Goal: Task Accomplishment & Management: Manage account settings

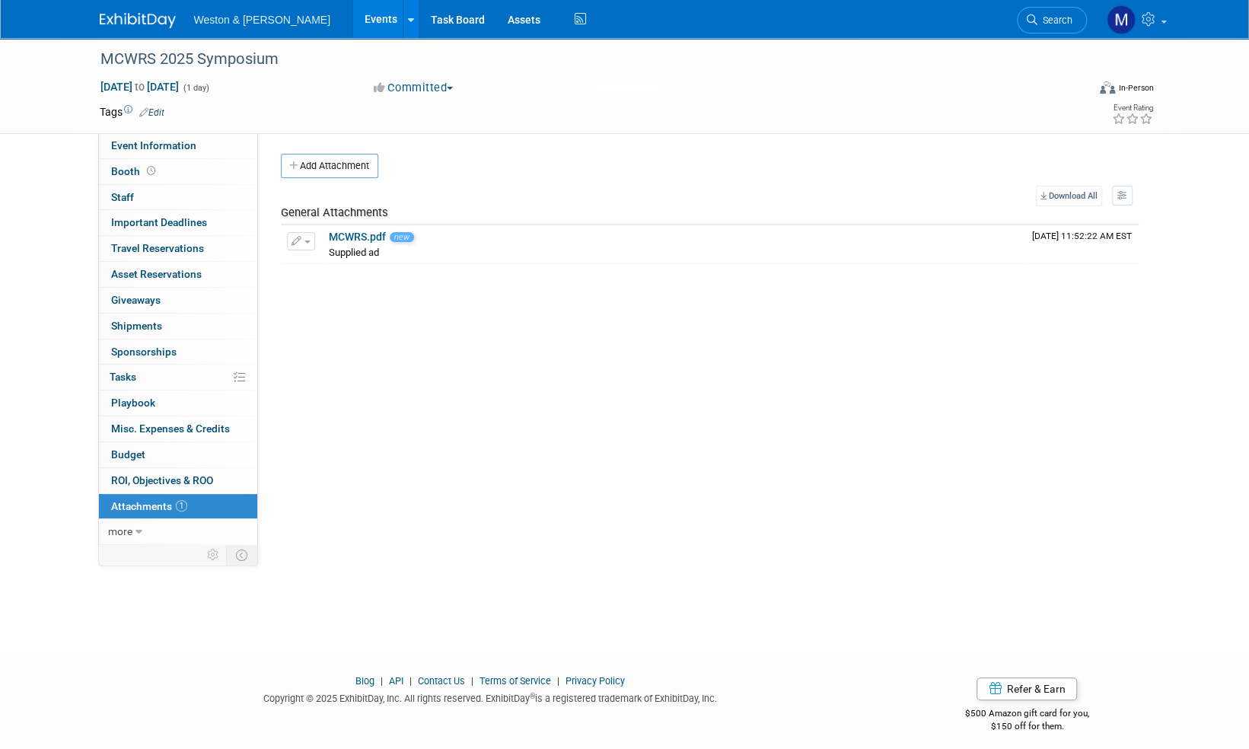
click at [144, 24] on img at bounding box center [138, 20] width 76 height 15
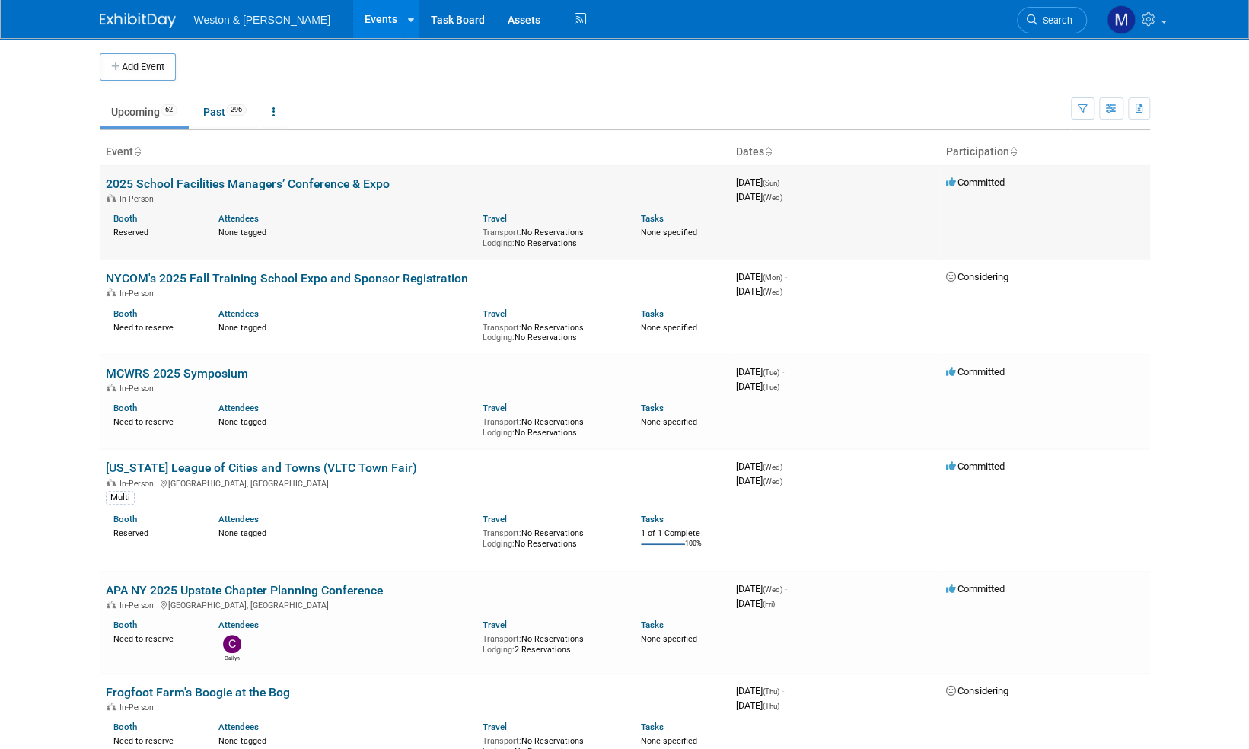
click at [320, 185] on link "2025 School Facilities Managers’ Conference & Expo" at bounding box center [248, 184] width 284 height 14
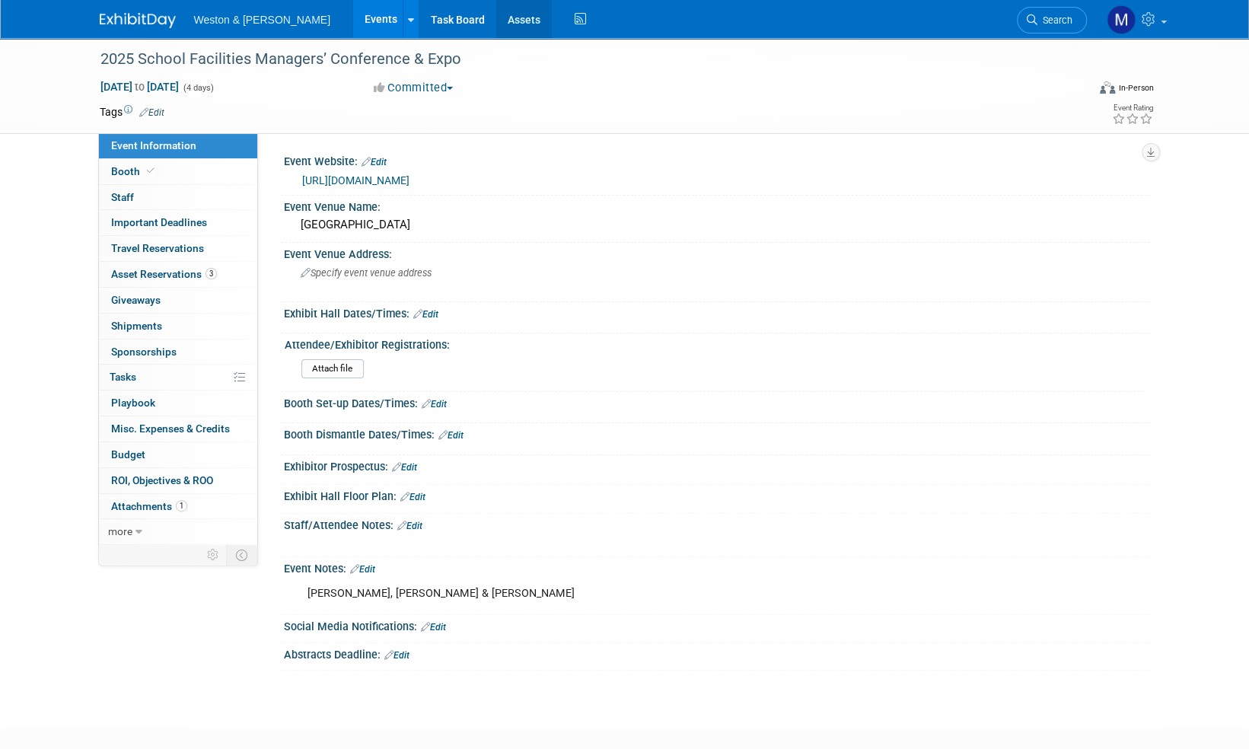
click at [496, 17] on link "Assets" at bounding box center [524, 19] width 56 height 38
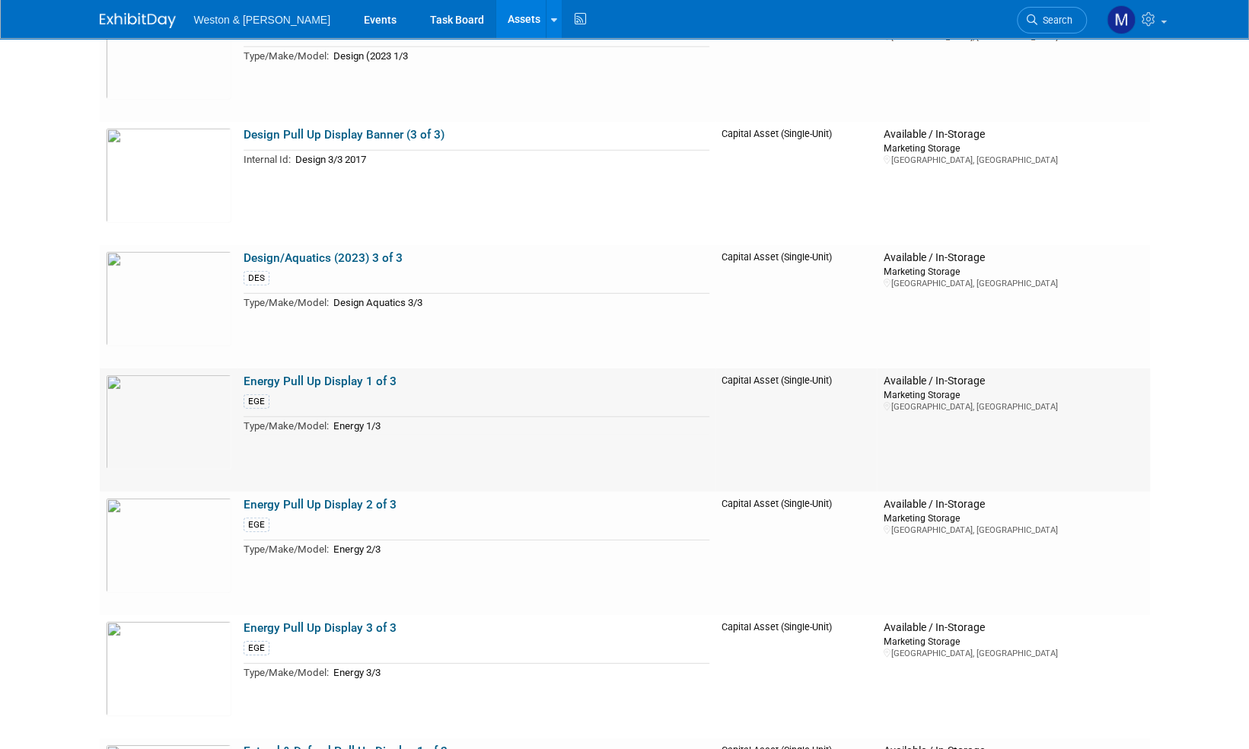
scroll to position [2663, 0]
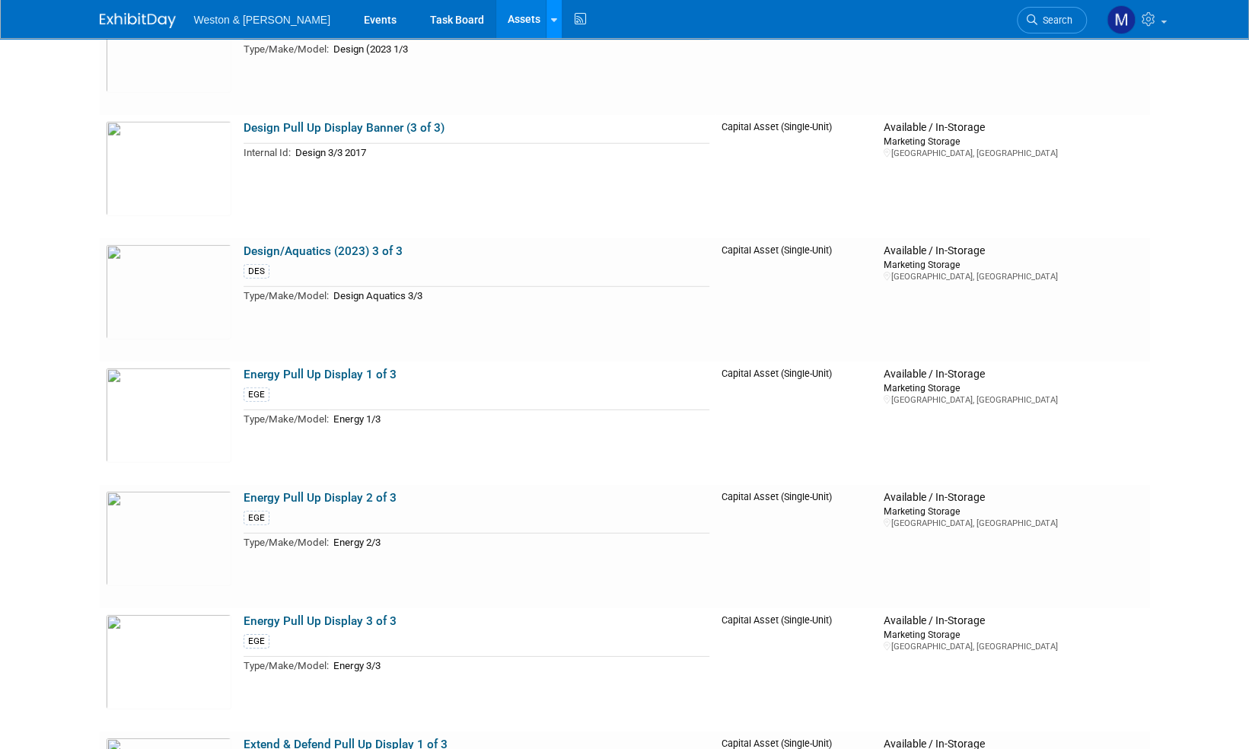
click at [551, 19] on icon at bounding box center [554, 20] width 6 height 10
click at [553, 52] on link "New Asset" at bounding box center [613, 54] width 135 height 21
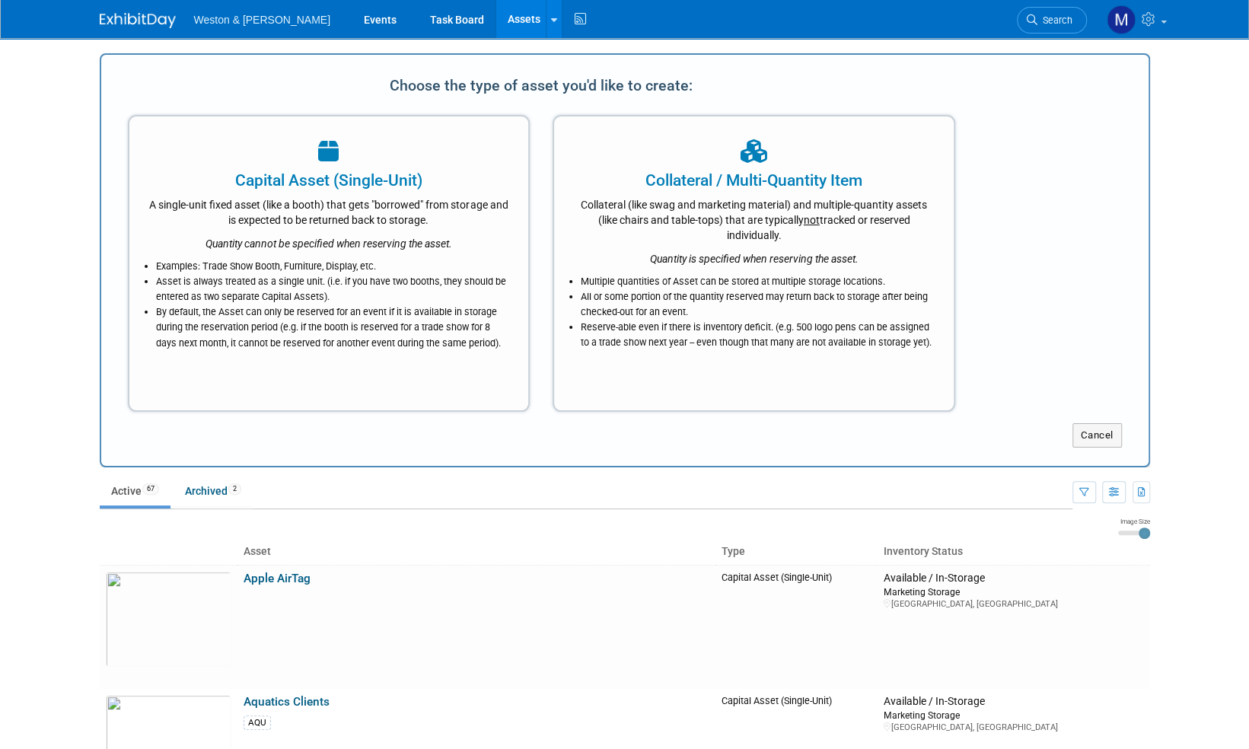
scroll to position [0, 0]
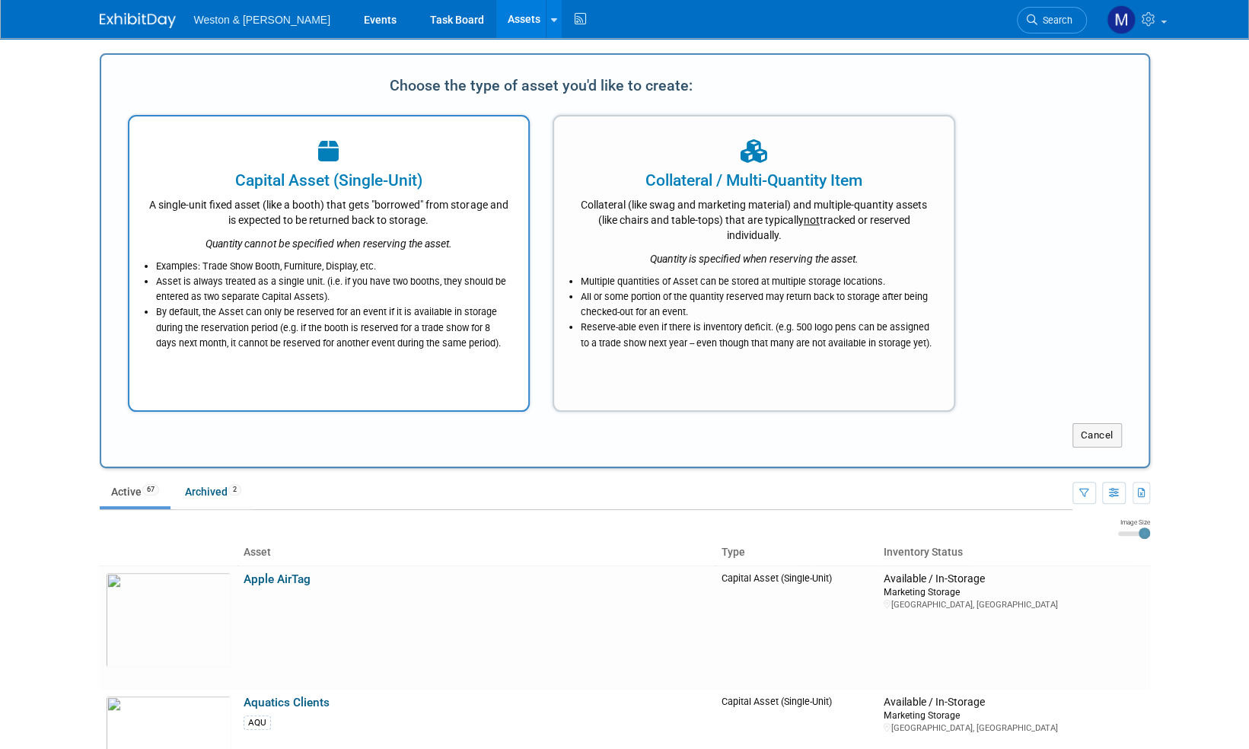
click at [351, 178] on div "Capital Asset (Single-Unit)" at bounding box center [328, 180] width 361 height 23
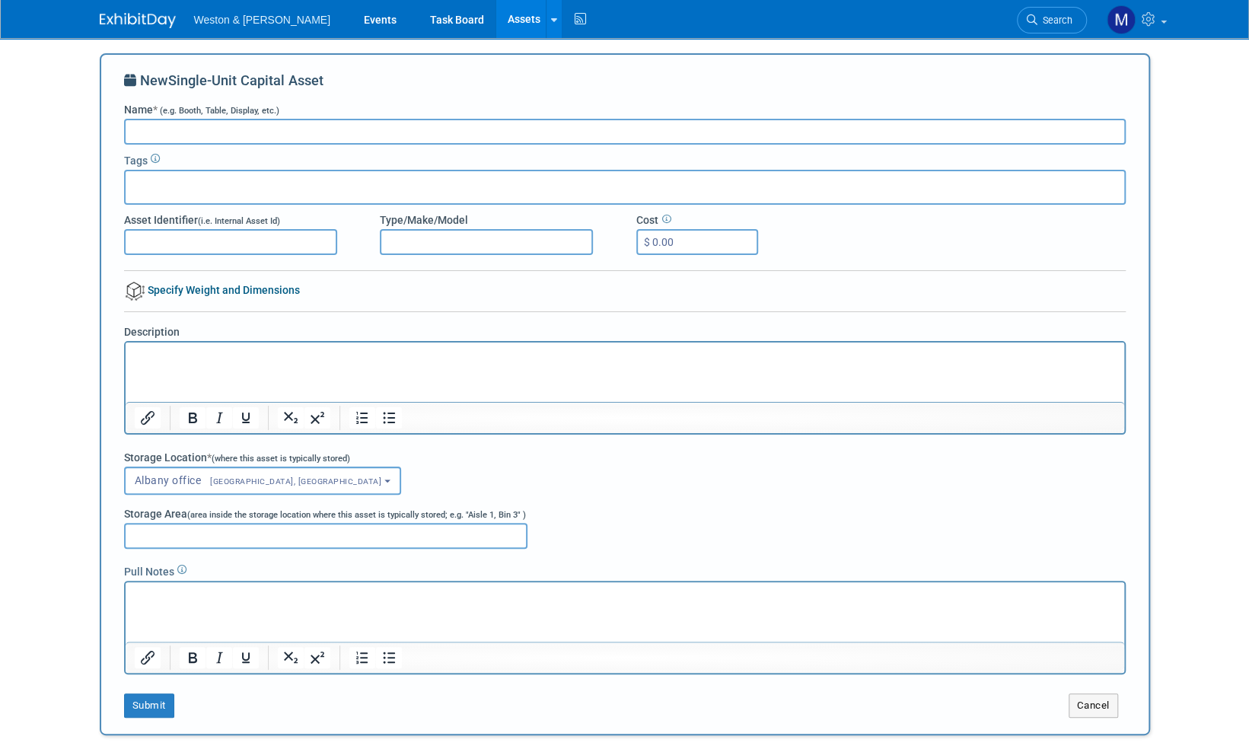
click at [161, 131] on input "Name * (e.g. Booth, Table, Display, etc.)" at bounding box center [624, 132] width 1001 height 26
click at [148, 129] on input "Name * (e.g. Booth, Table, Display, etc.)" at bounding box center [624, 132] width 1001 height 26
type input "Wetlands & Permitting Single Banner Stand"
click at [150, 183] on input "text" at bounding box center [193, 184] width 122 height 15
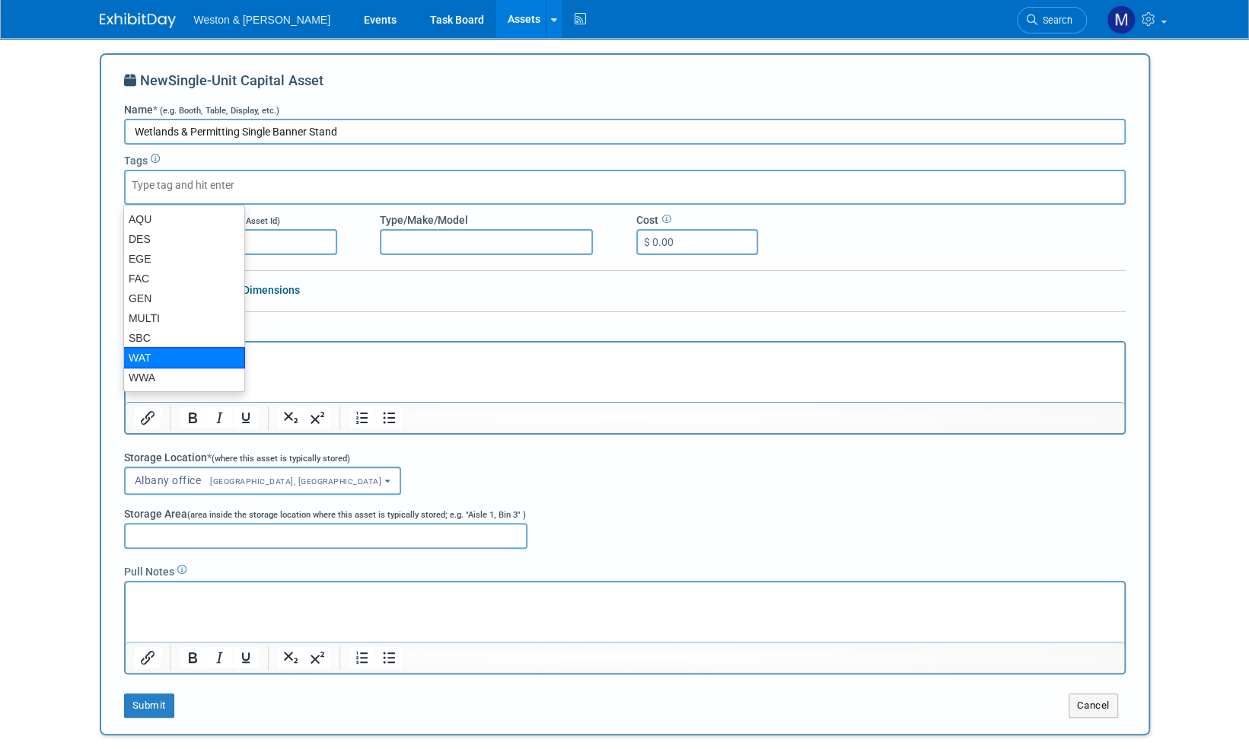
click at [157, 353] on div "WAT" at bounding box center [184, 357] width 122 height 21
type input "WAT"
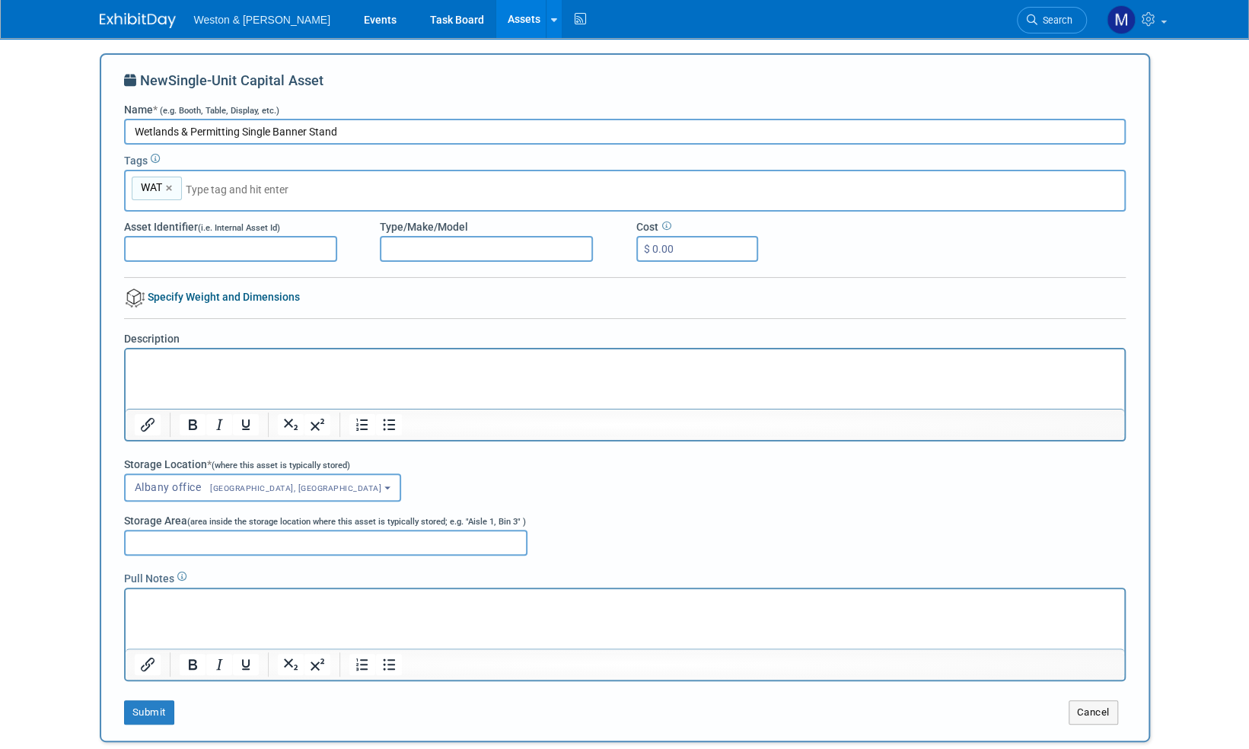
click at [685, 247] on input "$ 0.00" at bounding box center [697, 249] width 122 height 26
type input "$ 700.00"
click at [384, 486] on b "button" at bounding box center [387, 487] width 6 height 3
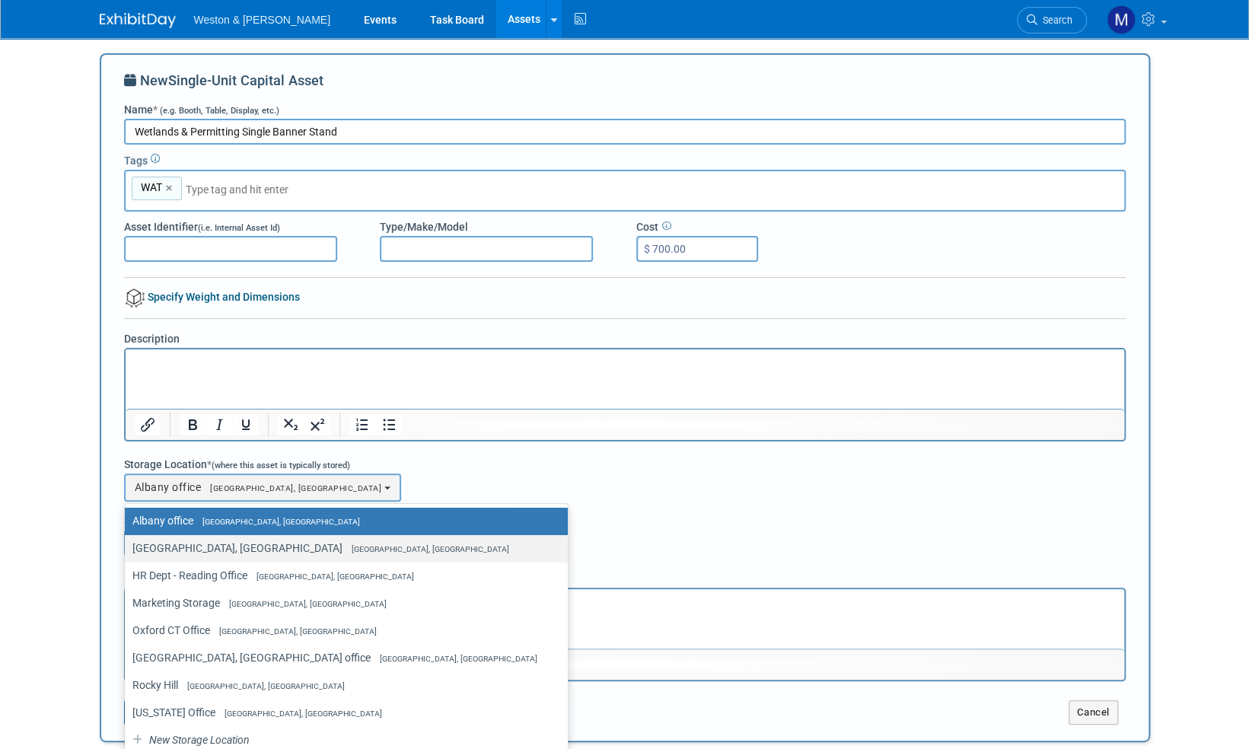
click at [224, 552] on label "Charleston, SC North Charleston, SC" at bounding box center [342, 548] width 420 height 20
click at [127, 552] on input "Charleston, SC North Charleston, SC" at bounding box center [122, 548] width 10 height 10
select select "11223829"
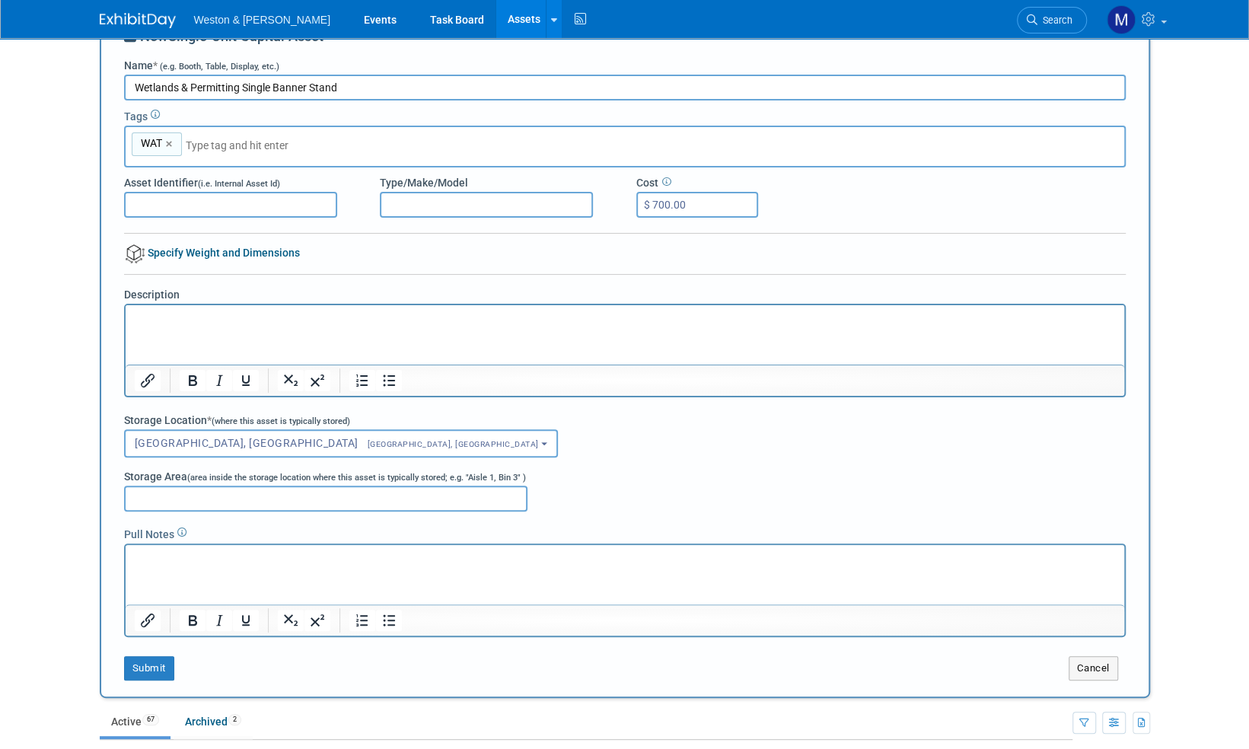
scroll to position [76, 0]
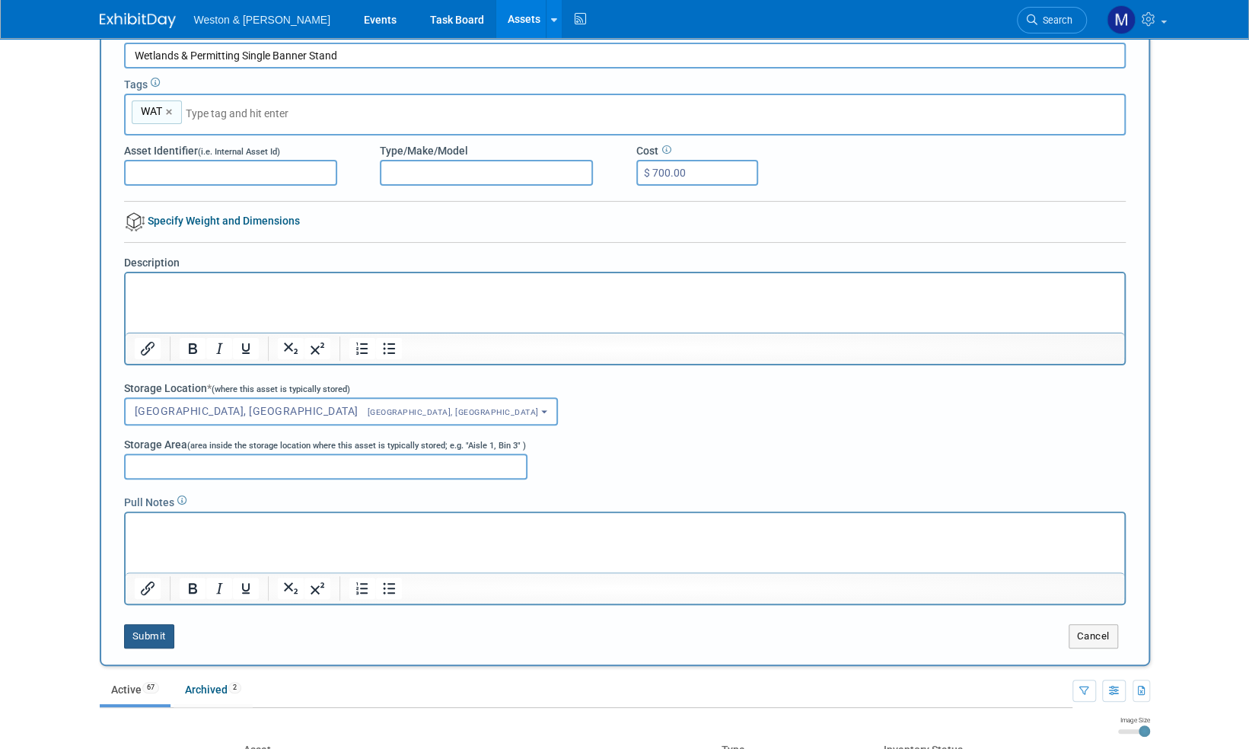
click at [154, 636] on button "Submit" at bounding box center [149, 636] width 50 height 24
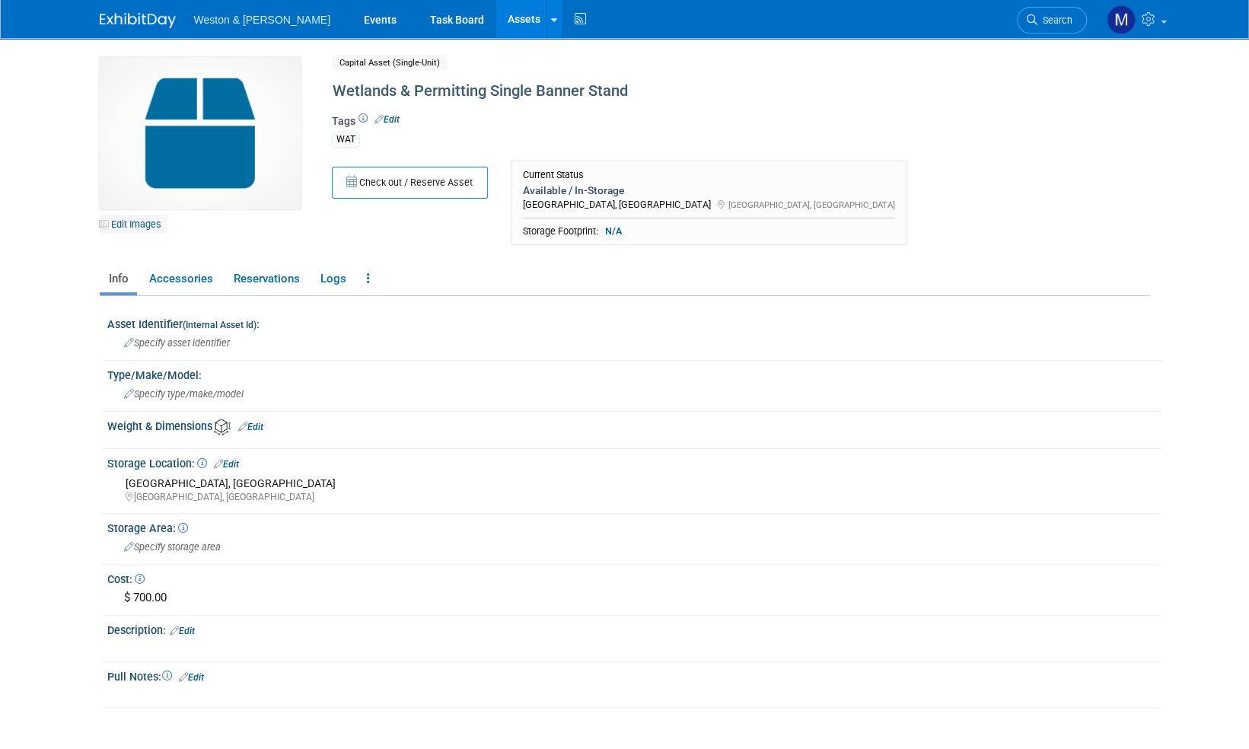
click at [144, 224] on link "Edit Images" at bounding box center [134, 224] width 68 height 19
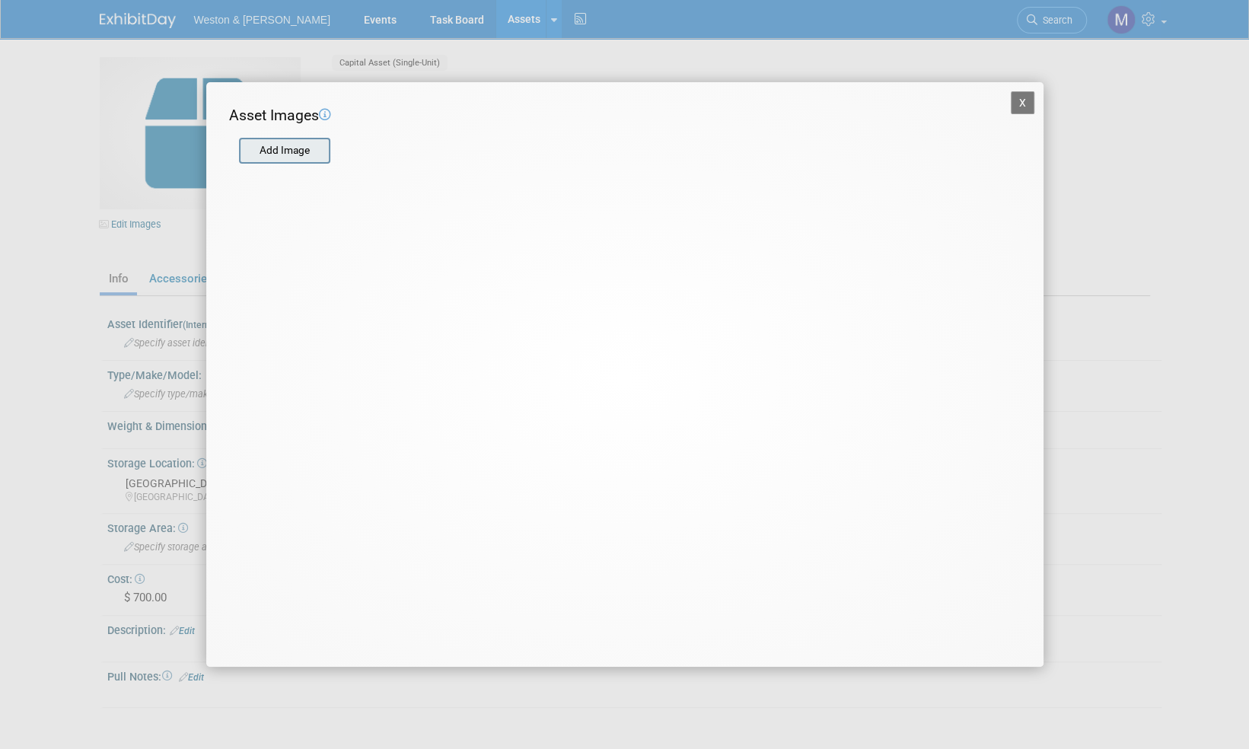
click at [291, 146] on input "file" at bounding box center [238, 150] width 181 height 23
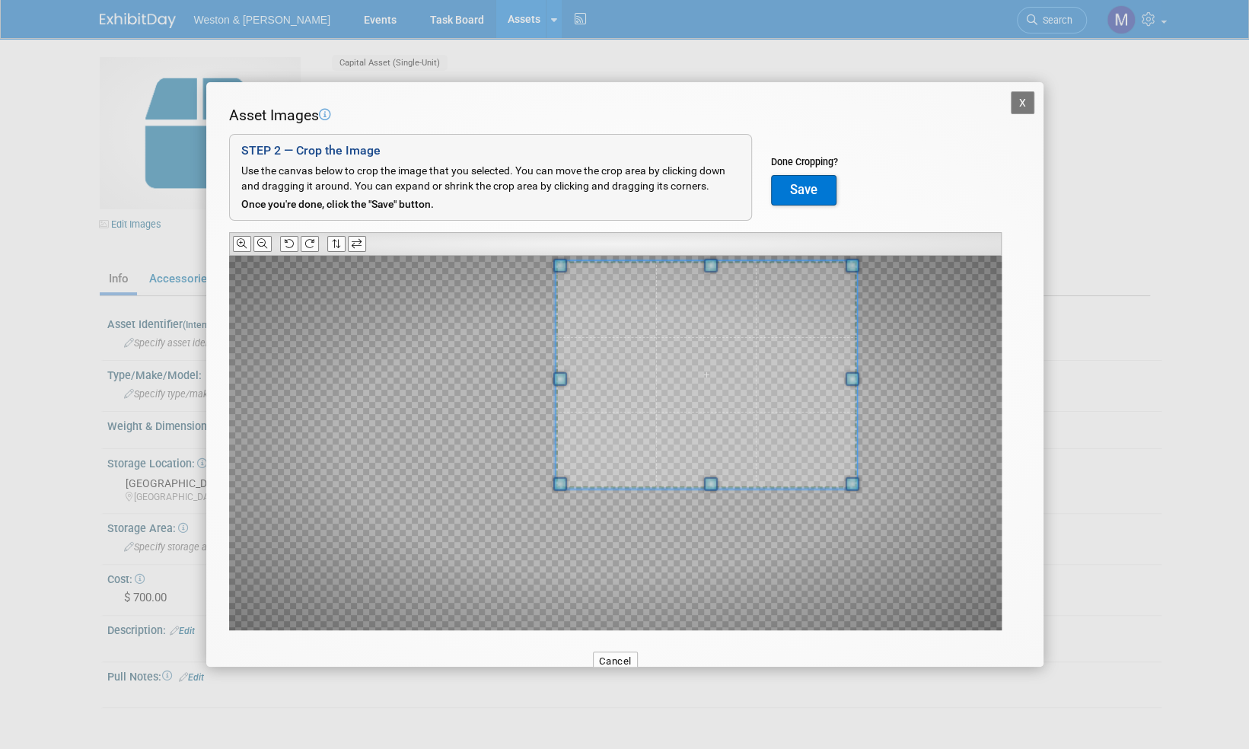
click at [676, 261] on div at bounding box center [706, 374] width 302 height 227
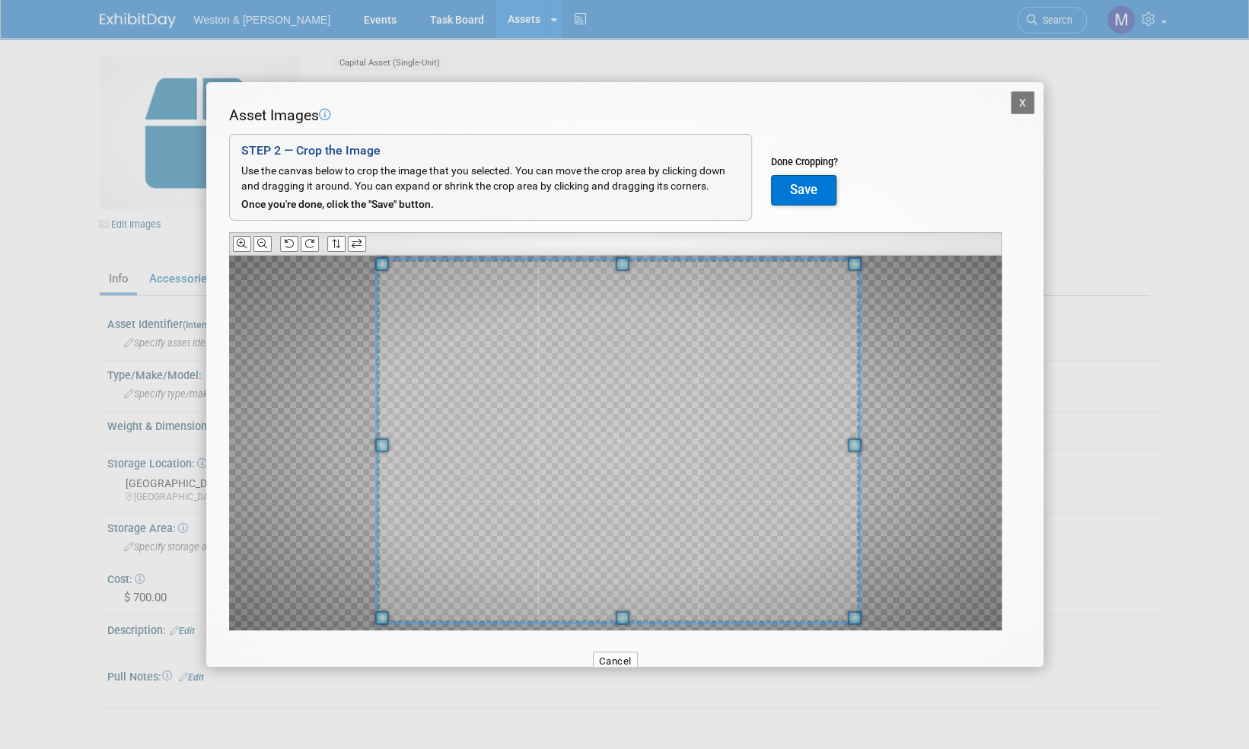
click at [384, 727] on div "X Asset Images Add Image STEP 2 — Crop the Image Use the canvas below to crop t…" at bounding box center [624, 374] width 1249 height 749
click at [807, 193] on button "Save" at bounding box center [803, 190] width 65 height 30
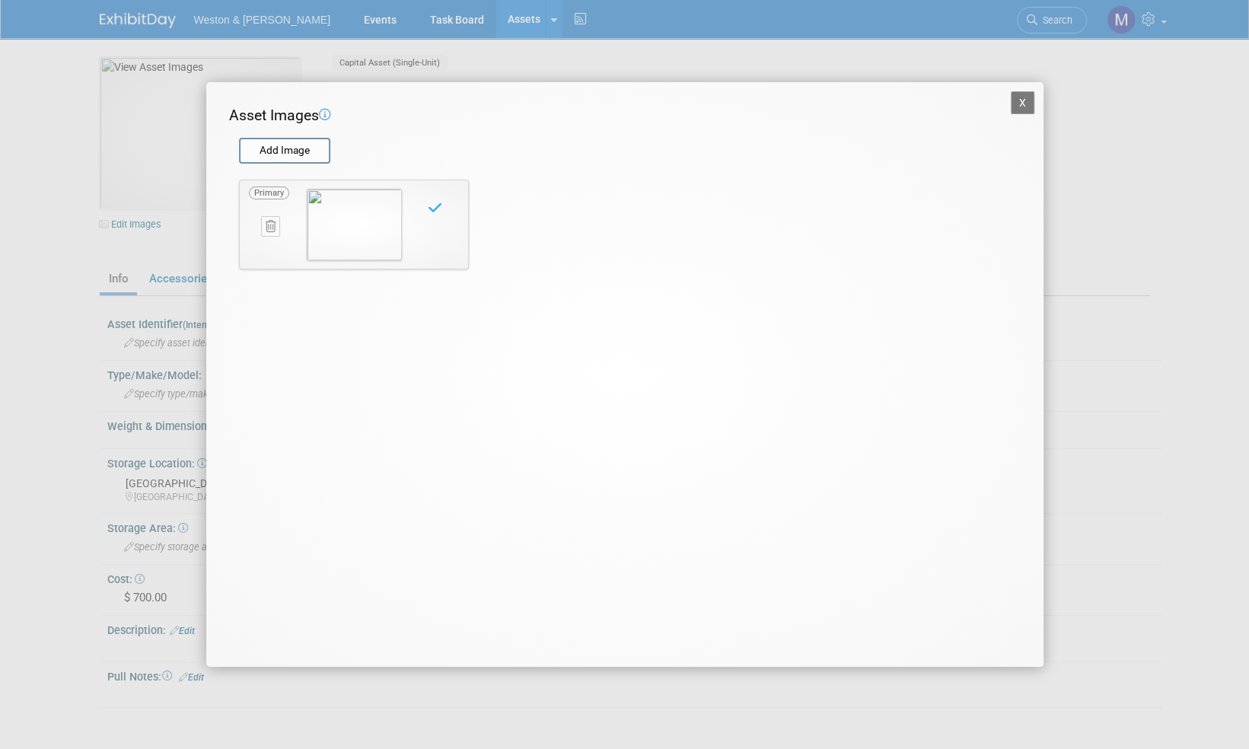
click at [1021, 108] on button "X" at bounding box center [1023, 102] width 24 height 23
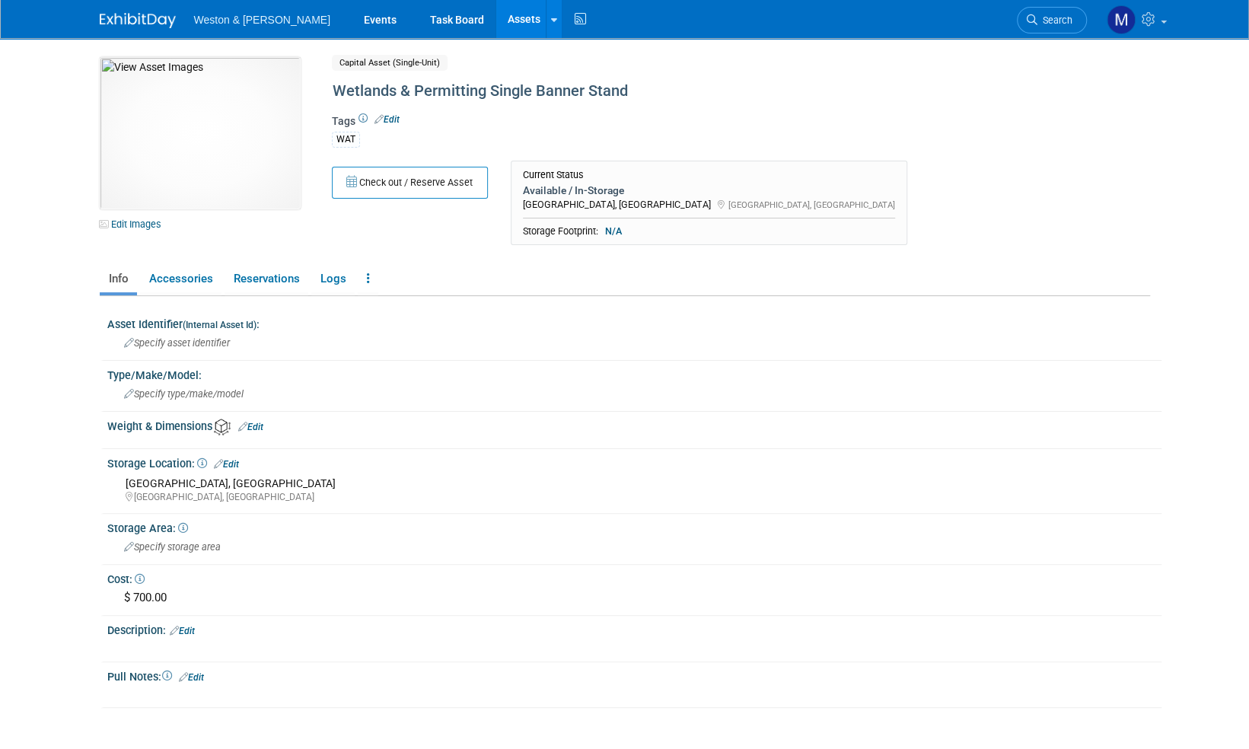
click at [129, 27] on img at bounding box center [138, 20] width 76 height 15
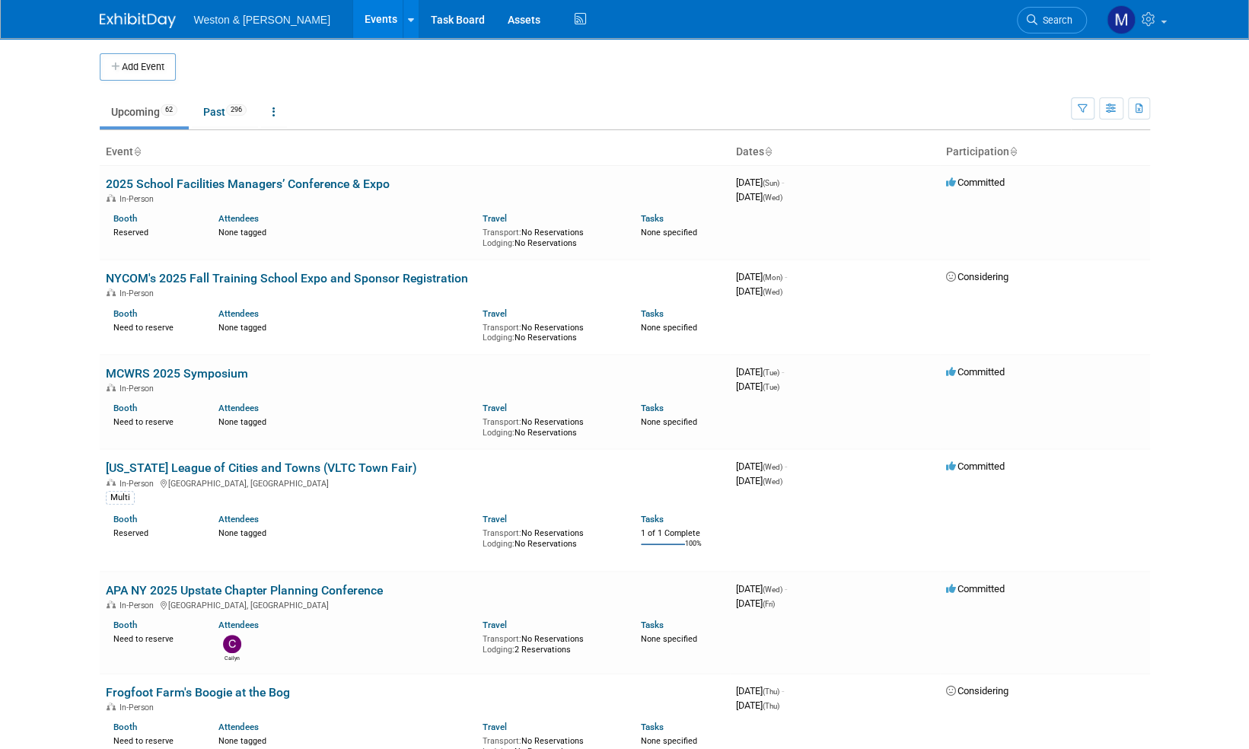
click at [1062, 18] on span "Search" at bounding box center [1054, 19] width 35 height 11
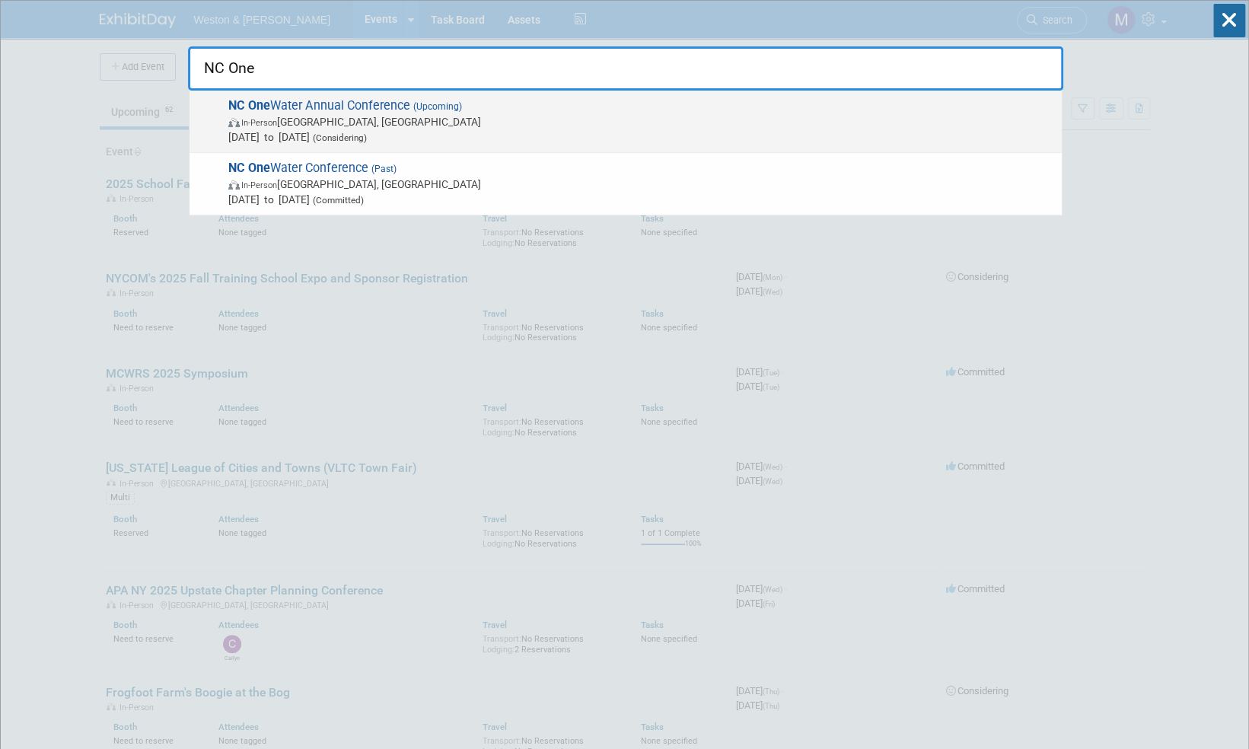
type input "NC One"
click at [380, 108] on span "NC One Water Annual Conference (Upcoming) In-Person Raleigh, NC Nov 2, 2025 to …" at bounding box center [639, 121] width 830 height 46
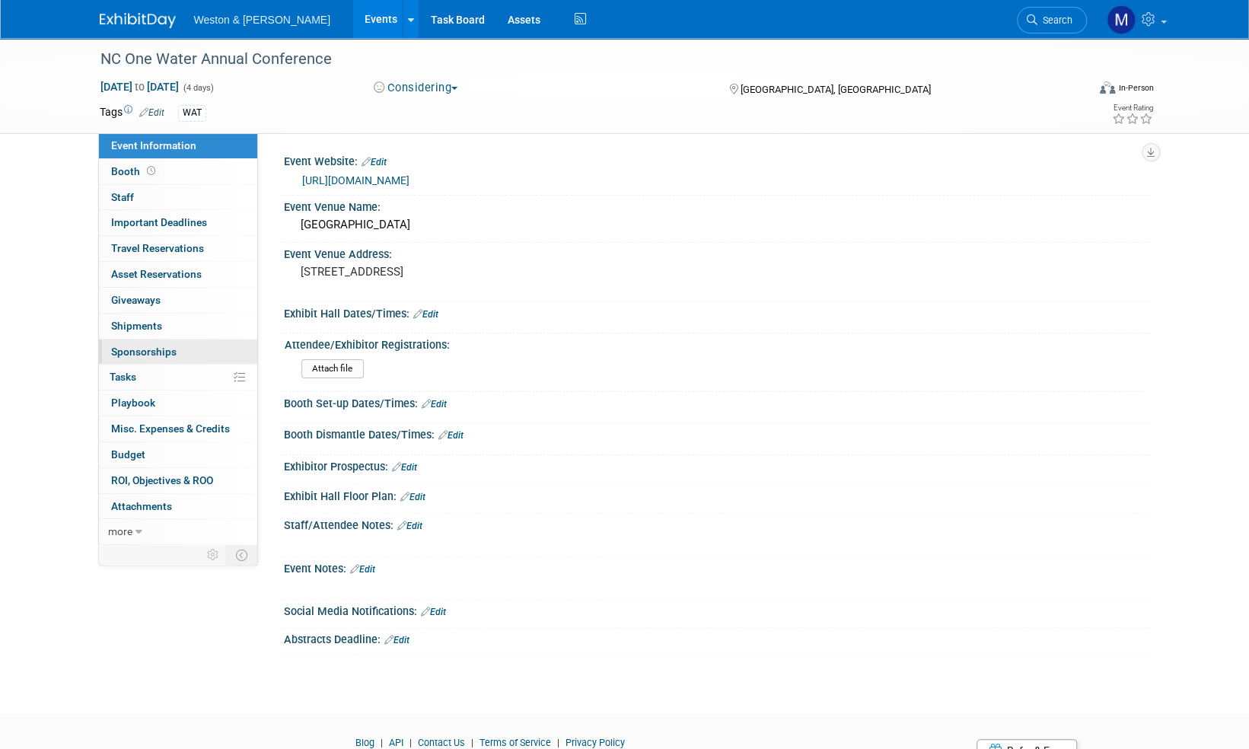
click at [153, 349] on span "Sponsorships 0" at bounding box center [143, 351] width 65 height 12
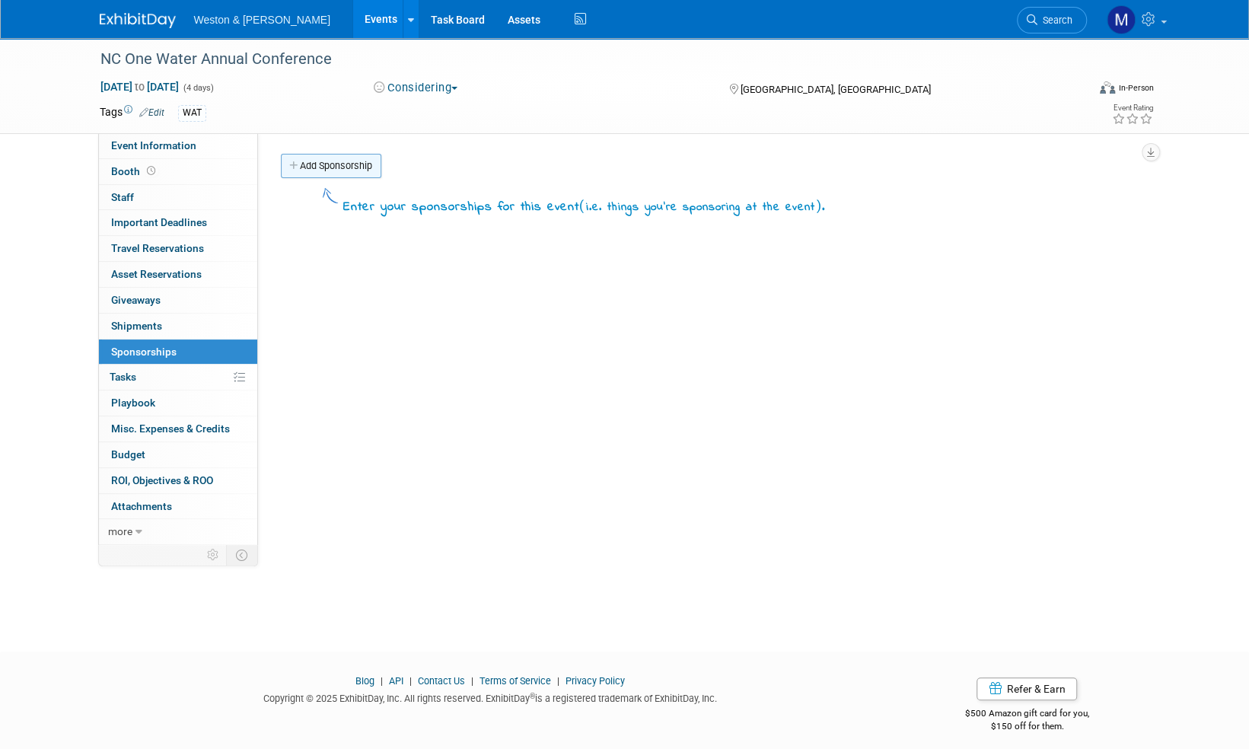
click at [352, 164] on link "Add Sponsorship" at bounding box center [331, 166] width 100 height 24
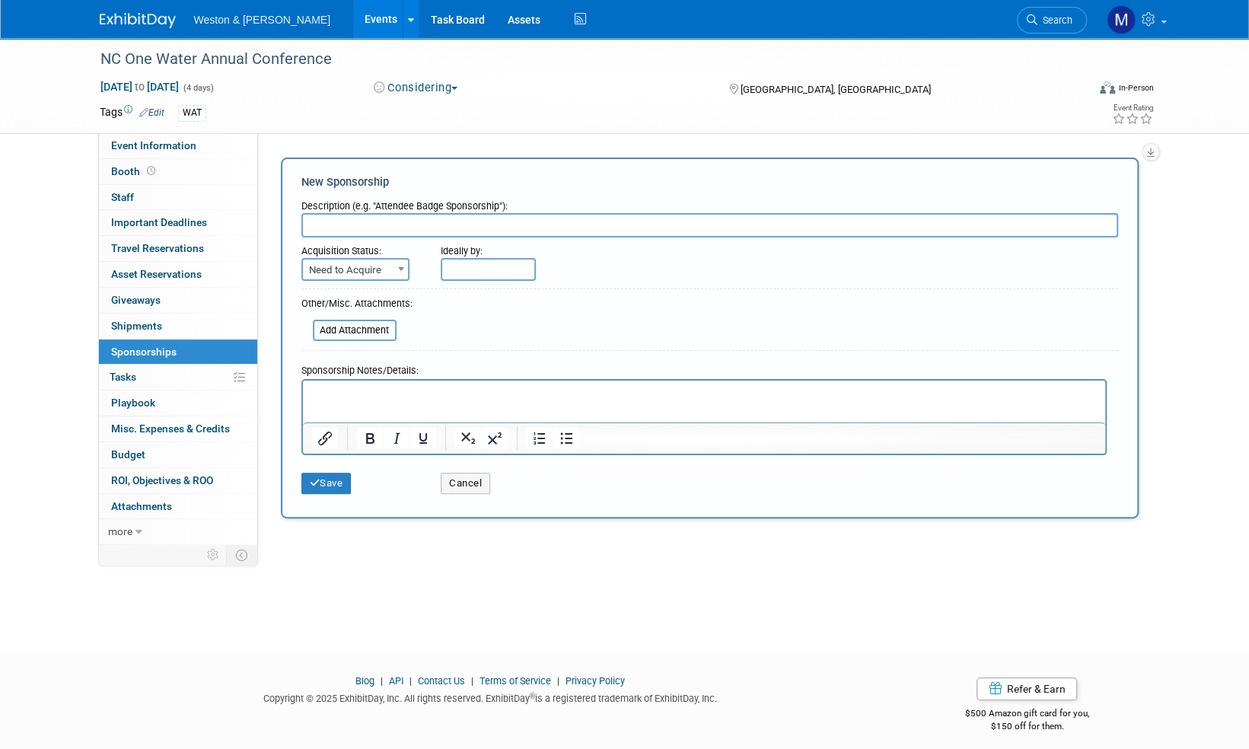
paste input "Policy & Management Track Sponsorship"
type input "Policy & Management Track Sponsorship"
click at [393, 266] on span at bounding box center [400, 269] width 15 height 20
select select "2"
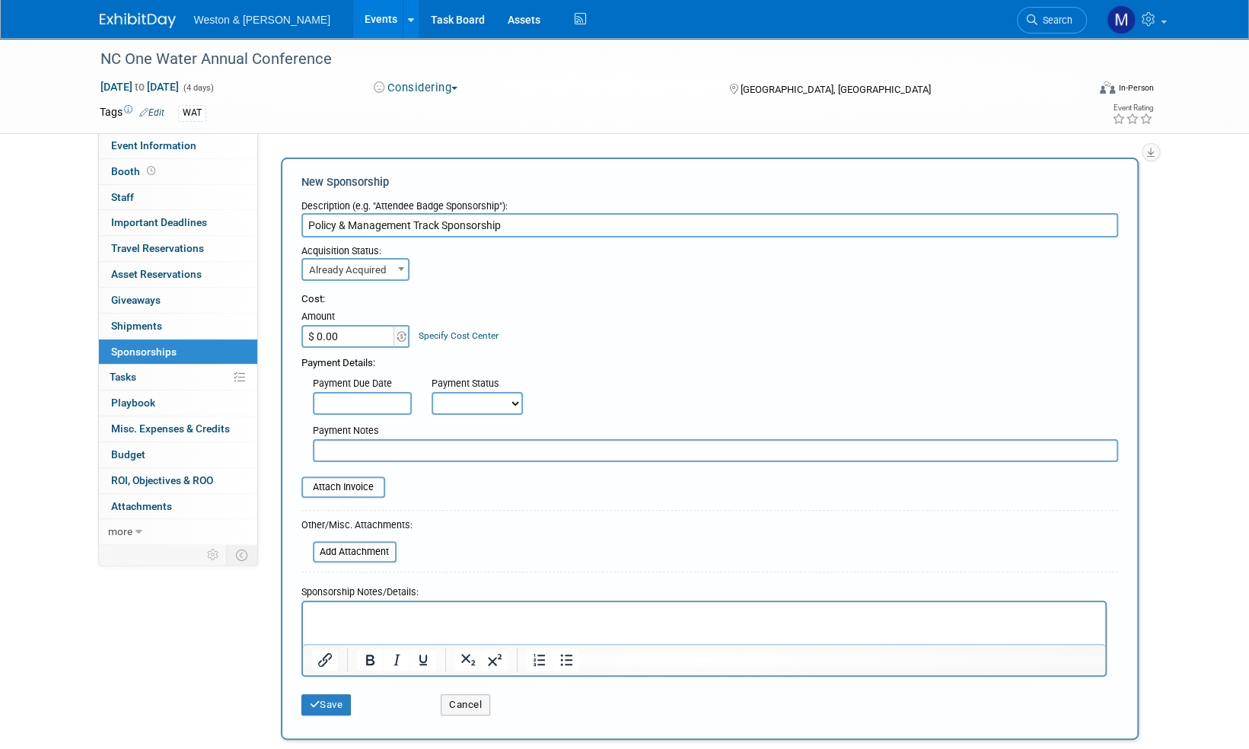
click at [344, 336] on input "$ 0.00" at bounding box center [348, 336] width 95 height 23
type input "$ 2,500.00"
click at [517, 405] on select "Not Paid Yet Partially Paid Paid in Full" at bounding box center [476, 403] width 91 height 23
select select "3"
click at [431, 392] on select "Not Paid Yet Partially Paid Paid in Full" at bounding box center [476, 403] width 91 height 23
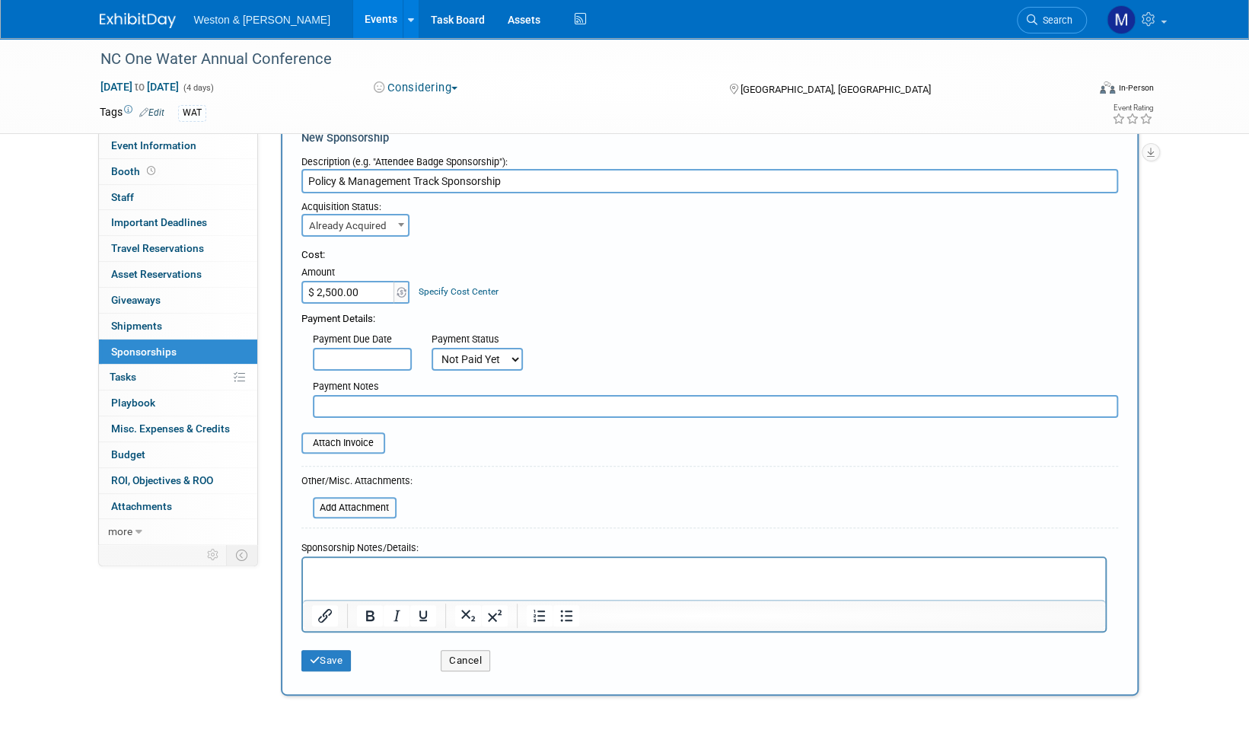
scroll to position [76, 0]
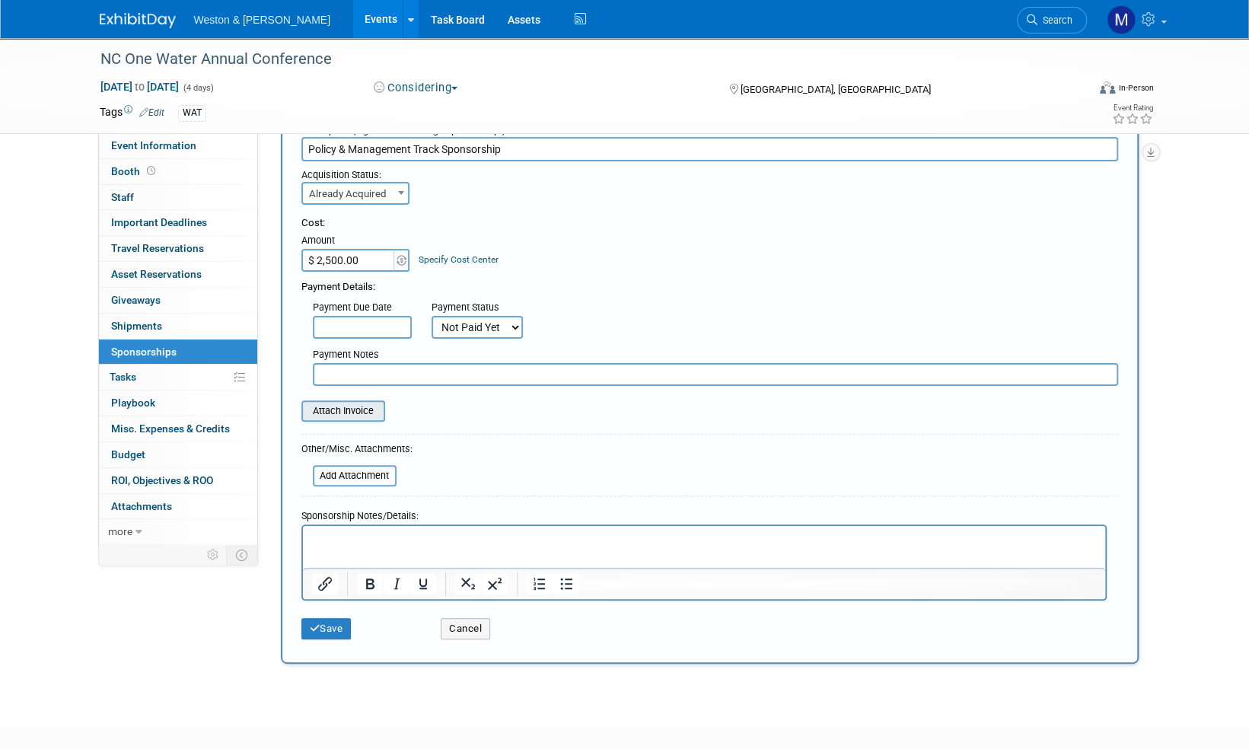
click at [345, 415] on input "file" at bounding box center [292, 411] width 181 height 18
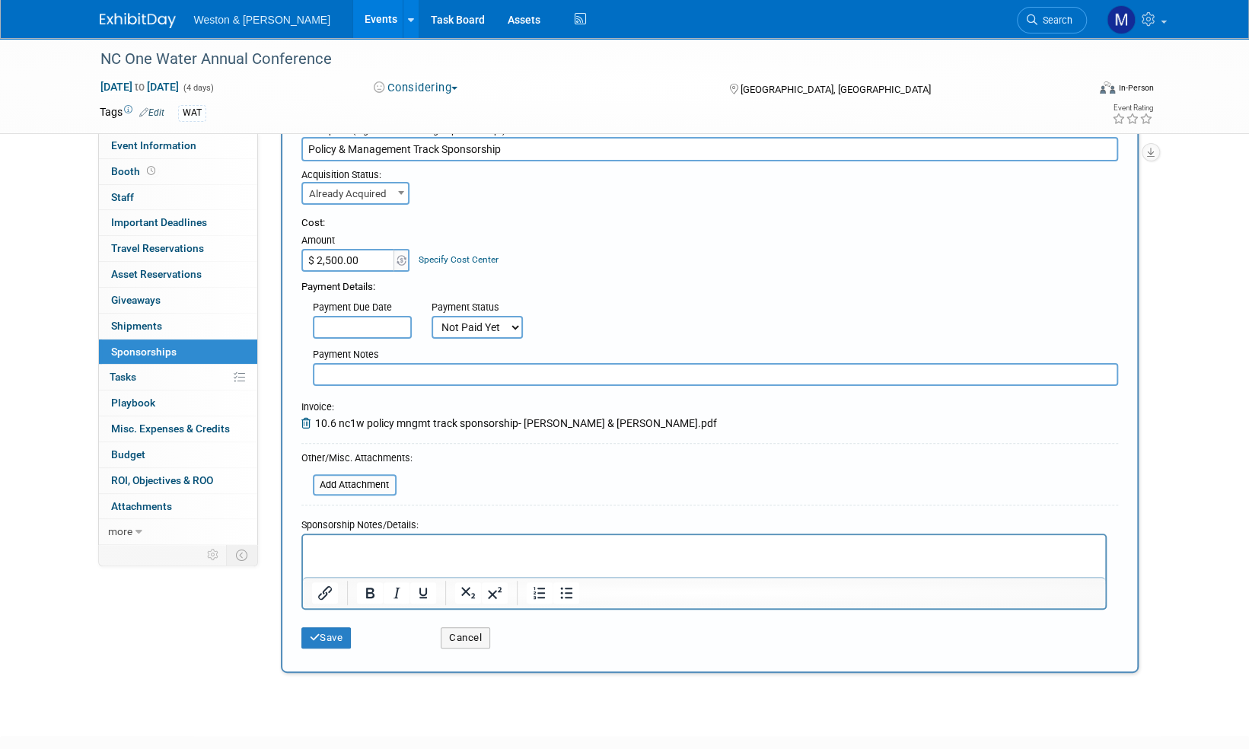
click at [320, 540] on p "Rich Text Area. Press ALT-0 for help." at bounding box center [703, 547] width 785 height 15
paste body "Rich Text Area. Press ALT-0 for help."
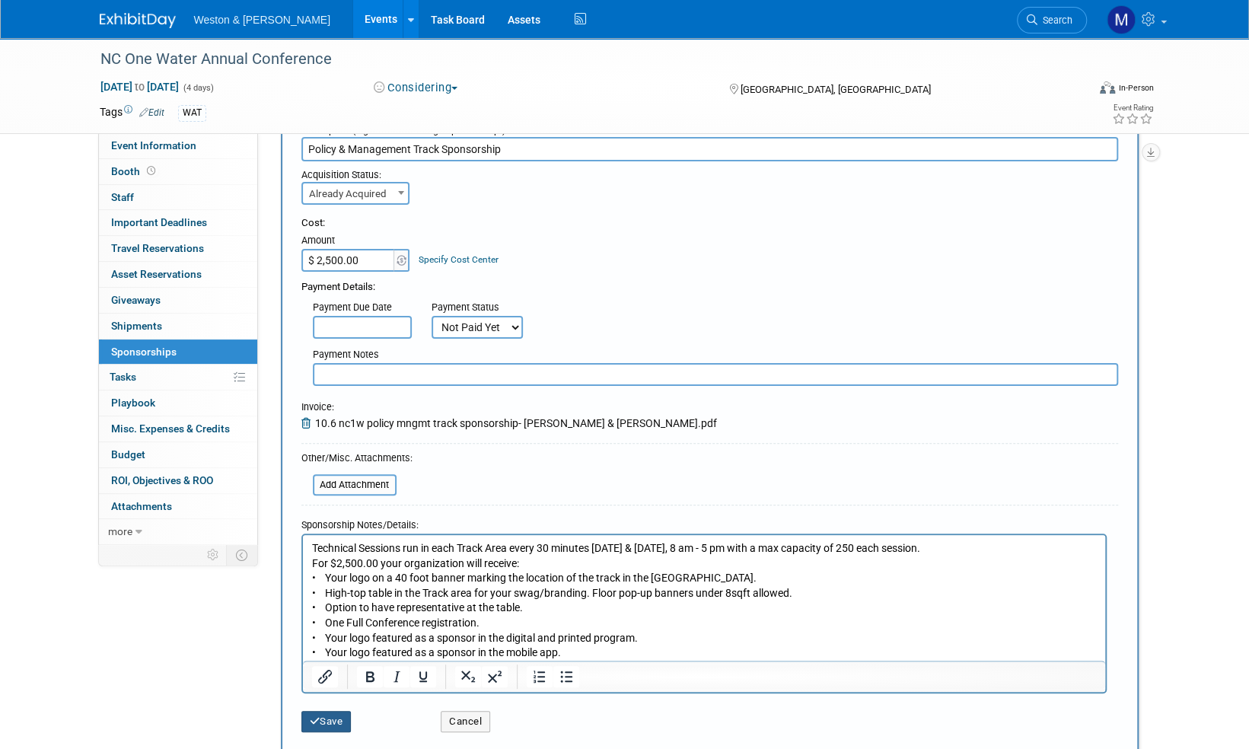
click at [338, 717] on button "Save" at bounding box center [326, 721] width 50 height 21
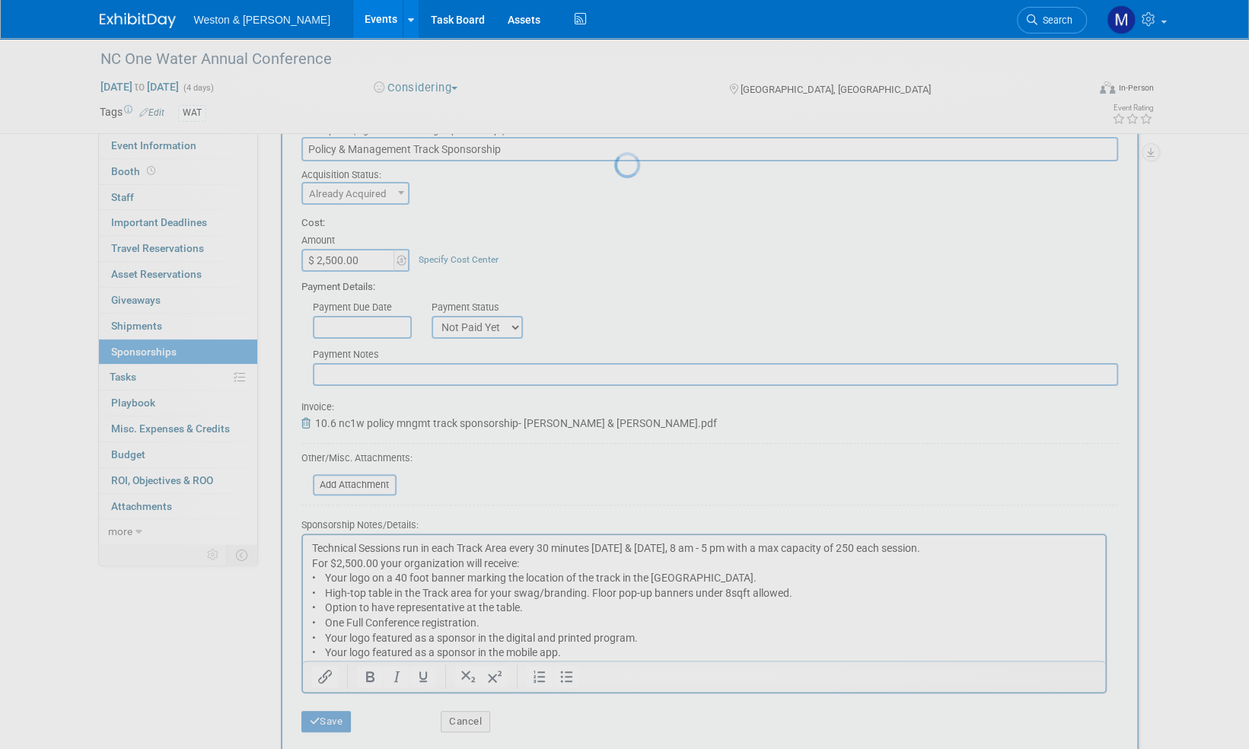
scroll to position [9, 0]
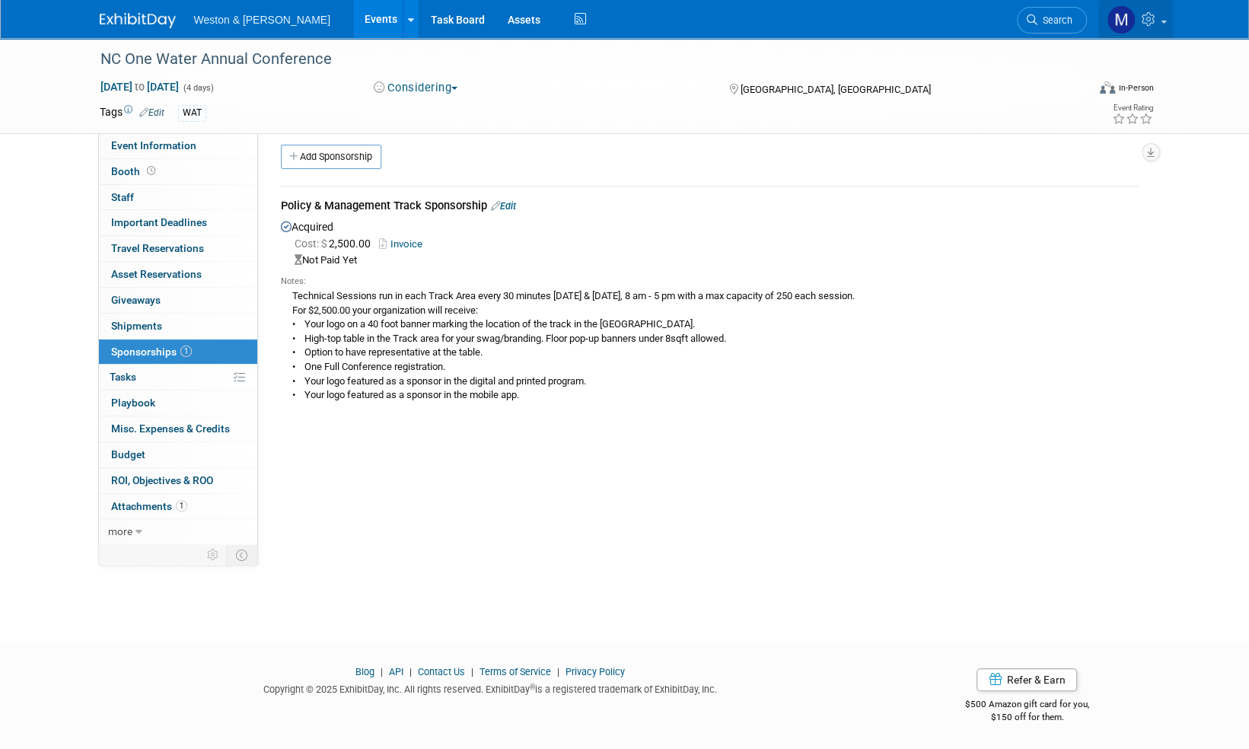
click at [1161, 21] on span at bounding box center [1163, 22] width 6 height 3
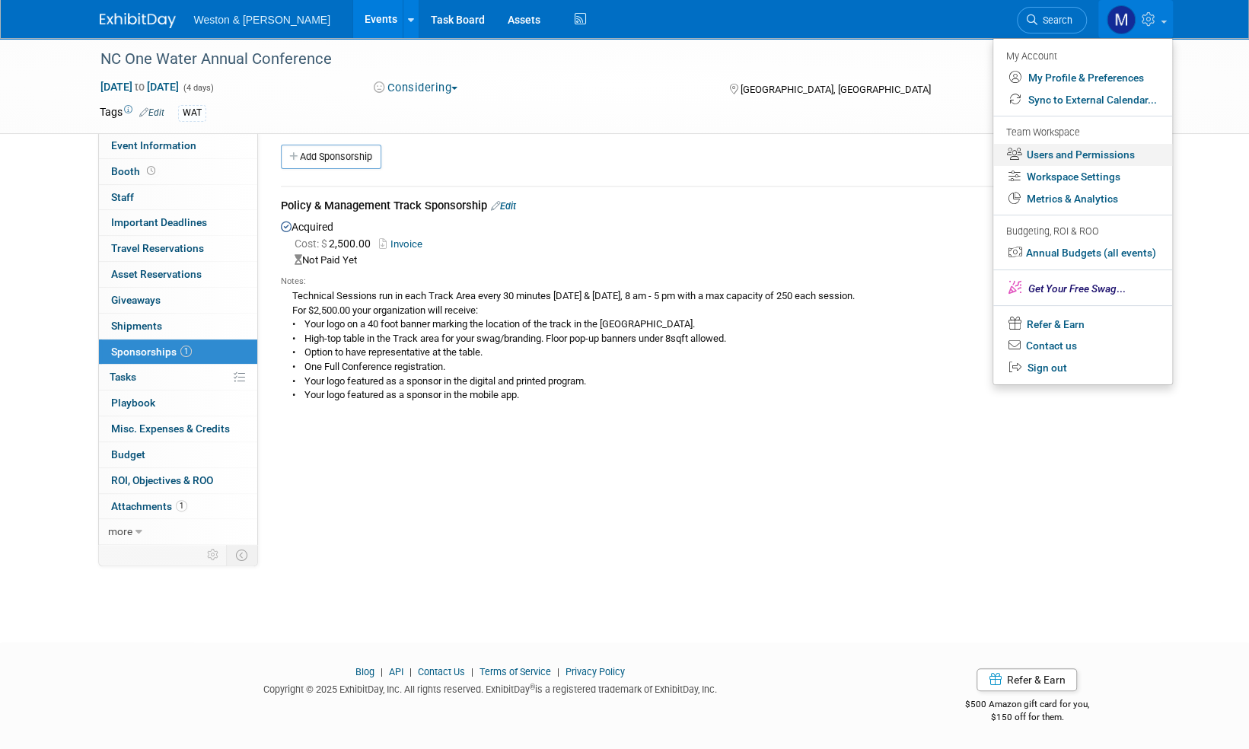
click at [1087, 152] on link "Users and Permissions" at bounding box center [1082, 155] width 179 height 22
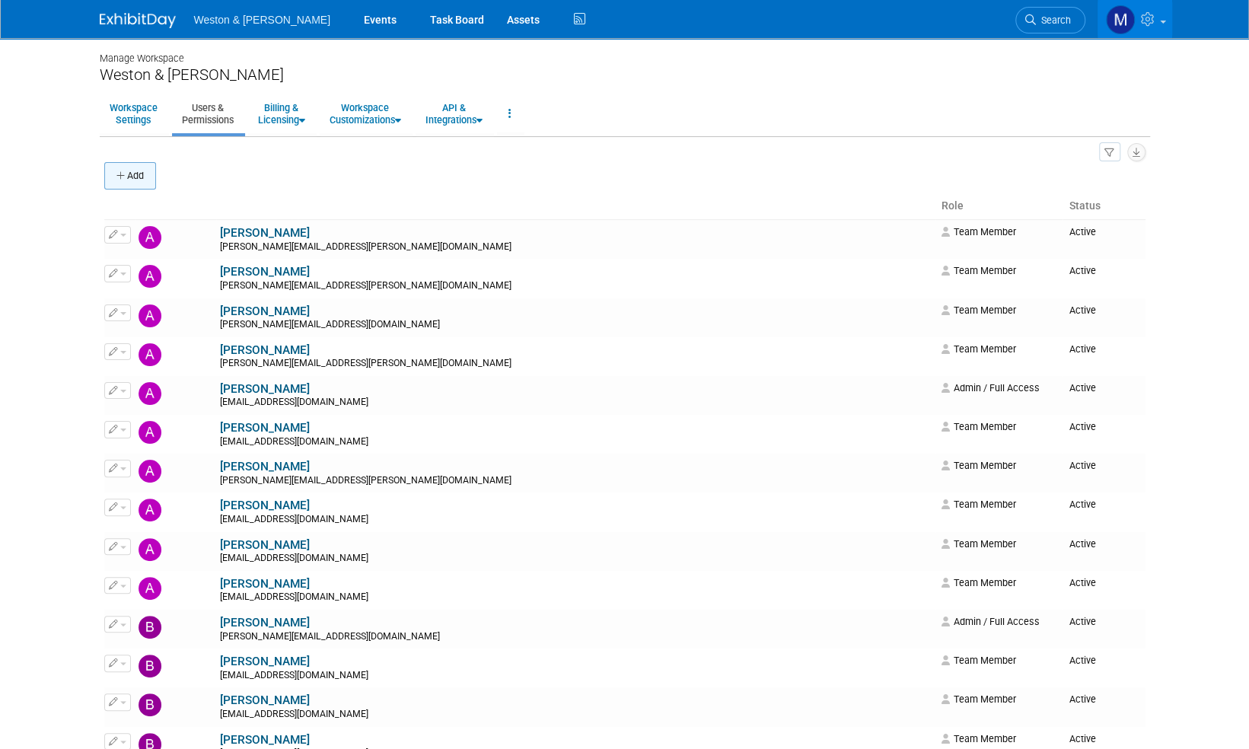
click at [128, 177] on button "Add" at bounding box center [130, 175] width 52 height 27
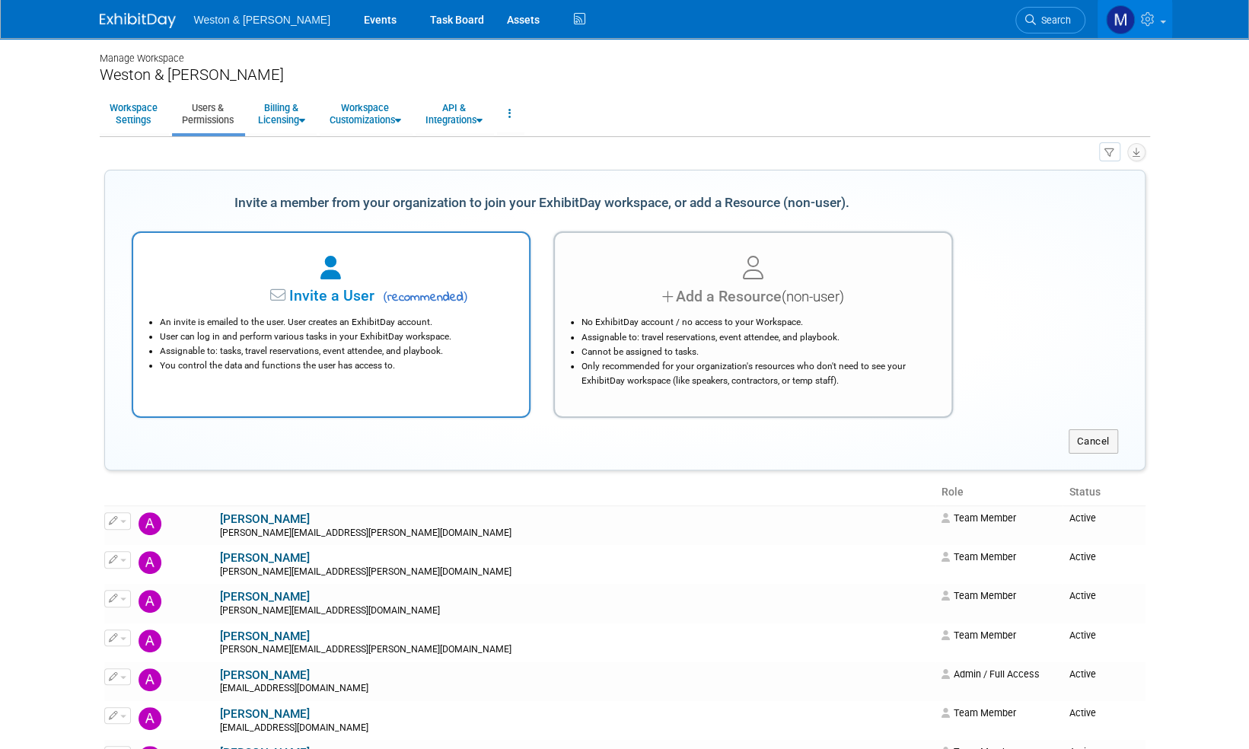
click at [355, 296] on span "Invite a User" at bounding box center [284, 296] width 180 height 18
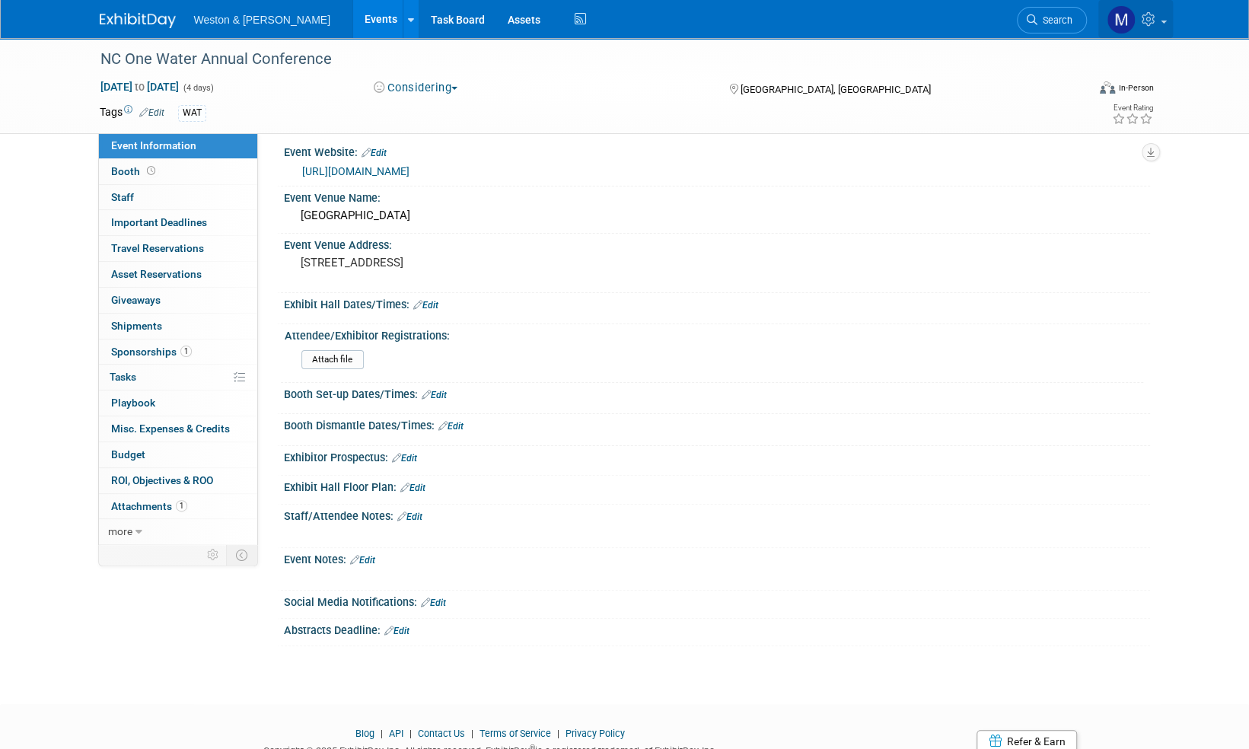
click at [1161, 21] on span at bounding box center [1163, 22] width 6 height 3
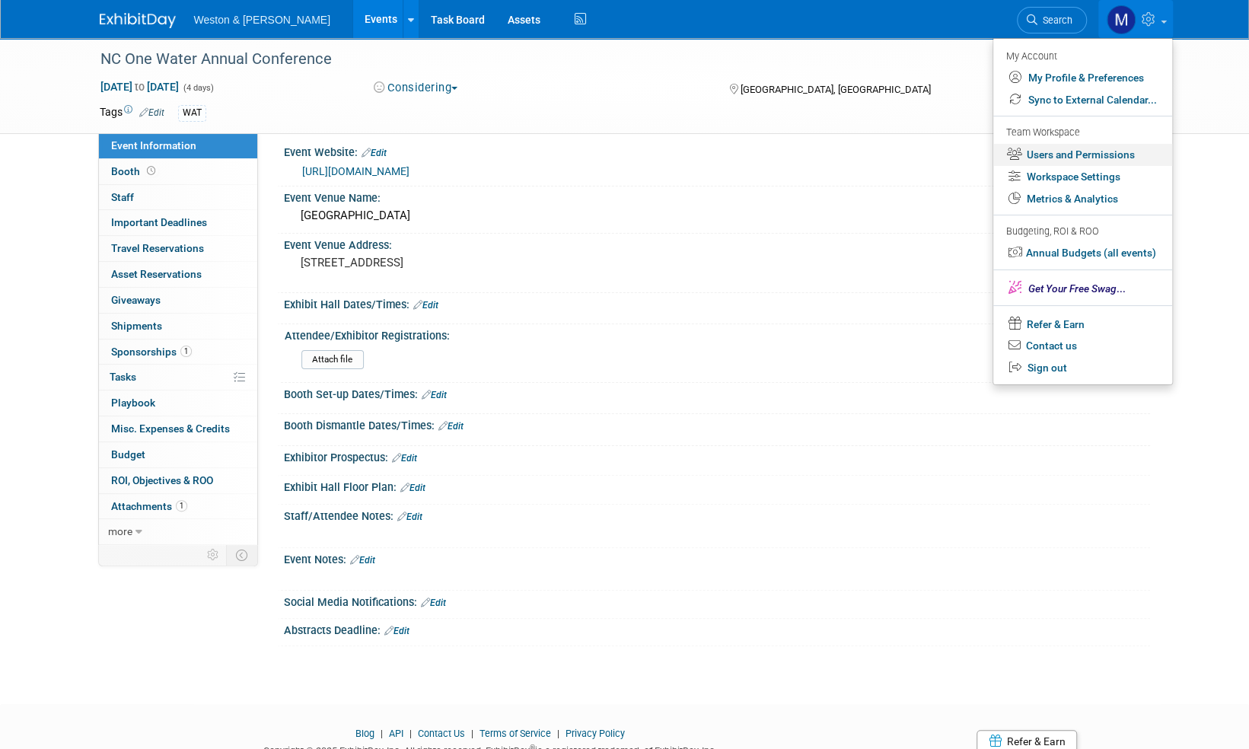
click at [1093, 155] on link "Users and Permissions" at bounding box center [1082, 155] width 179 height 22
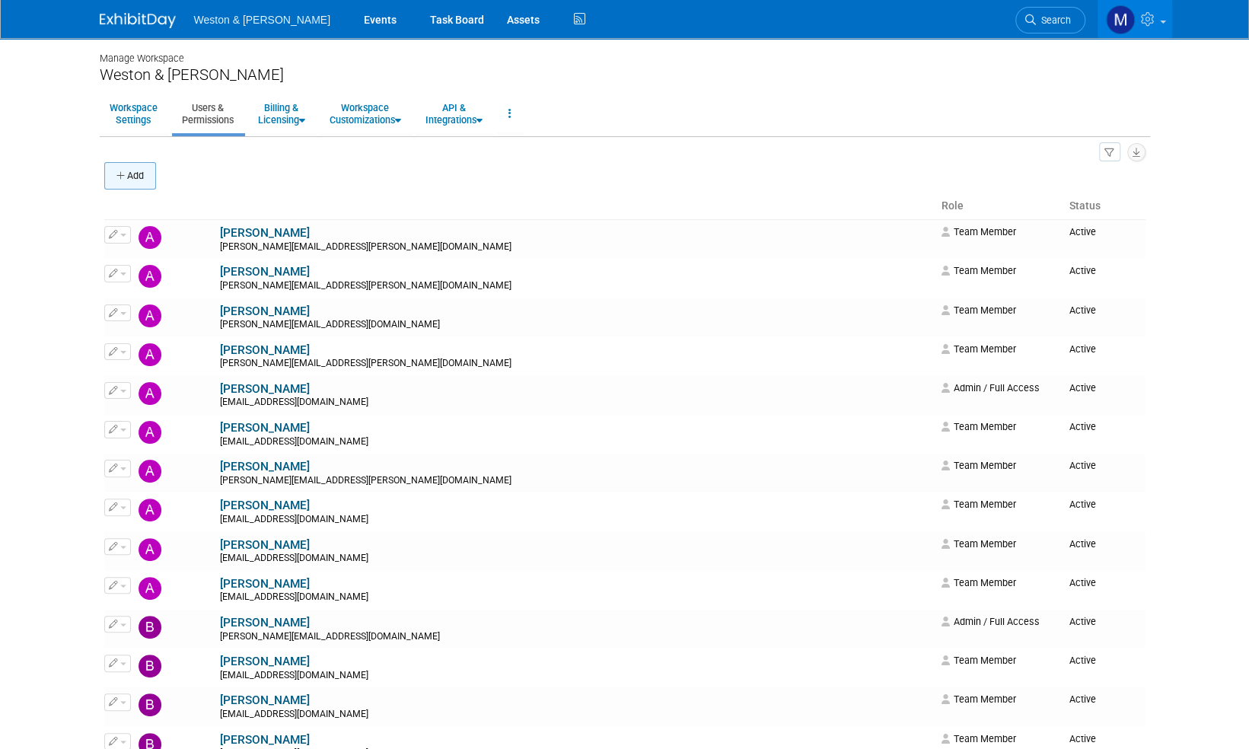
click at [134, 173] on button "Add" at bounding box center [130, 175] width 52 height 27
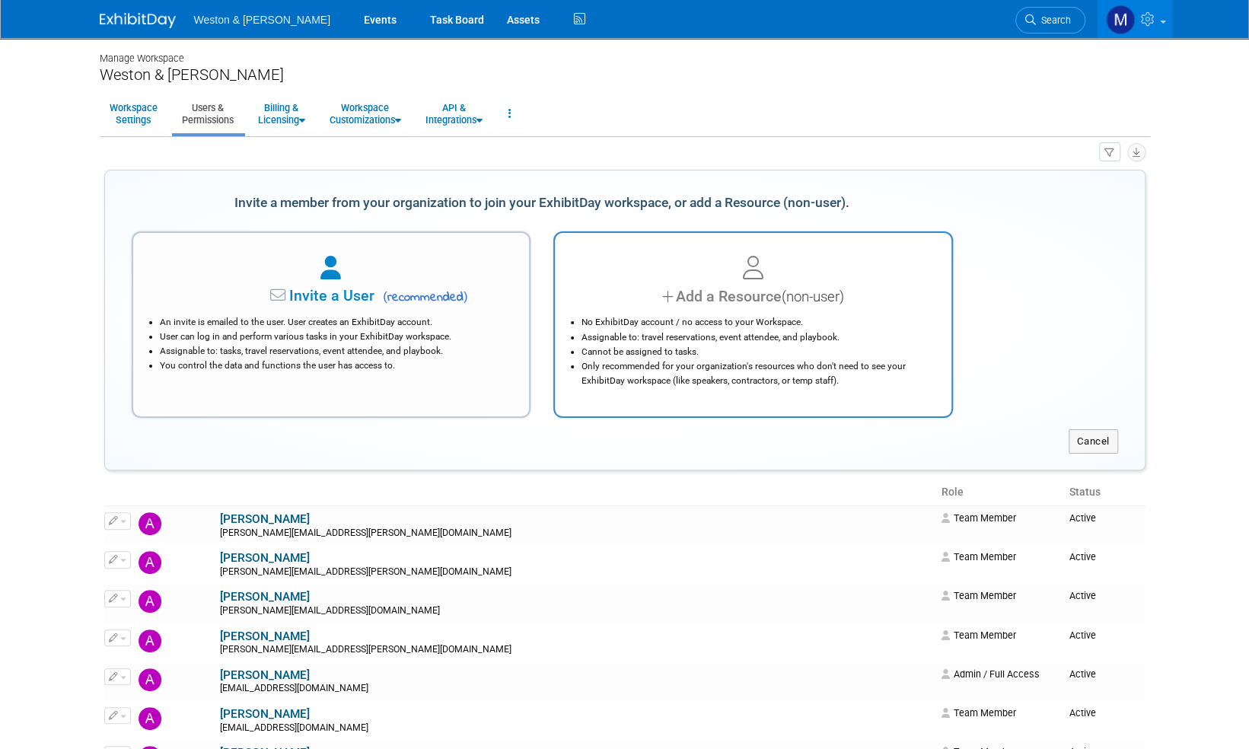
click at [738, 298] on div "Add a Resource (non-user)" at bounding box center [753, 296] width 358 height 22
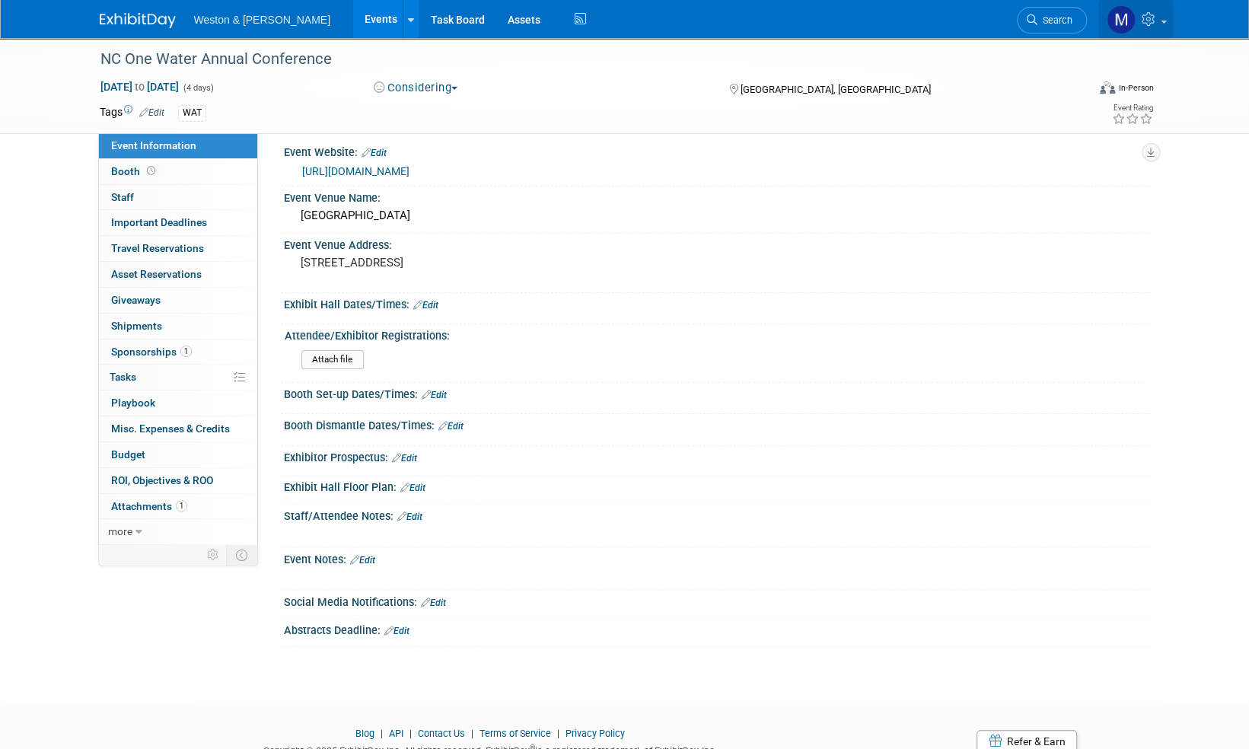
click at [1157, 21] on icon at bounding box center [1150, 19] width 18 height 14
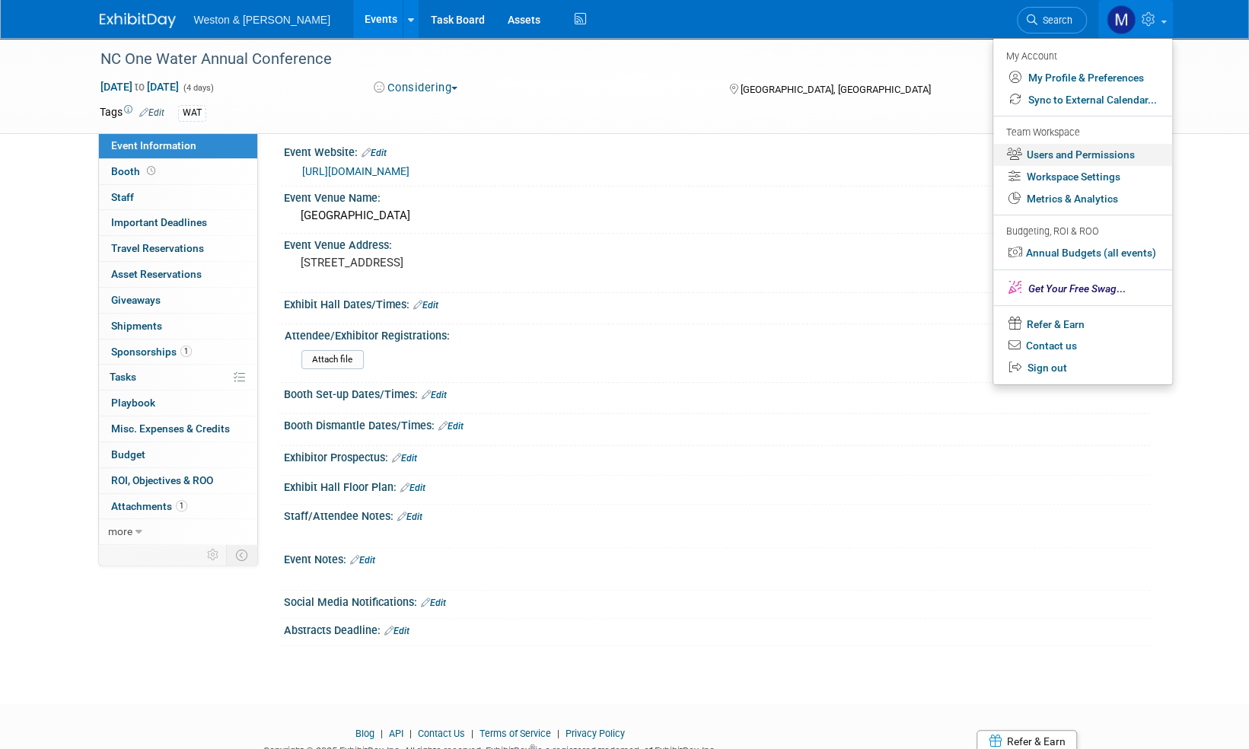
click at [1055, 155] on link "Users and Permissions" at bounding box center [1082, 155] width 179 height 22
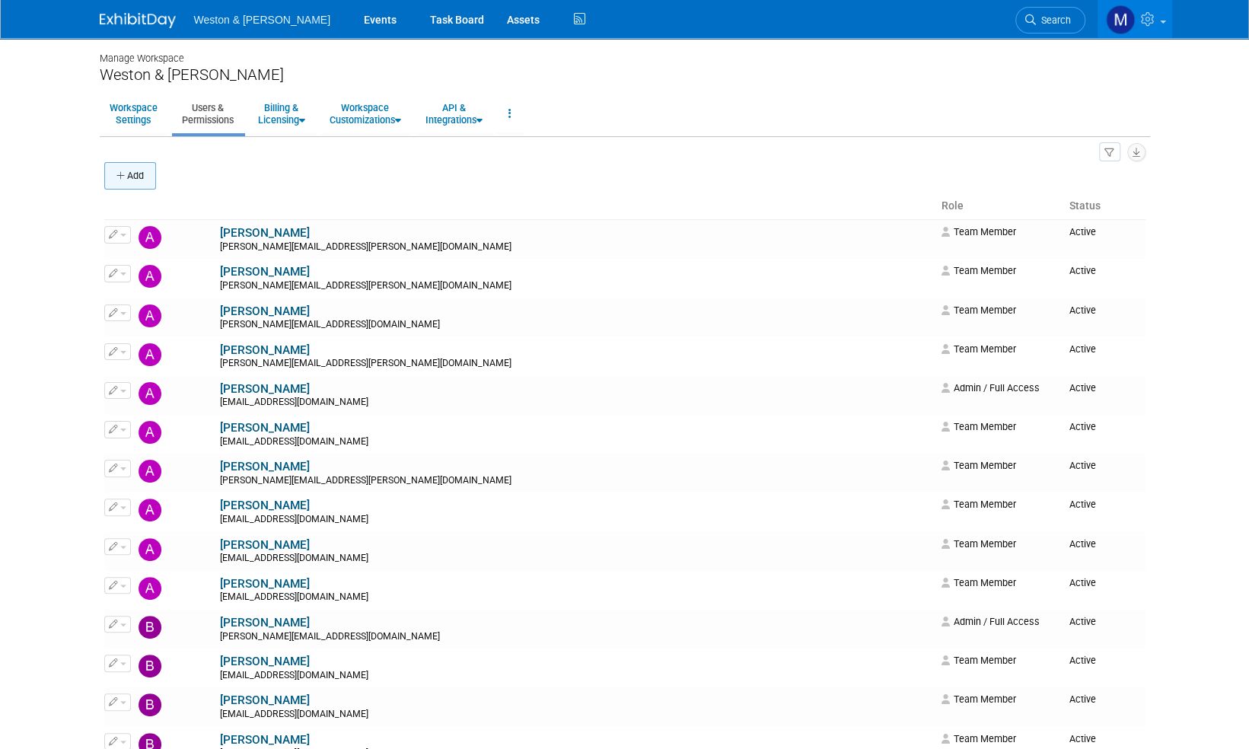
click at [140, 177] on button "Add" at bounding box center [130, 175] width 52 height 27
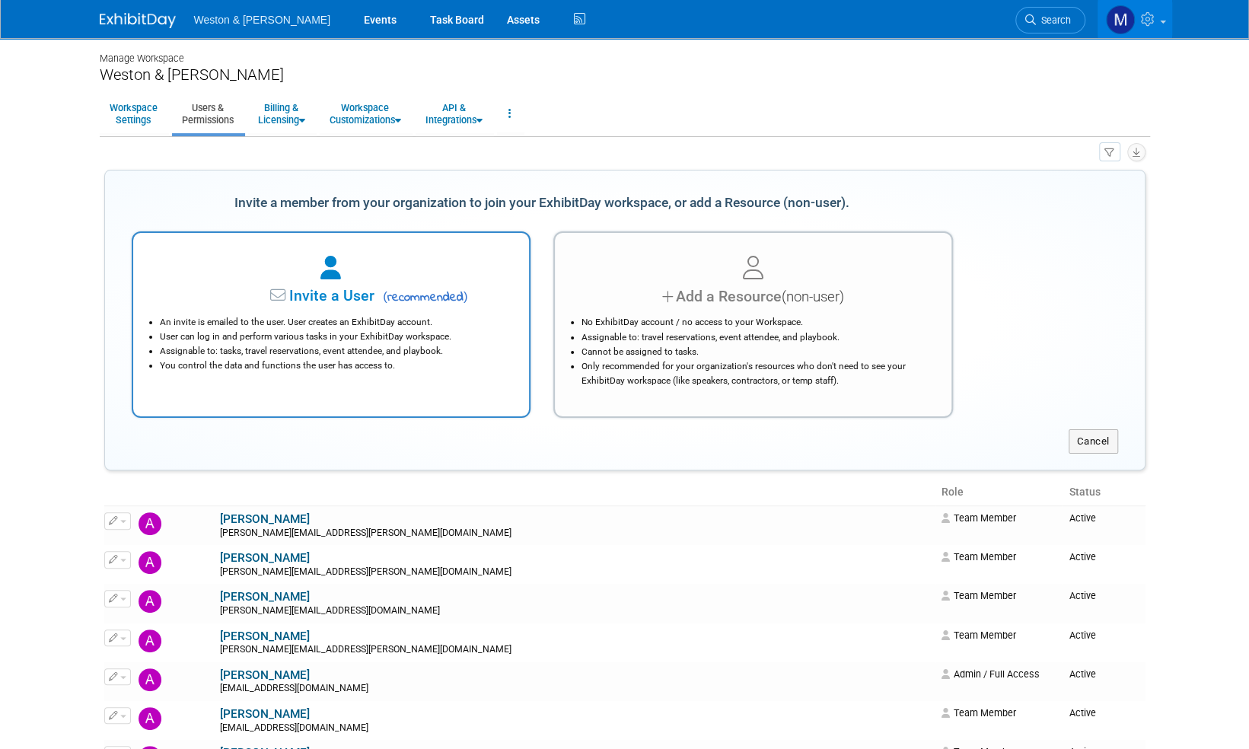
click at [333, 298] on span "Invite a User" at bounding box center [284, 296] width 180 height 18
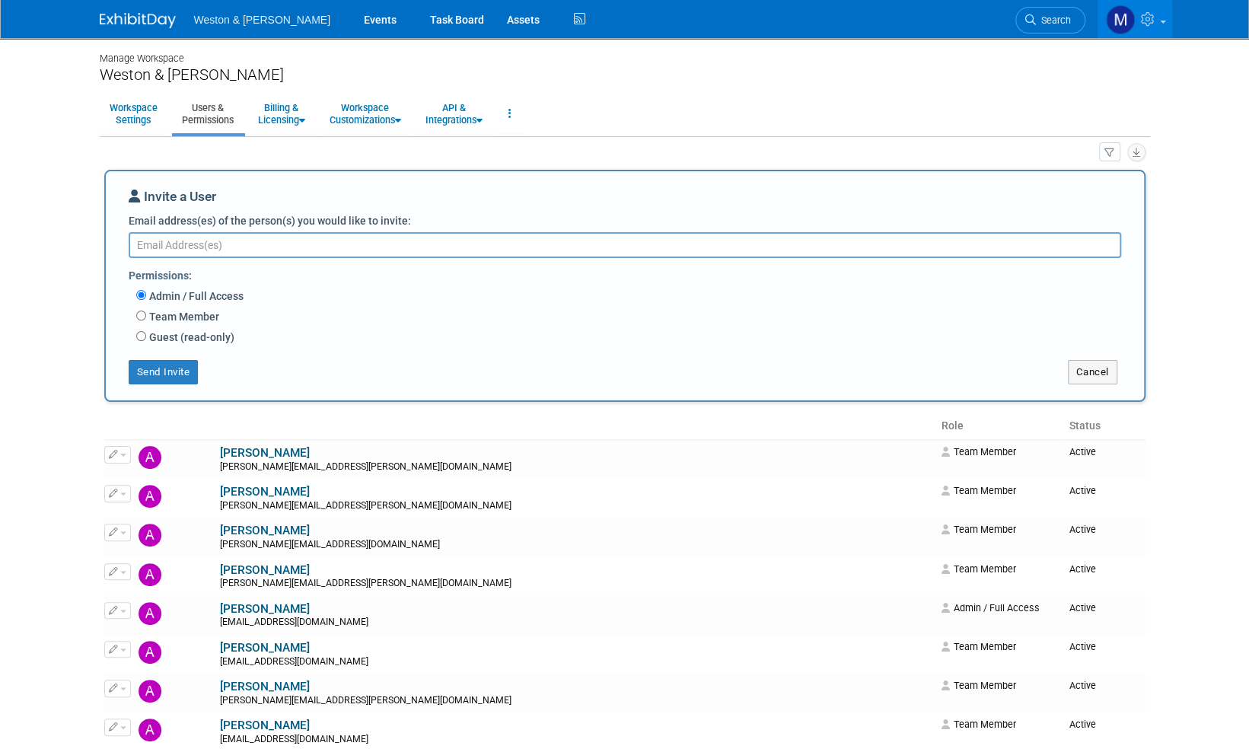
paste textarea "gittings.amanda@wseinc.com Pattona@wseinc.com davida@wseinc.com sinclair.robert…"
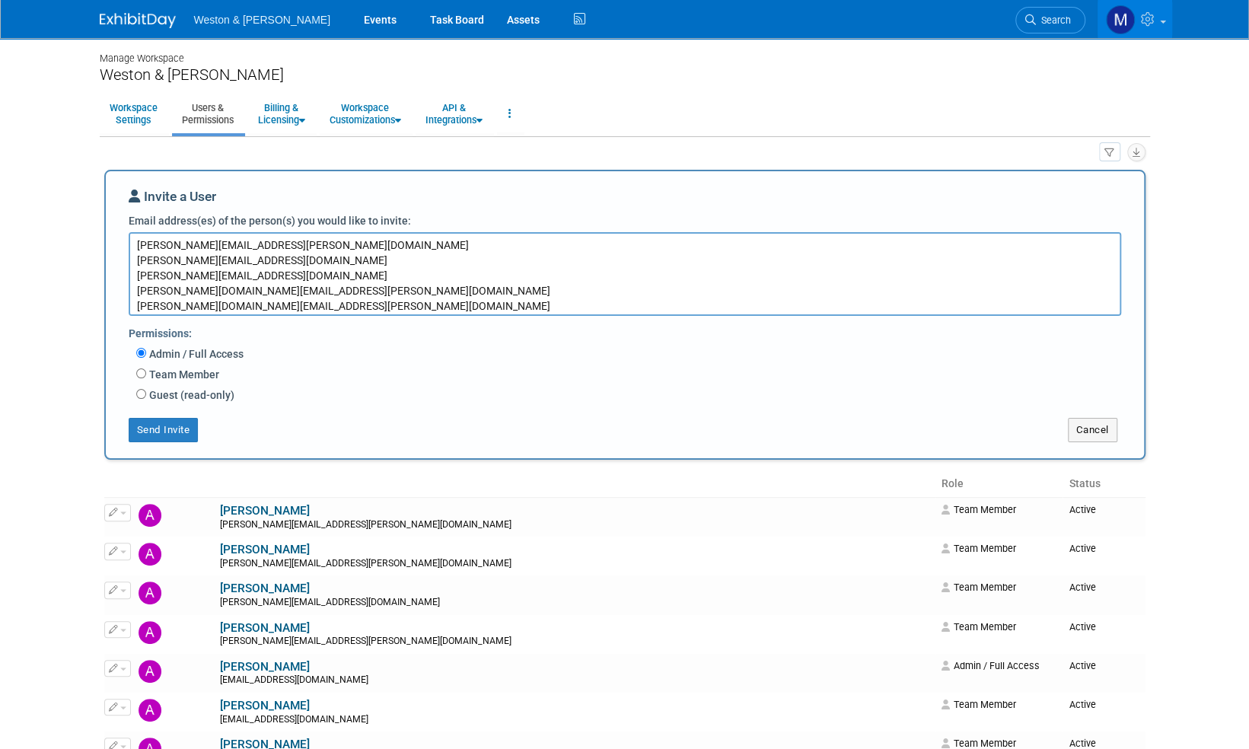
click at [138, 262] on textarea "gittings.amanda@wseinc.com Pattona@wseinc.com davida@wseinc.com sinclair.robert…" at bounding box center [625, 274] width 992 height 84
type textarea "gittings.amanda@wseinc.com, Pattona@wseinc.com davida@wseinc.com sinclair.rober…"
click at [142, 374] on input "Team Member" at bounding box center [141, 373] width 10 height 10
radio input "true"
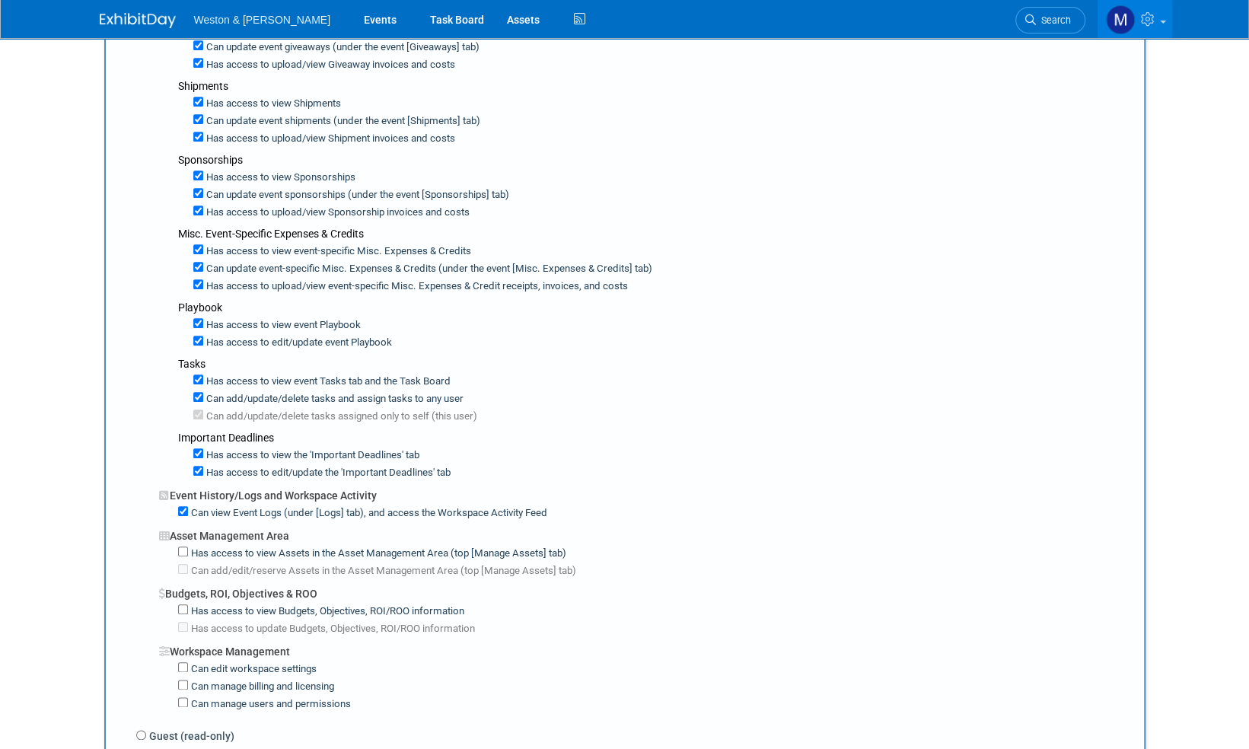
scroll to position [761, 0]
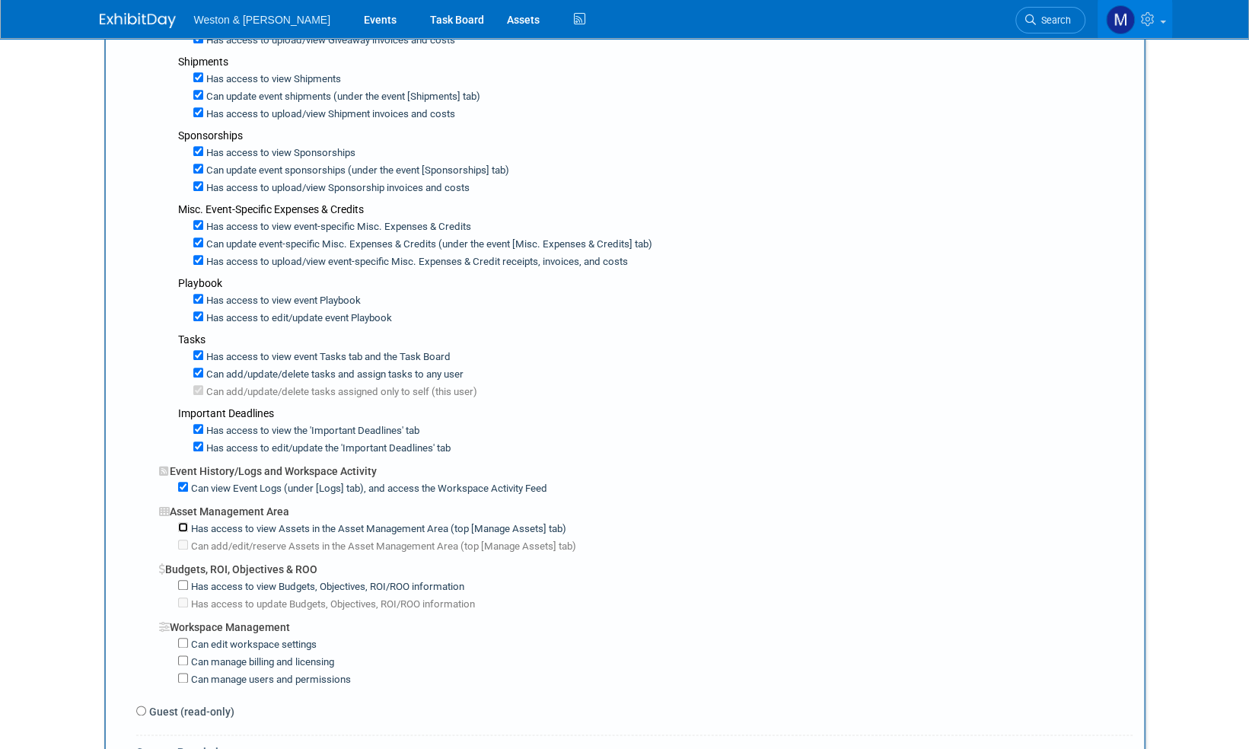
click at [180, 522] on input "Has access to view Assets in the Asset Management Area (top [Manage Assets] tab)" at bounding box center [183, 527] width 10 height 10
checkbox input "true"
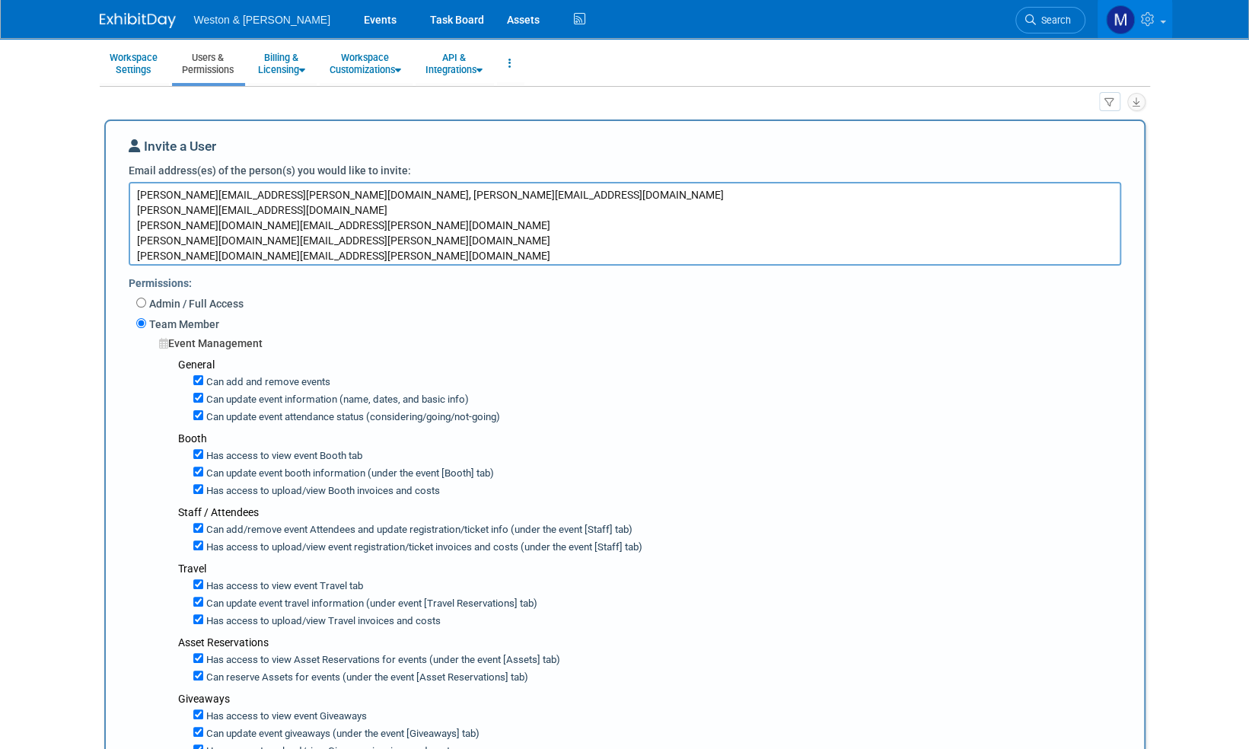
scroll to position [0, 0]
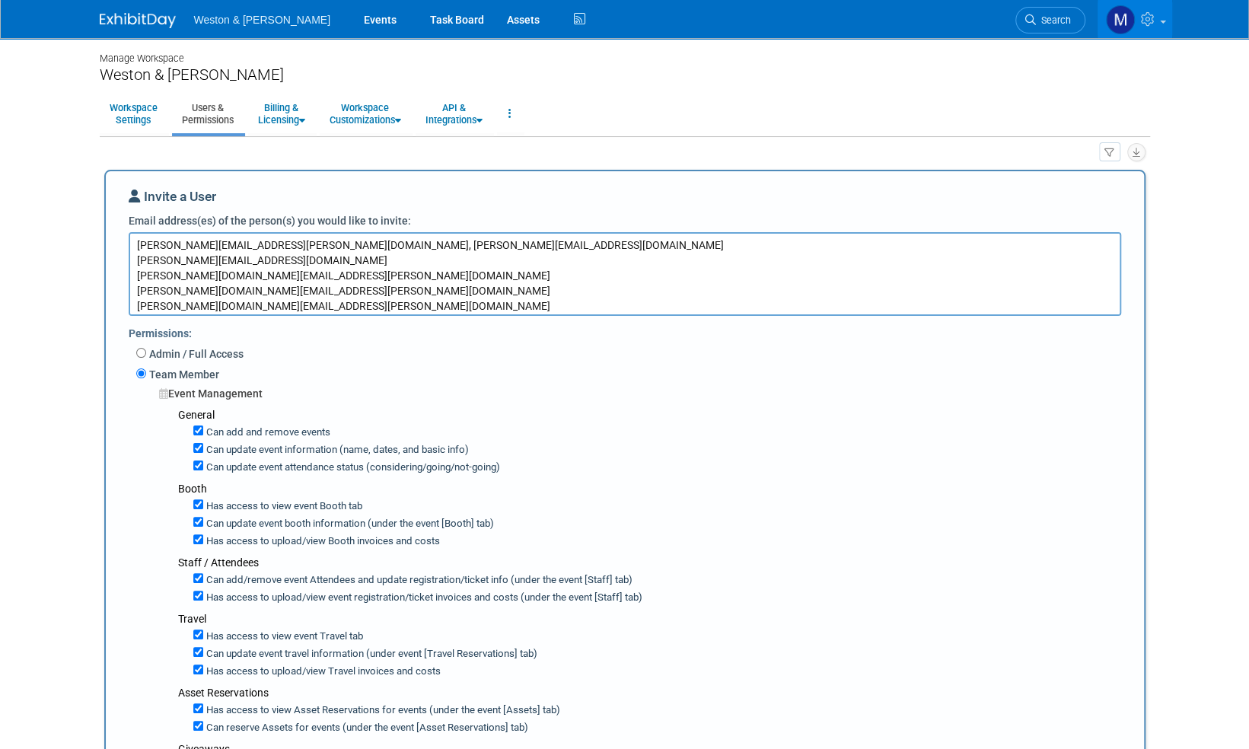
click at [135, 259] on textarea "gittings.amanda@wseinc.com, Pattona@wseinc.com davida@wseinc.com sinclair.rober…" at bounding box center [625, 274] width 992 height 84
click at [138, 261] on textarea "gittings.amanda@wseinc.com, Pattona@wseinc.com, davida@wseinc.com sinclair.robe…" at bounding box center [625, 274] width 992 height 84
drag, startPoint x: 644, startPoint y: 245, endPoint x: 495, endPoint y: 249, distance: 149.2
click at [495, 249] on textarea "gittings.amanda@wseinc.com, Pattona@wseinc.com, davida@wseinc.com, sinclair.rob…" at bounding box center [625, 274] width 992 height 84
click at [133, 260] on textarea "gittings.amanda@wseinc.com, Pattona@wseinc.com, davida@wseinc.com, jones.britta…" at bounding box center [625, 274] width 992 height 84
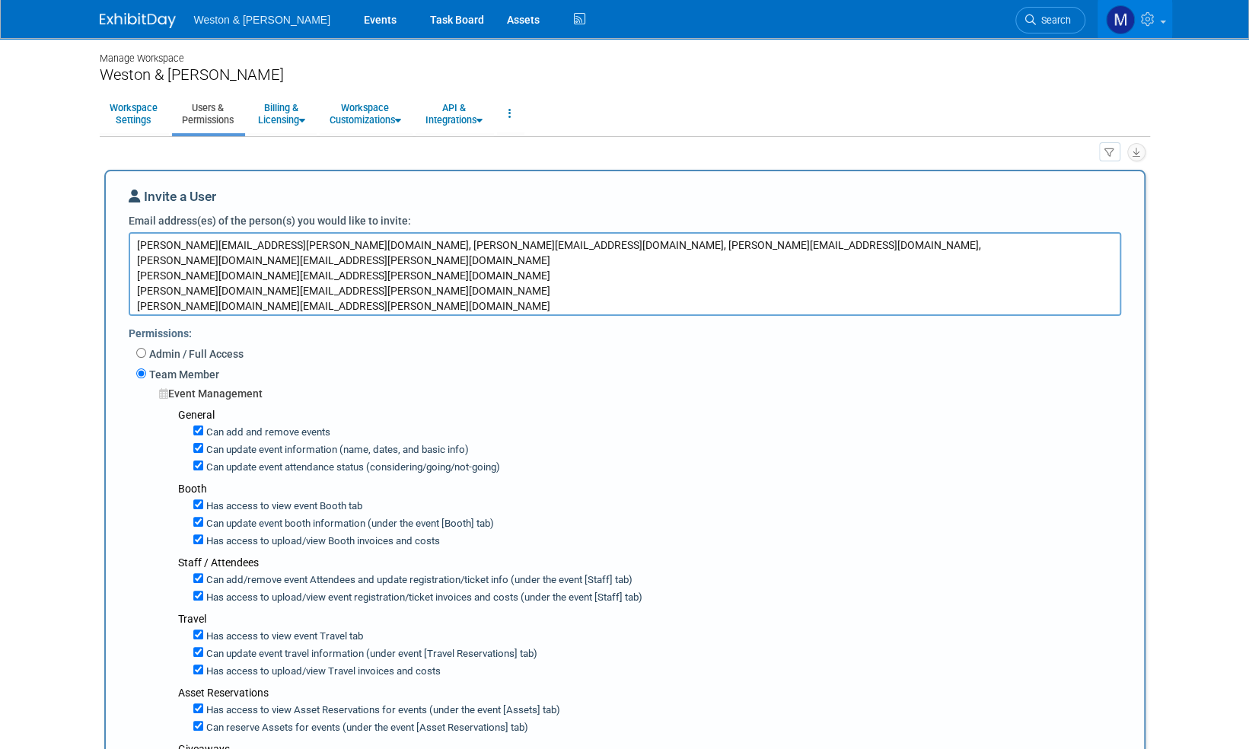
drag, startPoint x: 281, startPoint y: 259, endPoint x: 135, endPoint y: 263, distance: 145.4
click at [135, 263] on textarea "gittings.amanda@wseinc.com, Pattona@wseinc.com, davida@wseinc.com, jones.britta…" at bounding box center [625, 274] width 992 height 84
click at [134, 271] on textarea "gittings.amanda@wseinc.com, Pattona@wseinc.com, davida@wseinc.com, mahoney.caro…" at bounding box center [625, 274] width 992 height 84
click at [137, 259] on textarea "gittings.amanda@wseinc.com, Pattona@wseinc.com, davida@wseinc.com, mahoney.caro…" at bounding box center [625, 274] width 992 height 84
click at [135, 261] on textarea "gittings.amanda@wseinc.com, Pattona@wseinc.com, davida@wseinc.com, mahoney.caro…" at bounding box center [625, 274] width 992 height 84
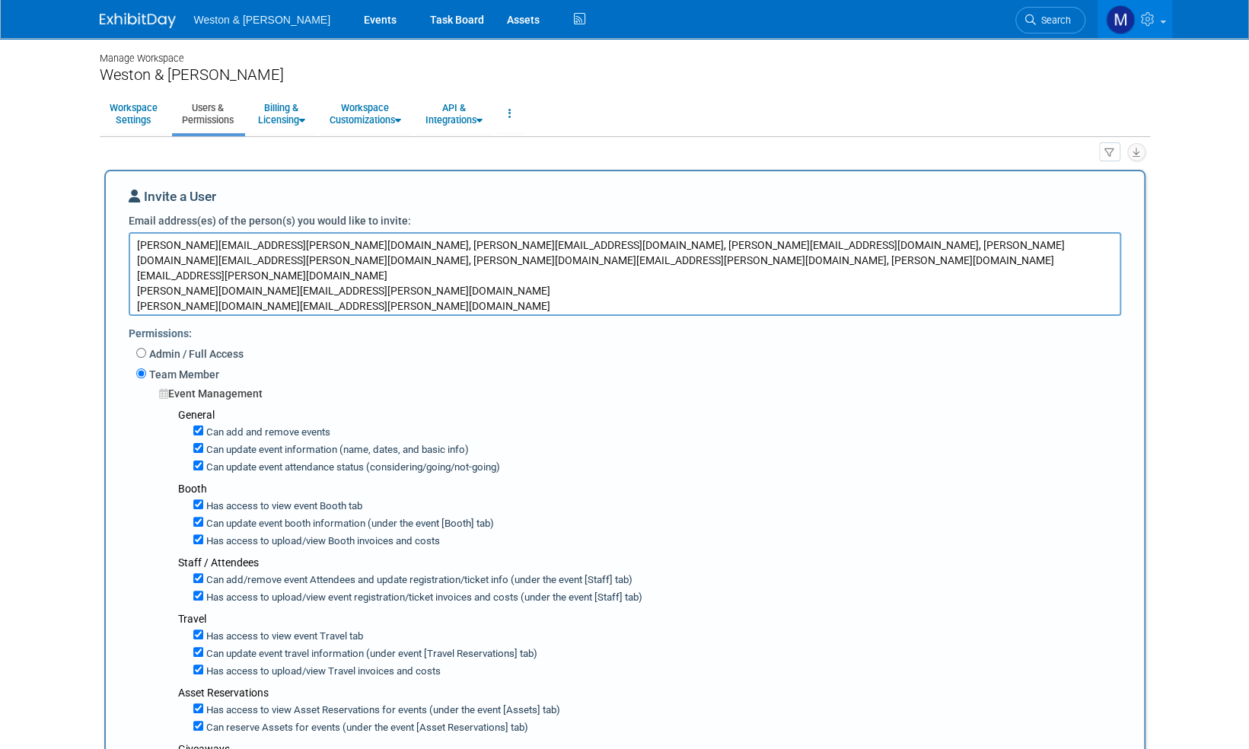
drag, startPoint x: 286, startPoint y: 262, endPoint x: 132, endPoint y: 258, distance: 153.8
click at [132, 258] on textarea "gittings.amanda@wseinc.com, Pattona@wseinc.com, davida@wseinc.com, mahoney.caro…" at bounding box center [625, 274] width 992 height 84
click at [136, 278] on textarea "gittings.amanda@wseinc.com, Pattona@wseinc.com, davida@wseinc.com, mahoney.caro…" at bounding box center [625, 274] width 992 height 84
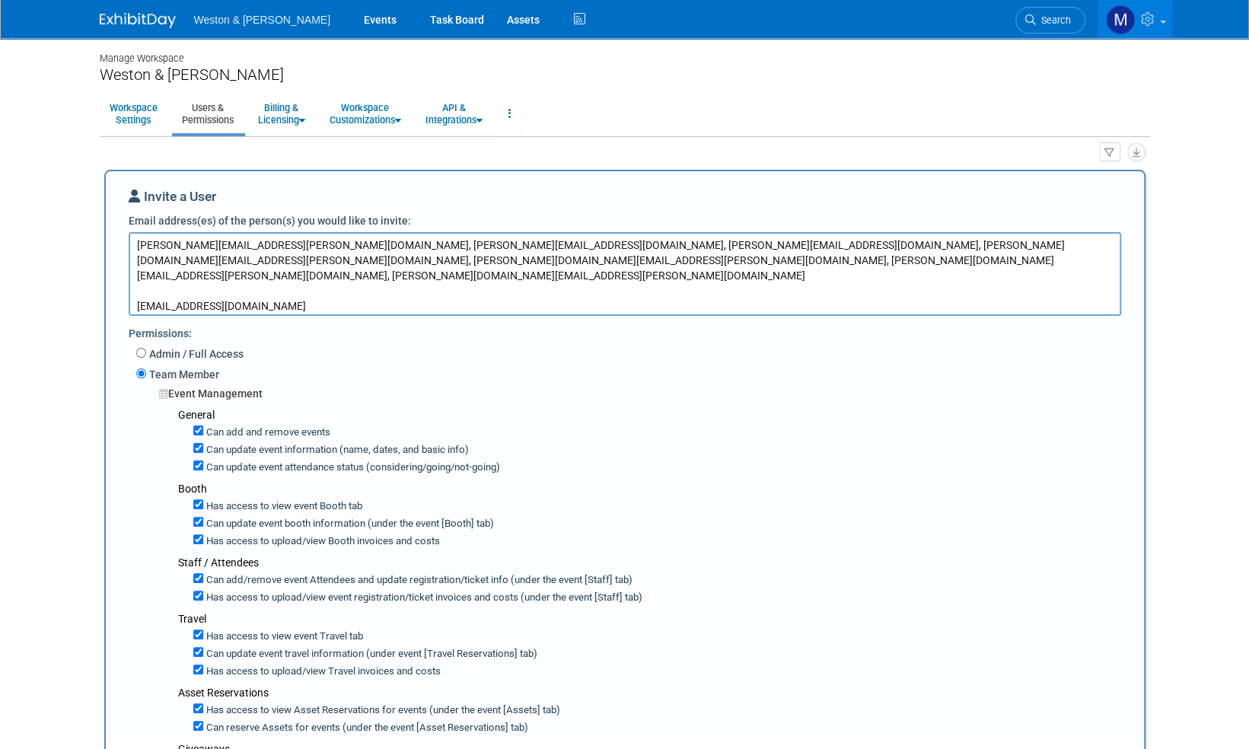
click at [135, 275] on textarea "gittings.amanda@wseinc.com, Pattona@wseinc.com, davida@wseinc.com, mahoney.caro…" at bounding box center [625, 274] width 992 height 84
drag, startPoint x: 279, startPoint y: 278, endPoint x: 128, endPoint y: 272, distance: 151.5
click at [129, 272] on textarea "gittings.amanda@wseinc.com, Pattona@wseinc.com, davida@wseinc.com, mahoney.caro…" at bounding box center [625, 274] width 992 height 84
click at [136, 294] on textarea "gittings.amanda@wseinc.com, Pattona@wseinc.com, davida@wseinc.com, mahoney.caro…" at bounding box center [625, 274] width 992 height 84
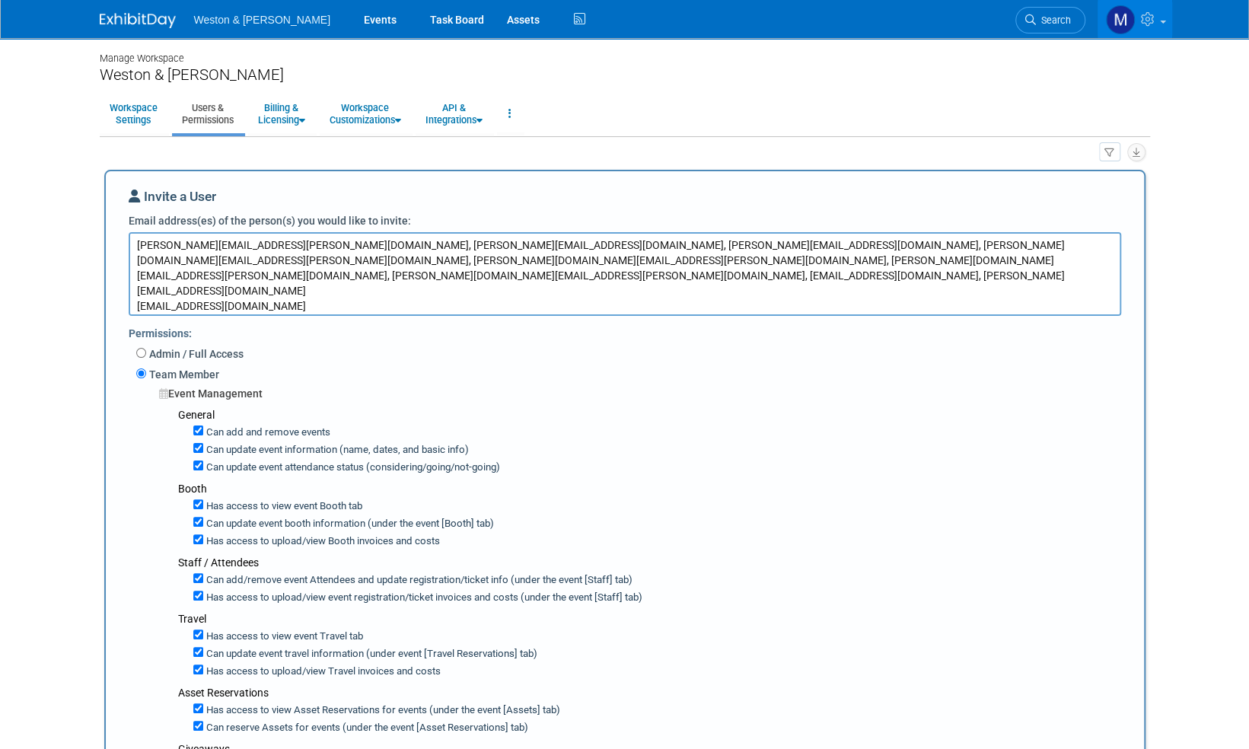
click at [135, 275] on textarea "gittings.amanda@wseinc.com, Pattona@wseinc.com, davida@wseinc.com, mahoney.caro…" at bounding box center [625, 274] width 992 height 84
click at [134, 278] on textarea "gittings.amanda@wseinc.com, Pattona@wseinc.com, davida@wseinc.com, mahoney.caro…" at bounding box center [625, 274] width 992 height 84
drag, startPoint x: 306, startPoint y: 275, endPoint x: 134, endPoint y: 275, distance: 172.0
click at [134, 275] on textarea "gittings.amanda@wseinc.com, Pattona@wseinc.com, davida@wseinc.com, mahoney.caro…" at bounding box center [625, 274] width 992 height 84
click at [133, 275] on textarea "gittings.amanda@wseinc.com, Pattona@wseinc.com, davida@wseinc.com, mahoney.caro…" at bounding box center [625, 274] width 992 height 84
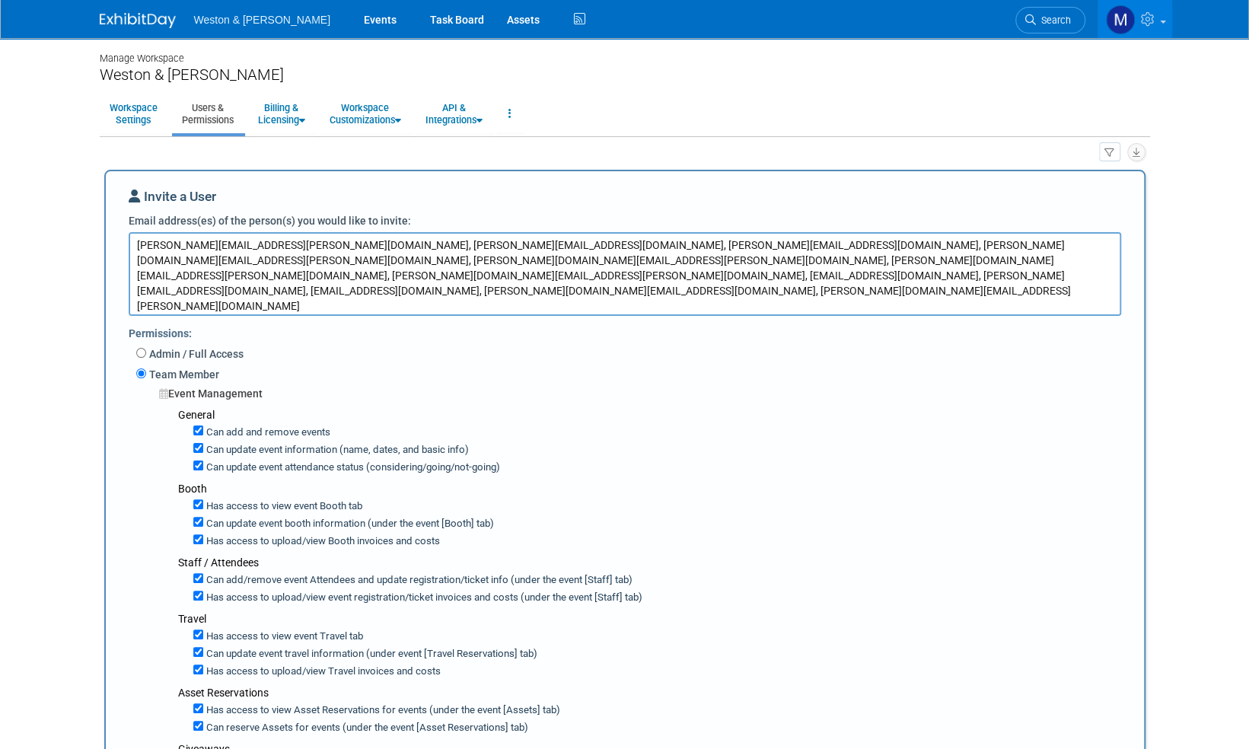
click at [134, 275] on textarea "gittings.amanda@wseinc.com, Pattona@wseinc.com, davida@wseinc.com, mahoney.caro…" at bounding box center [625, 274] width 992 height 84
click at [134, 294] on textarea "gittings.amanda@wseinc.com, Pattona@wseinc.com, davida@wseinc.com, mahoney.caro…" at bounding box center [625, 274] width 992 height 84
click at [136, 294] on textarea "gittings.amanda@wseinc.com, Pattona@wseinc.com, davida@wseinc.com, mahoney.caro…" at bounding box center [625, 274] width 992 height 84
click at [132, 288] on textarea "gittings.amanda@wseinc.com, Pattona@wseinc.com, davida@wseinc.com, mahoney.caro…" at bounding box center [625, 274] width 992 height 84
drag, startPoint x: 272, startPoint y: 289, endPoint x: 133, endPoint y: 289, distance: 139.2
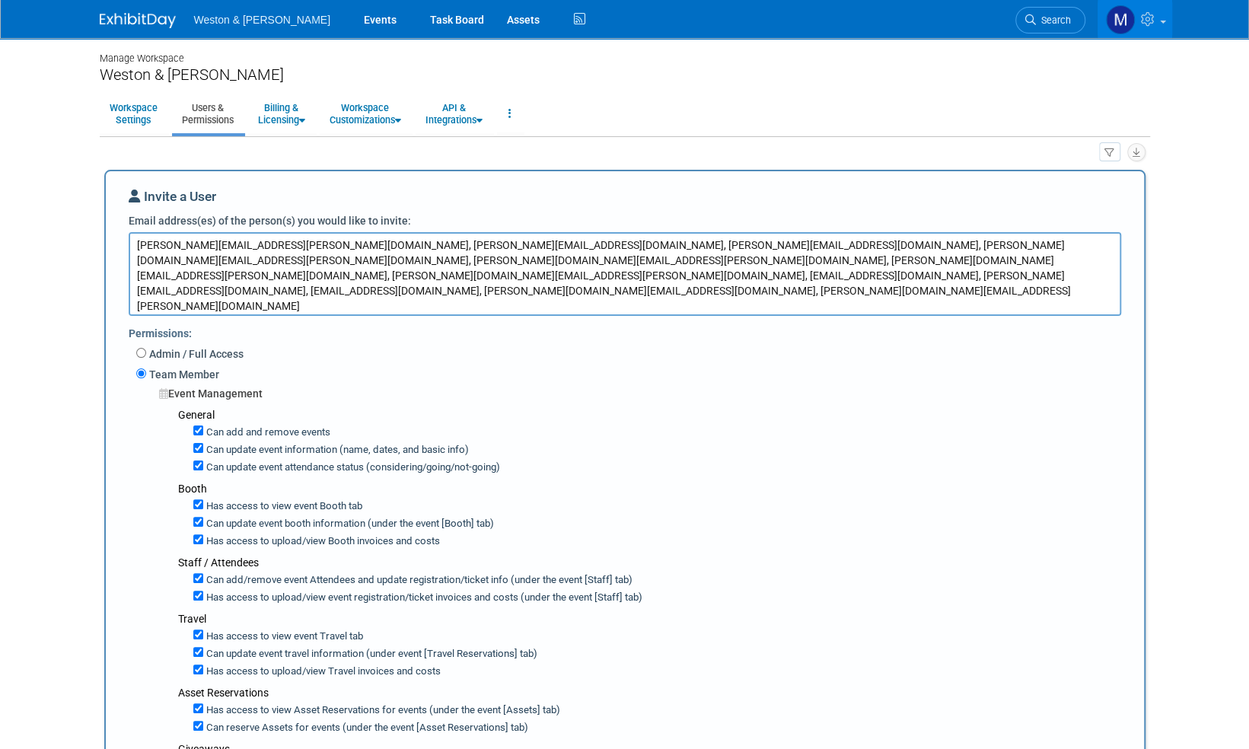
click at [134, 289] on textarea "gittings.amanda@wseinc.com, Pattona@wseinc.com, davida@wseinc.com, mahoney.caro…" at bounding box center [625, 274] width 992 height 84
click at [134, 292] on textarea "gittings.amanda@wseinc.com, Pattona@wseinc.com, davida@wseinc.com, mahoney.caro…" at bounding box center [625, 274] width 992 height 84
drag, startPoint x: 264, startPoint y: 292, endPoint x: 130, endPoint y: 297, distance: 134.0
click at [131, 297] on textarea "gittings.amanda@wseinc.com, Pattona@wseinc.com, davida@wseinc.com, mahoney.caro…" at bounding box center [625, 274] width 992 height 84
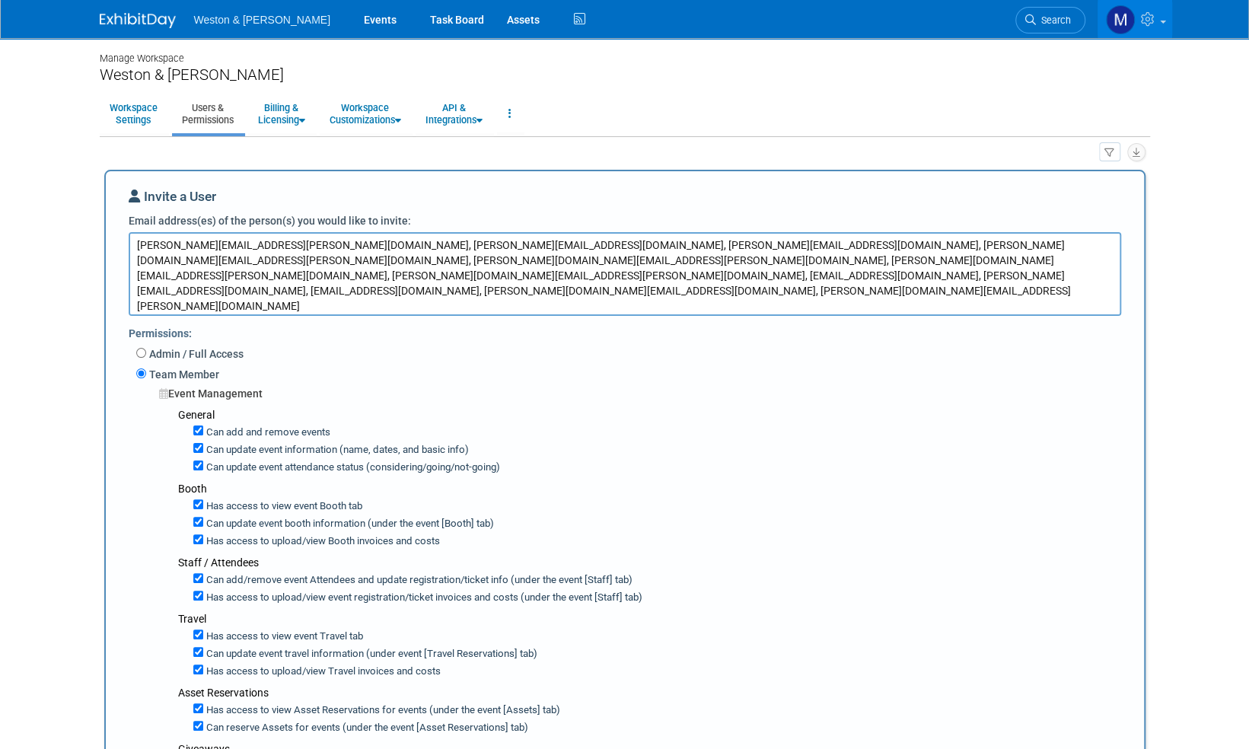
click at [135, 307] on textarea "gittings.amanda@wseinc.com, Pattona@wseinc.com, davida@wseinc.com, mahoney.caro…" at bounding box center [625, 274] width 992 height 84
click at [137, 302] on textarea "gittings.amanda@wseinc.com, Pattona@wseinc.com, davida@wseinc.com, mahoney.caro…" at bounding box center [625, 274] width 992 height 84
click at [135, 303] on textarea "gittings.amanda@wseinc.com, Pattona@wseinc.com, davida@wseinc.com, mahoney.caro…" at bounding box center [625, 274] width 992 height 84
click at [134, 307] on textarea "gittings.amanda@wseinc.com, Pattona@wseinc.com, davida@wseinc.com, mahoney.caro…" at bounding box center [625, 274] width 992 height 84
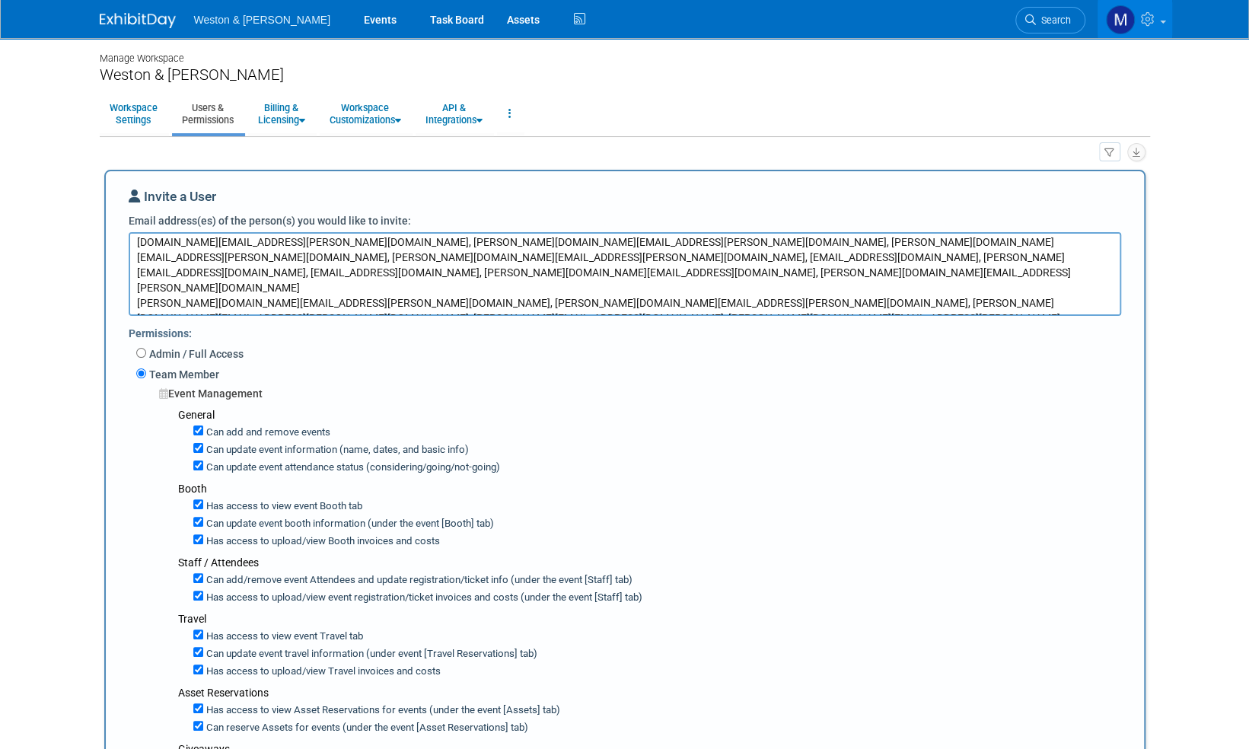
click at [134, 286] on textarea "gittings.amanda@wseinc.com, Pattona@wseinc.com, davida@wseinc.com, mahoney.caro…" at bounding box center [625, 274] width 992 height 84
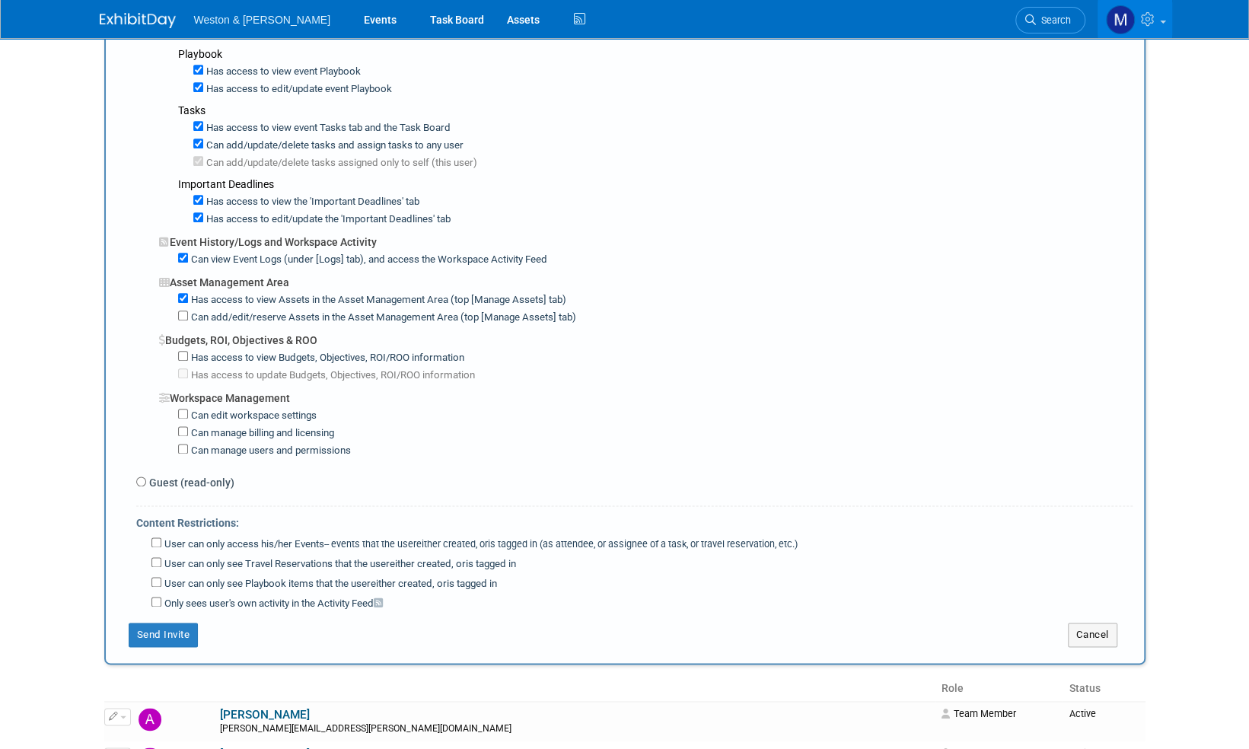
scroll to position [1141, 0]
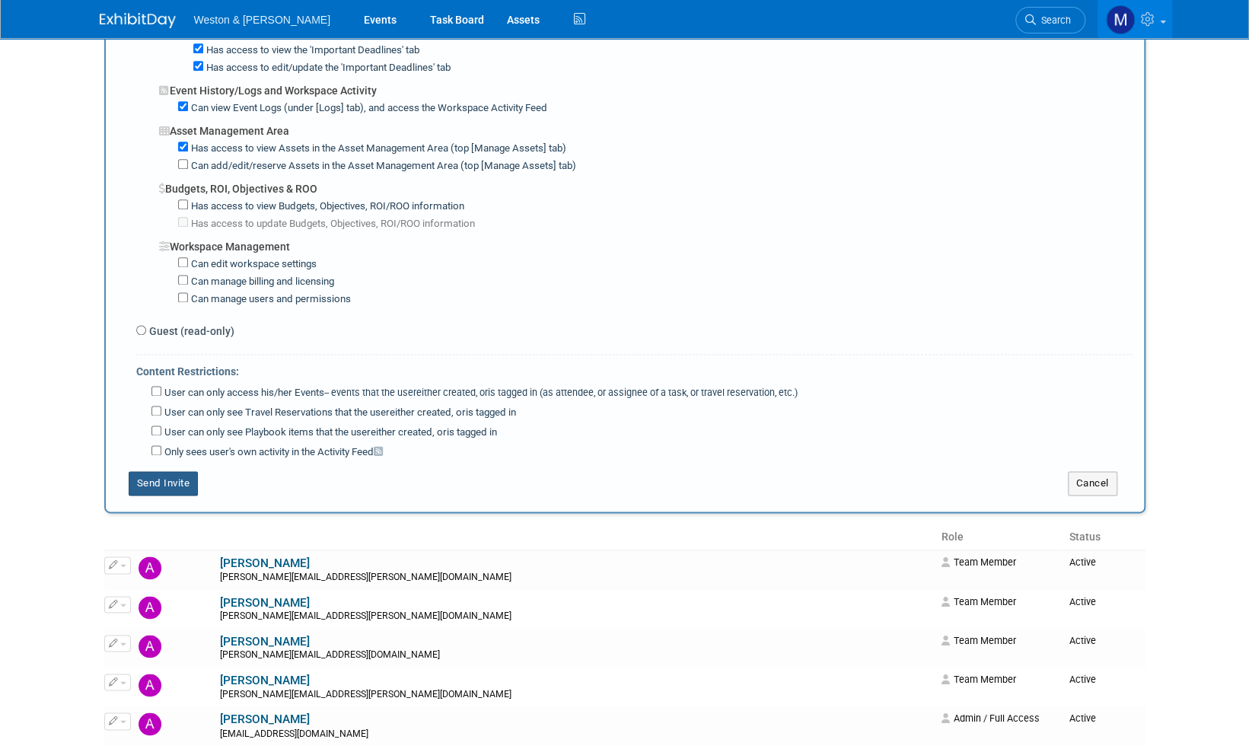
click at [160, 471] on button "Send Invite" at bounding box center [164, 483] width 70 height 24
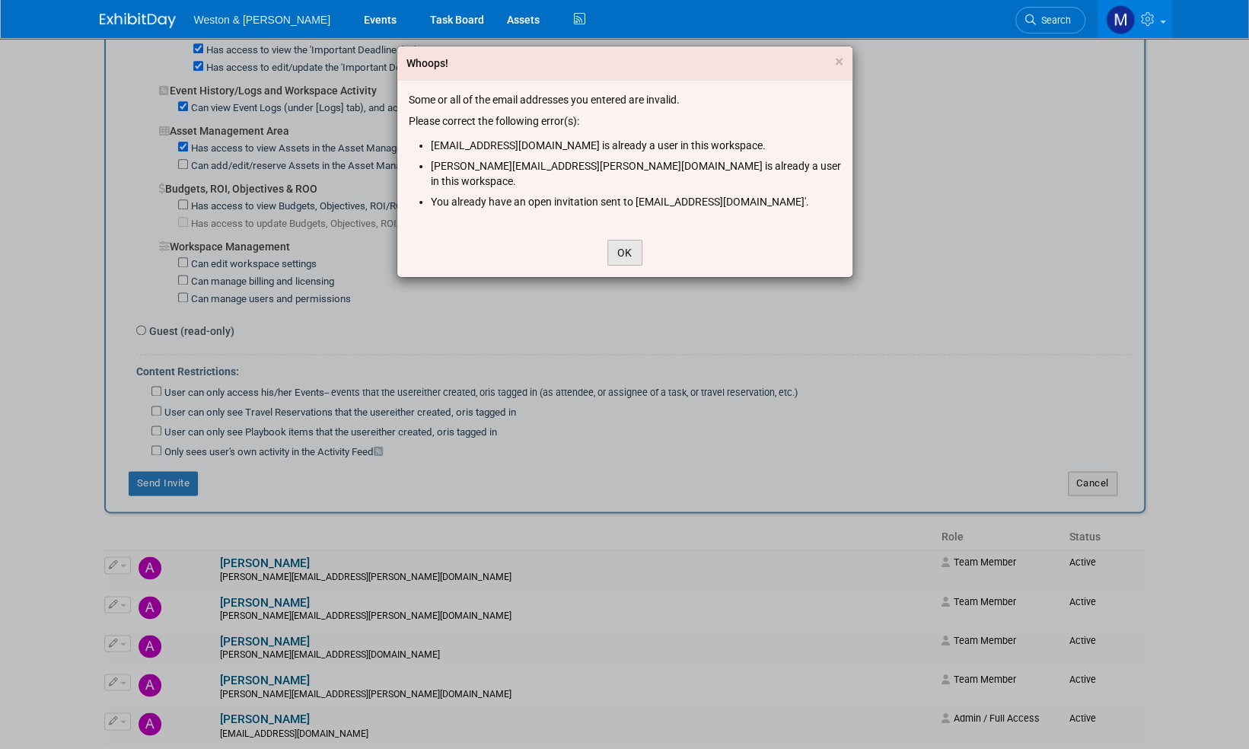
click at [622, 240] on button "OK" at bounding box center [624, 253] width 35 height 26
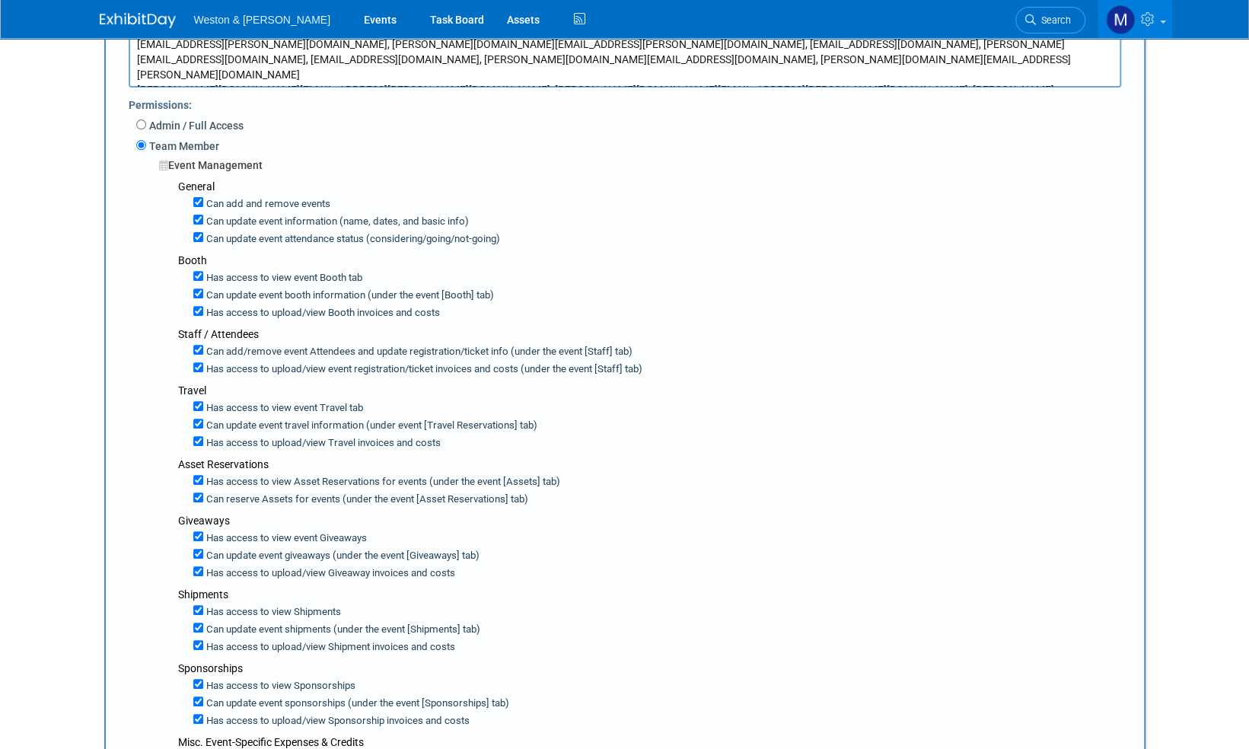
scroll to position [0, 0]
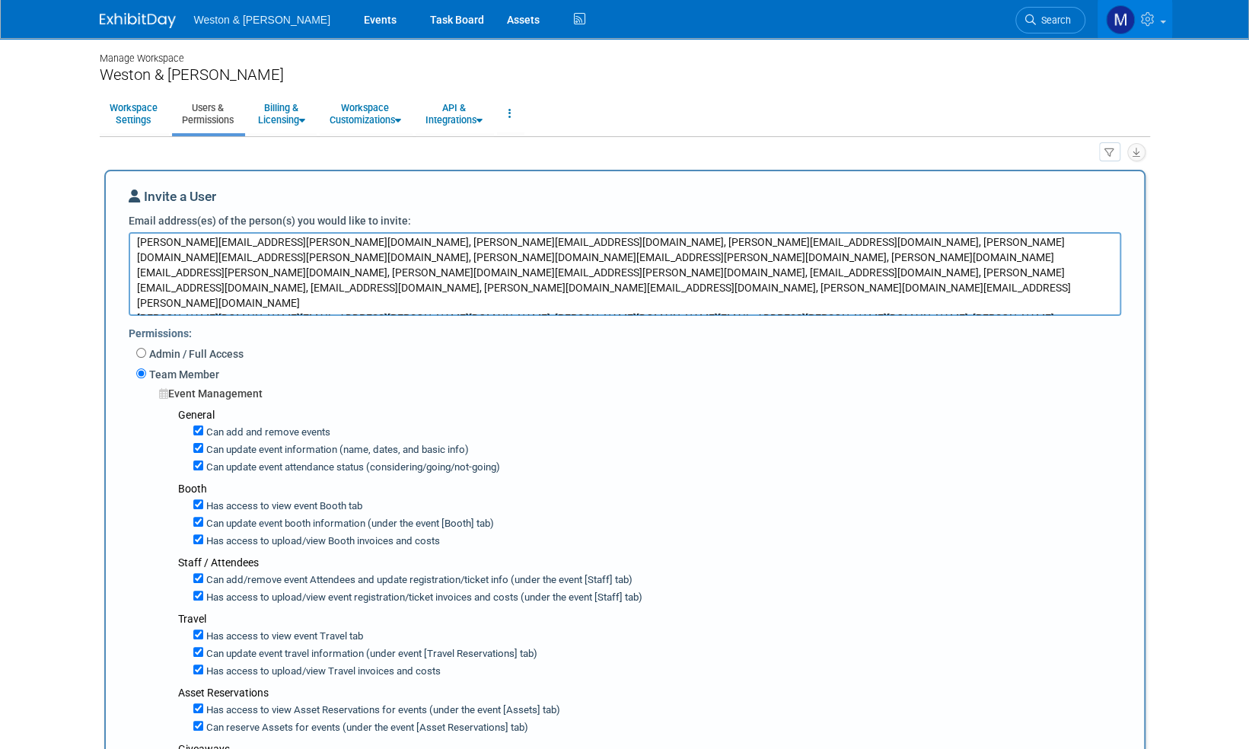
drag, startPoint x: 393, startPoint y: 244, endPoint x: 286, endPoint y: 246, distance: 107.3
click at [286, 246] on textarea "gittings.amanda@wseinc.com, Pattona@wseinc.com, davida@wseinc.com, mahoney.caro…" at bounding box center [625, 274] width 992 height 84
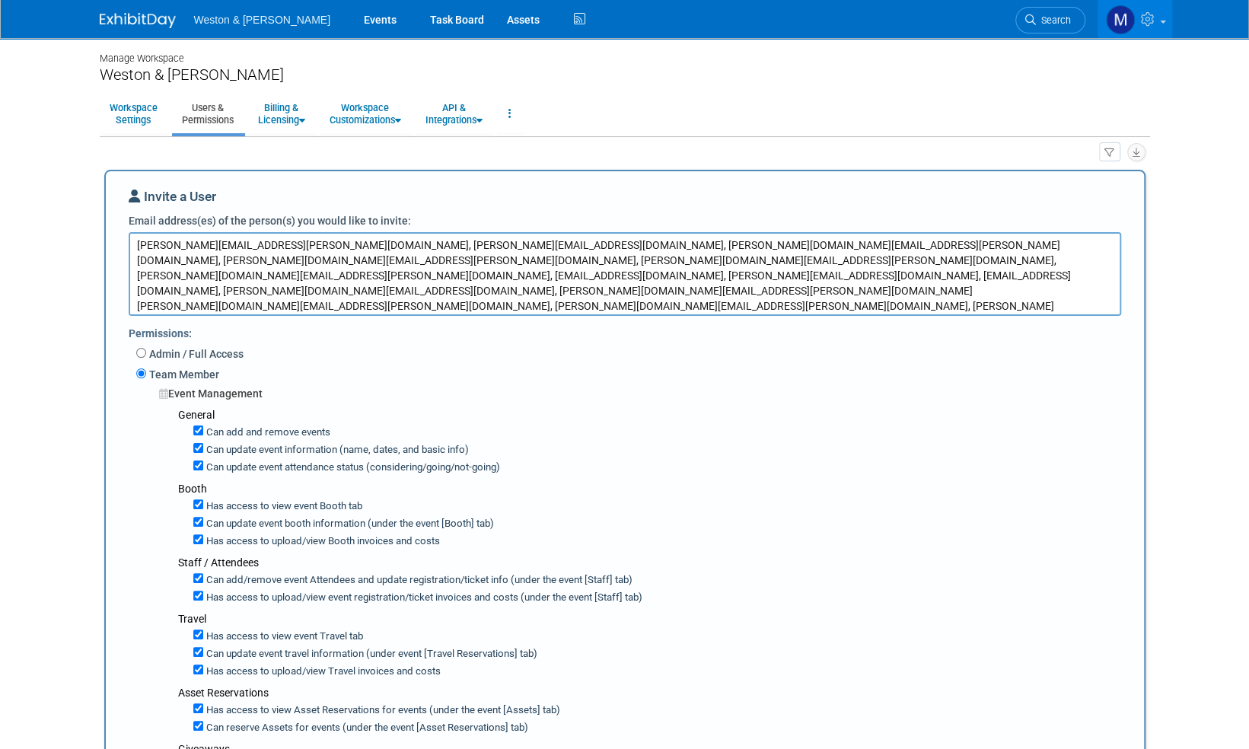
drag, startPoint x: 537, startPoint y: 240, endPoint x: 386, endPoint y: 234, distance: 151.6
click at [386, 234] on textarea "gittings.amanda@wseinc.com, davida@wseinc.com, mahoney.carolyn@wseinc.com, porc…" at bounding box center [625, 274] width 992 height 84
drag, startPoint x: 386, startPoint y: 288, endPoint x: 286, endPoint y: 292, distance: 99.8
click at [286, 292] on textarea "gittings.amanda@wseinc.com, davida@wseinc.com, porcello.cheri@wseinc.com, carli…" at bounding box center [625, 274] width 992 height 84
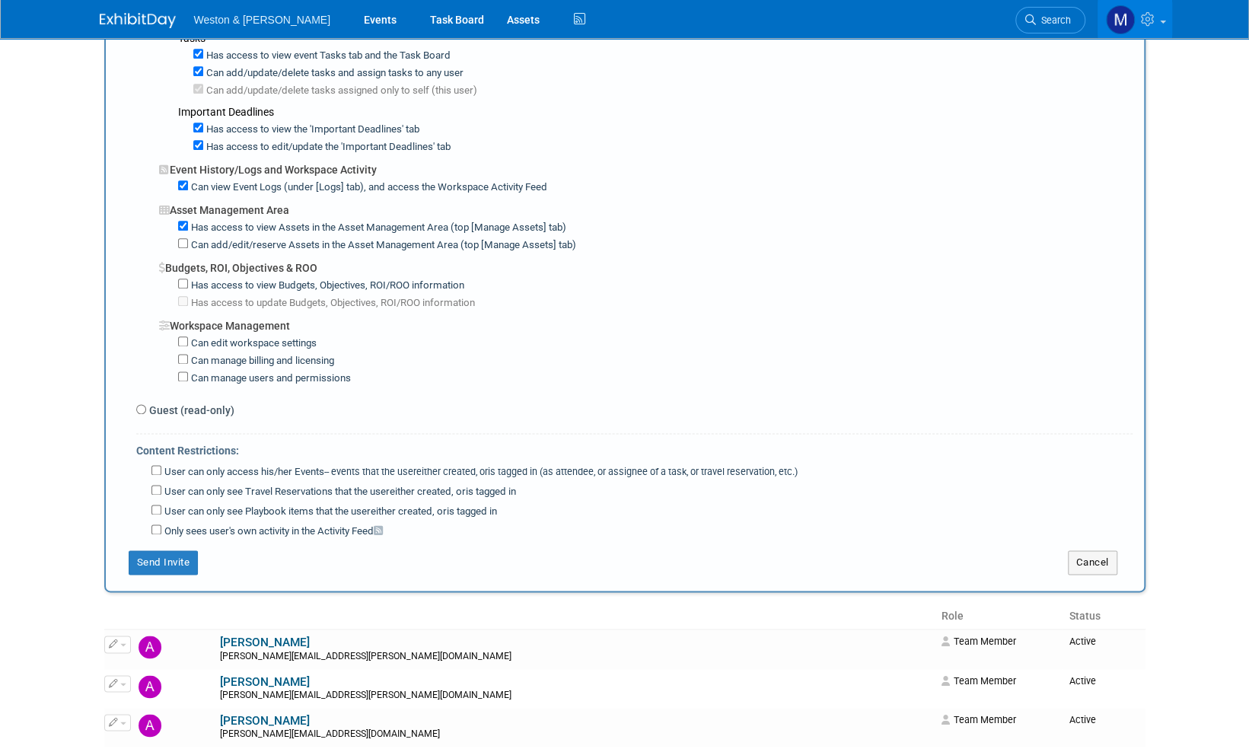
scroll to position [1065, 0]
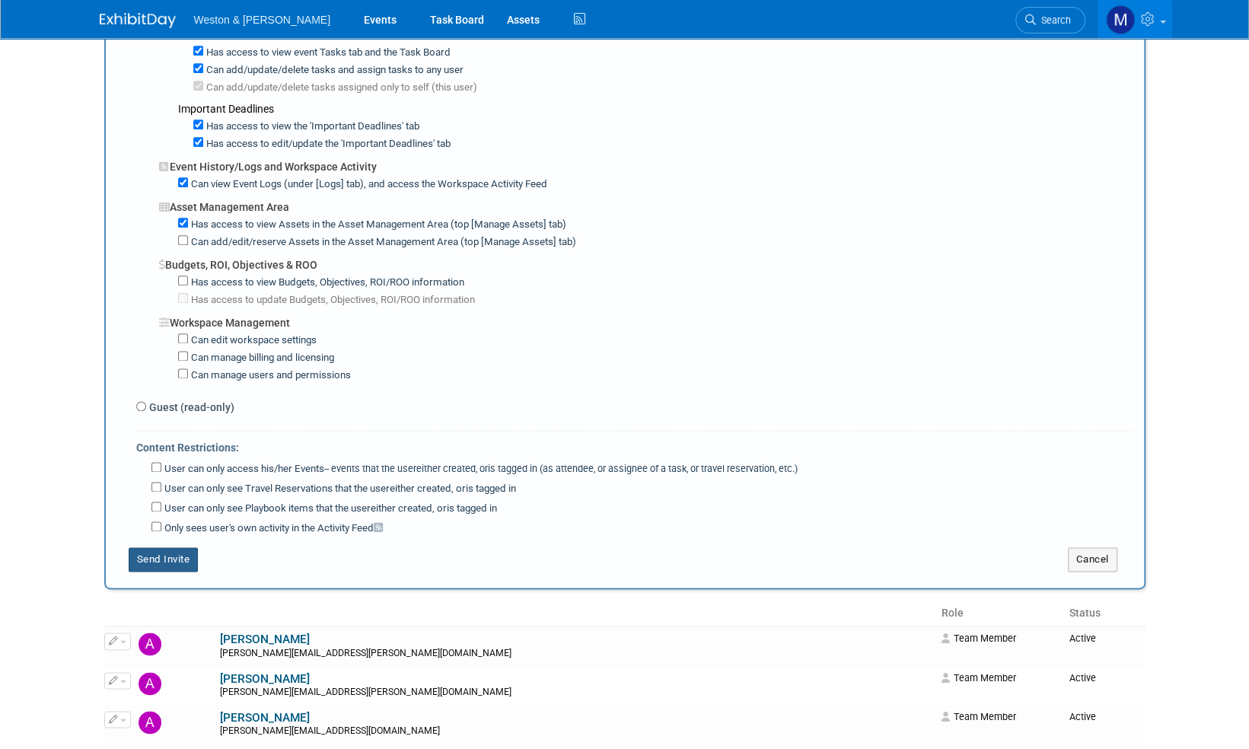
type textarea "gittings.amanda@wseinc.com, davida@wseinc.com, porcello.cheri@wseinc.com, carli…"
click at [174, 547] on button "Send Invite" at bounding box center [164, 559] width 70 height 24
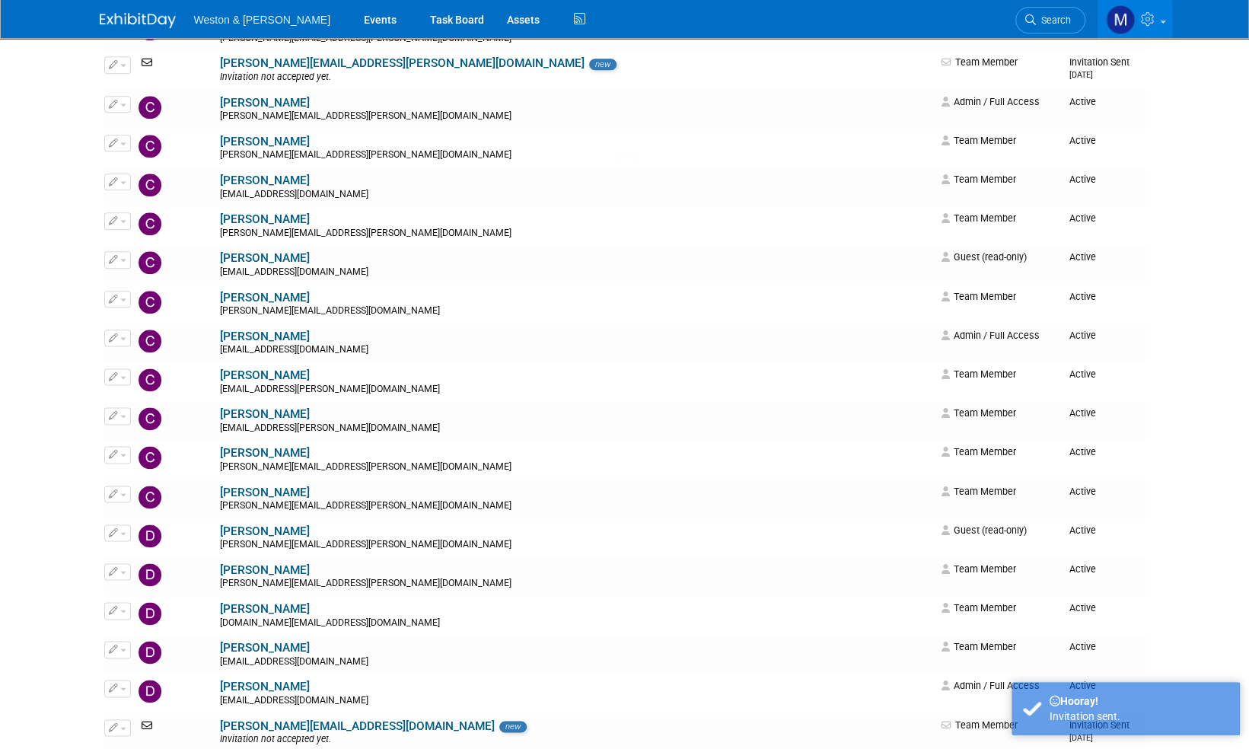
scroll to position [0, 0]
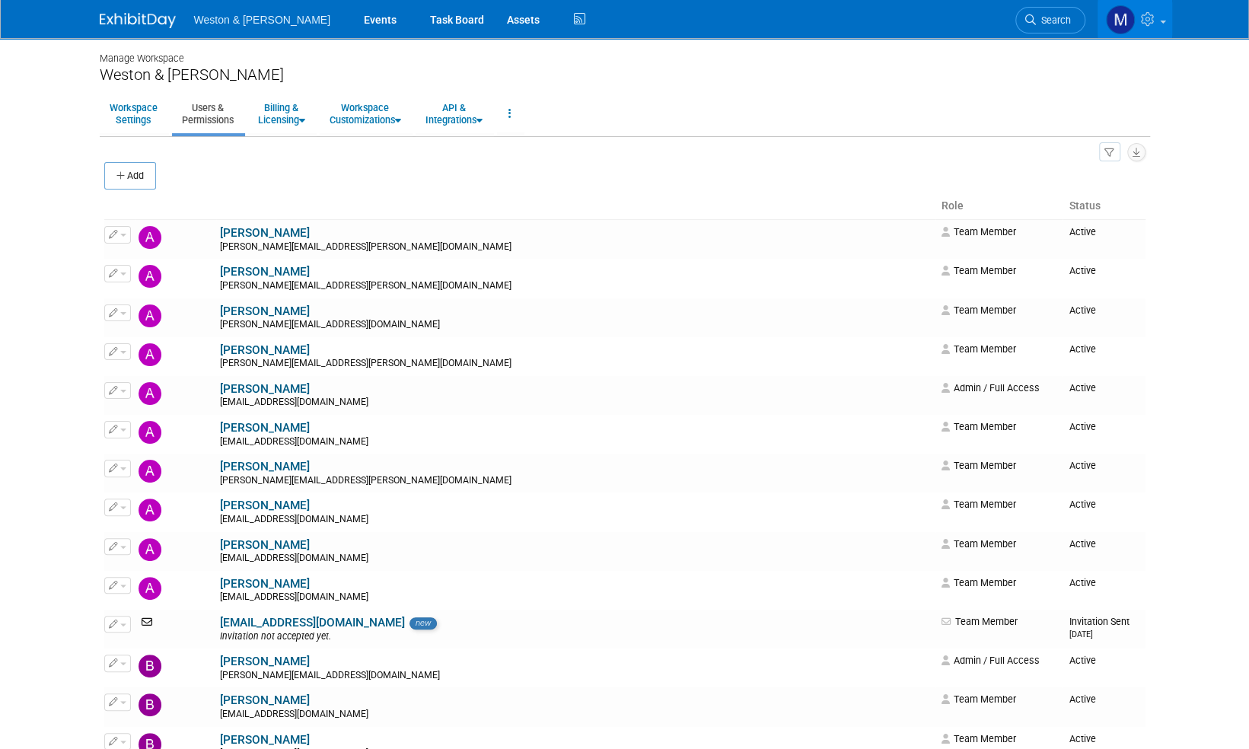
click at [143, 18] on img at bounding box center [138, 20] width 76 height 15
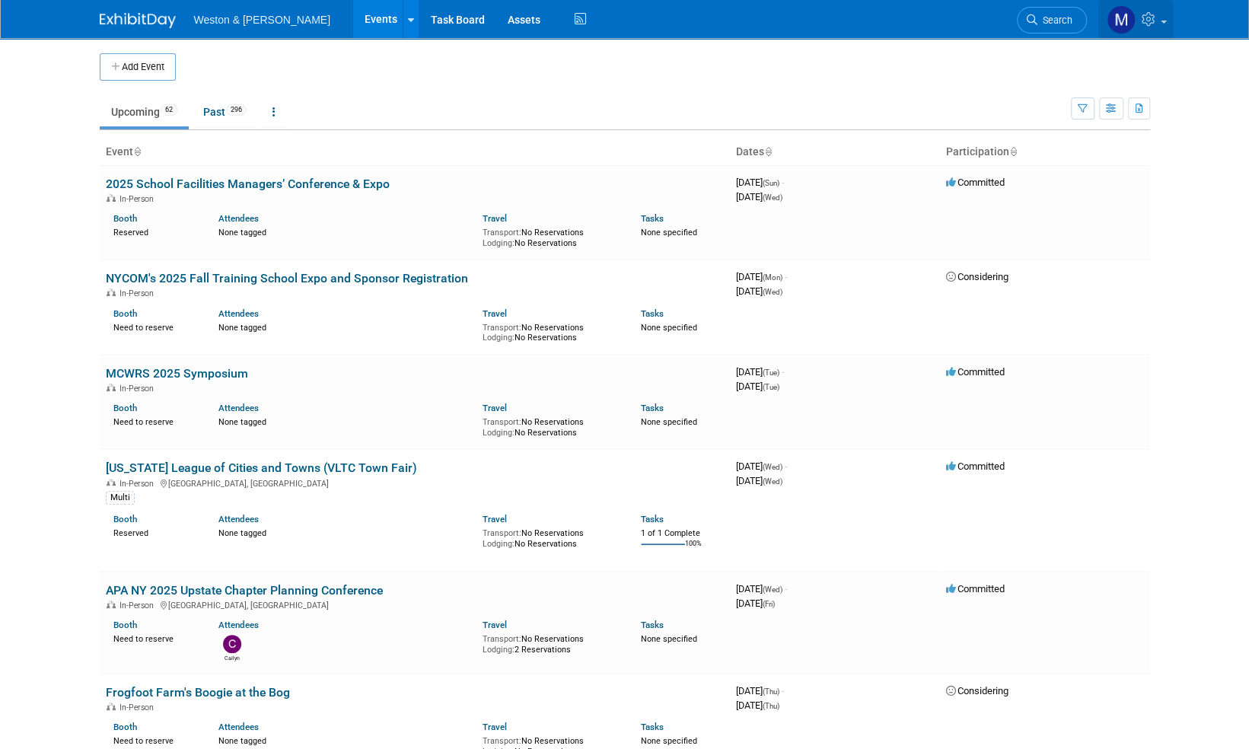
click at [1163, 24] on link at bounding box center [1135, 19] width 75 height 38
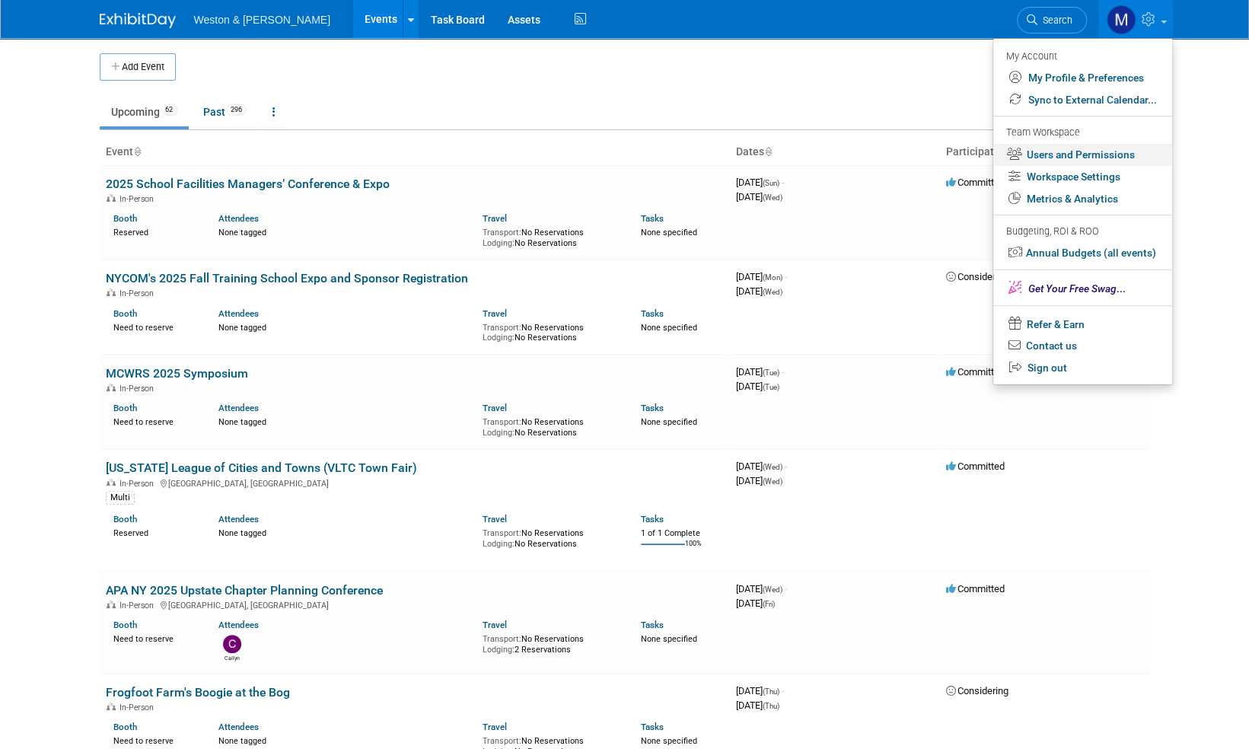
click at [1059, 153] on link "Users and Permissions" at bounding box center [1082, 155] width 179 height 22
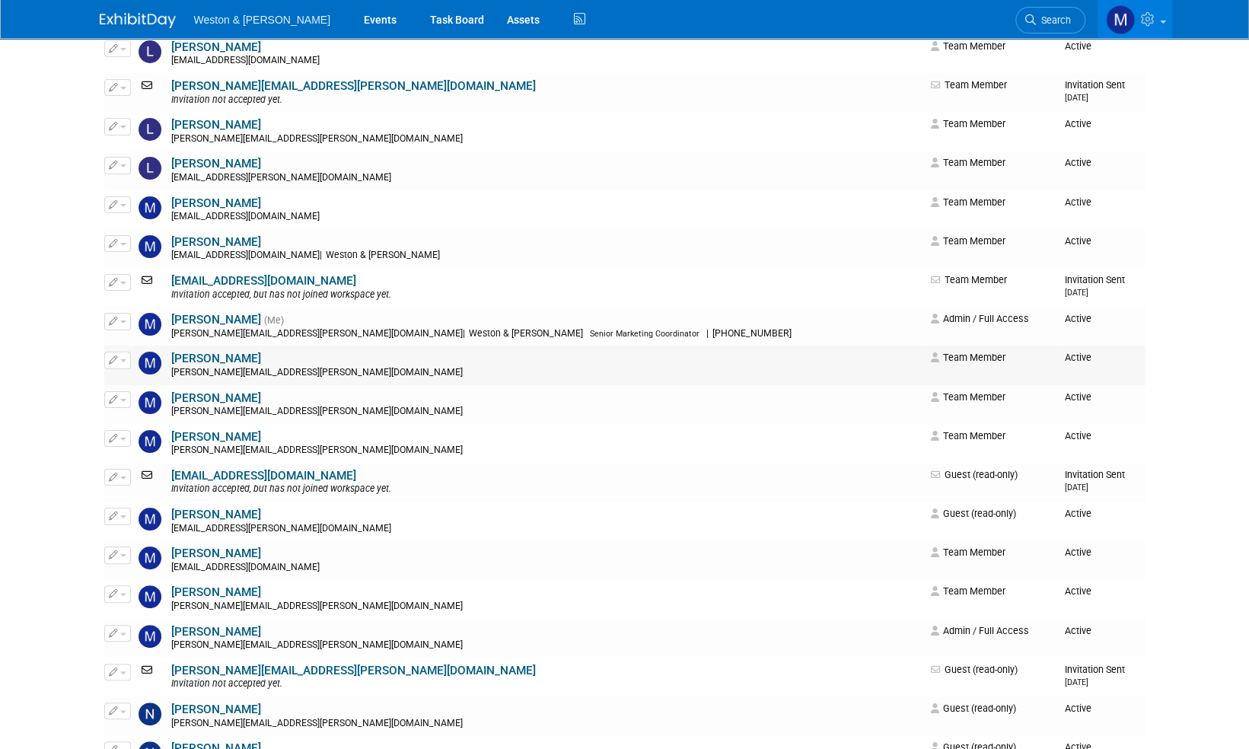
scroll to position [3729, 0]
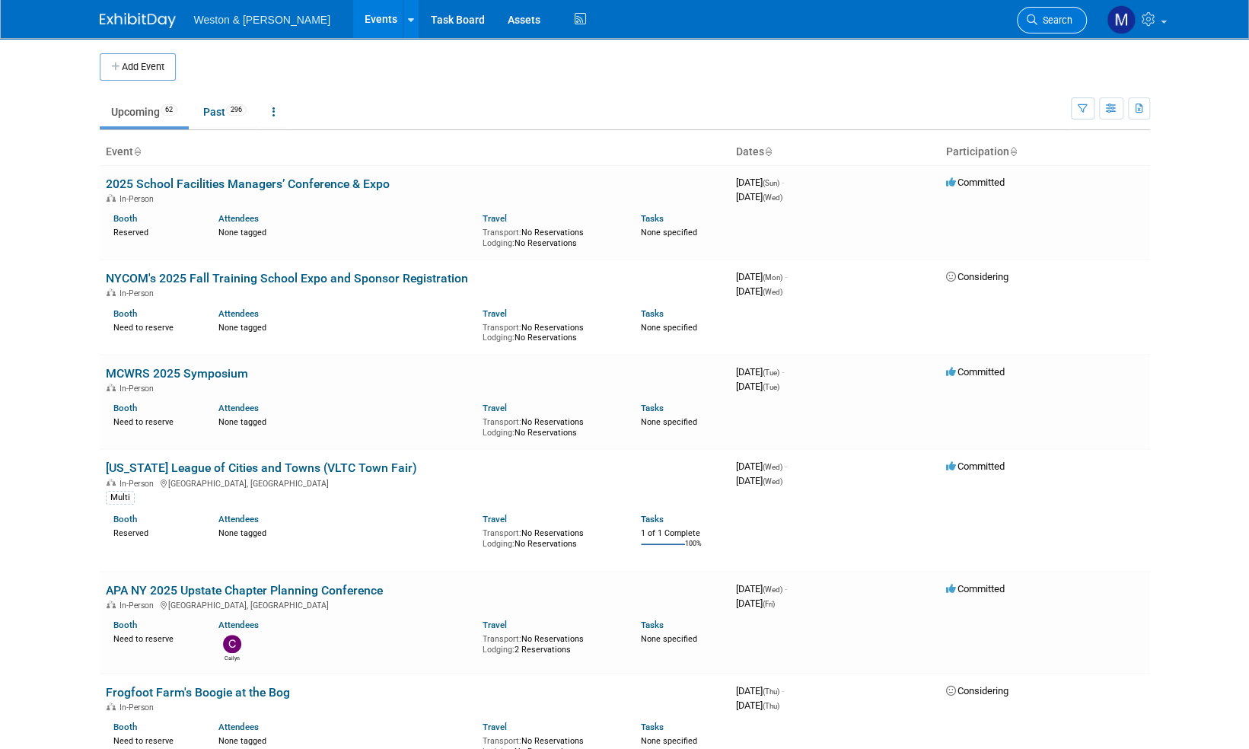
click at [1059, 19] on span "Search" at bounding box center [1054, 19] width 35 height 11
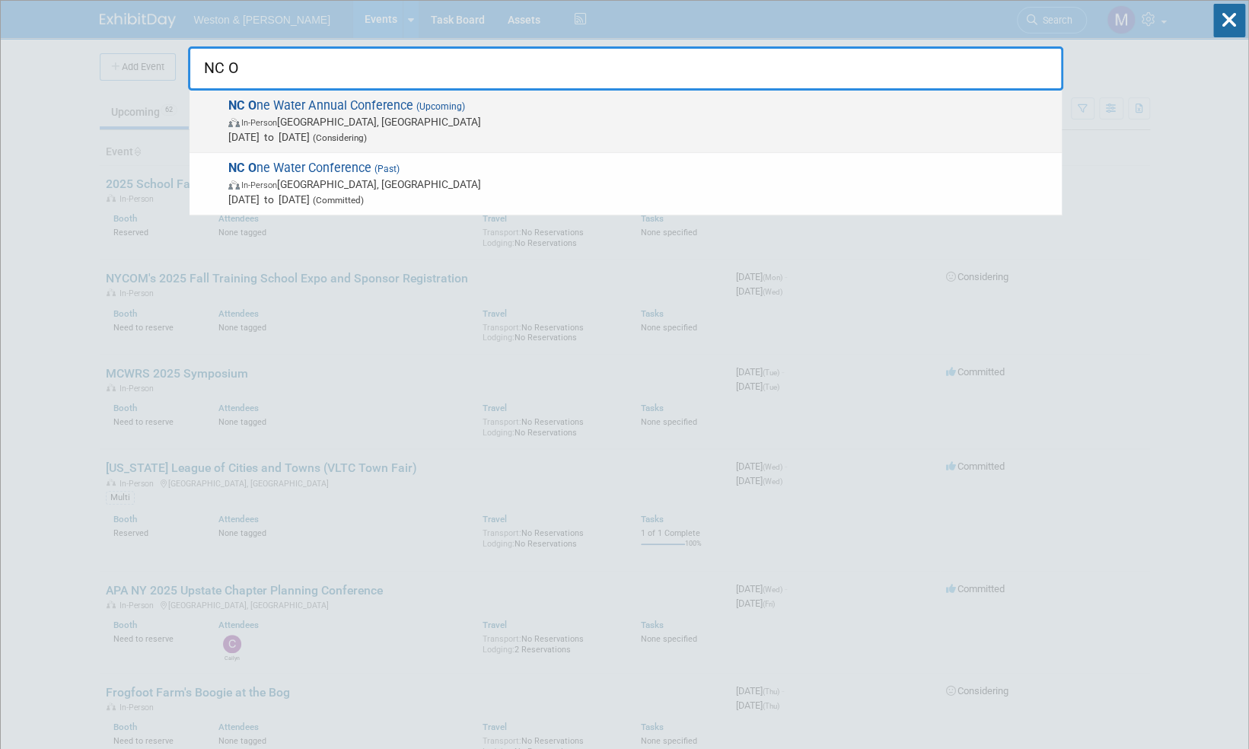
type input "NC O"
click at [397, 107] on span "NC O ne Water Annual Conference (Upcoming) In-Person Raleigh, NC Nov 2, 2025 to…" at bounding box center [639, 121] width 830 height 46
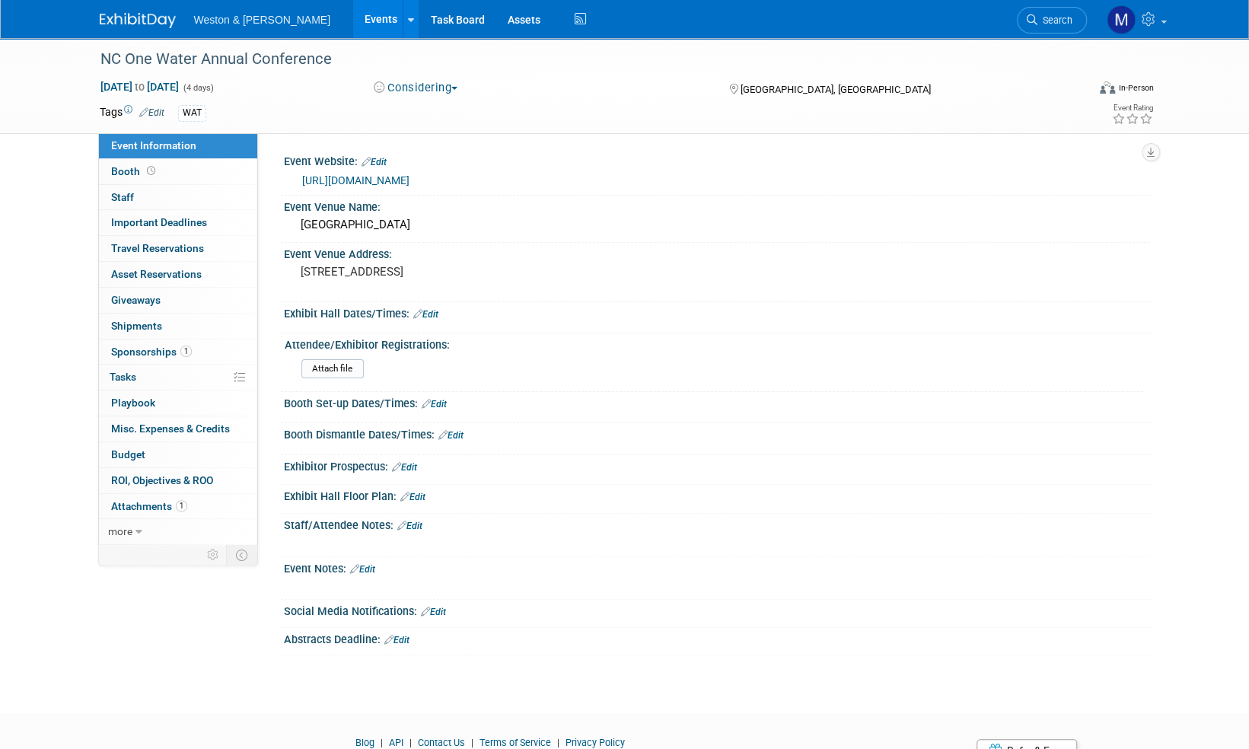
click at [460, 90] on button "Considering" at bounding box center [415, 88] width 95 height 16
click at [431, 114] on link "Committed" at bounding box center [429, 112] width 120 height 21
click at [171, 143] on span "Event Information" at bounding box center [153, 145] width 85 height 12
click at [371, 565] on link "Edit" at bounding box center [362, 569] width 25 height 11
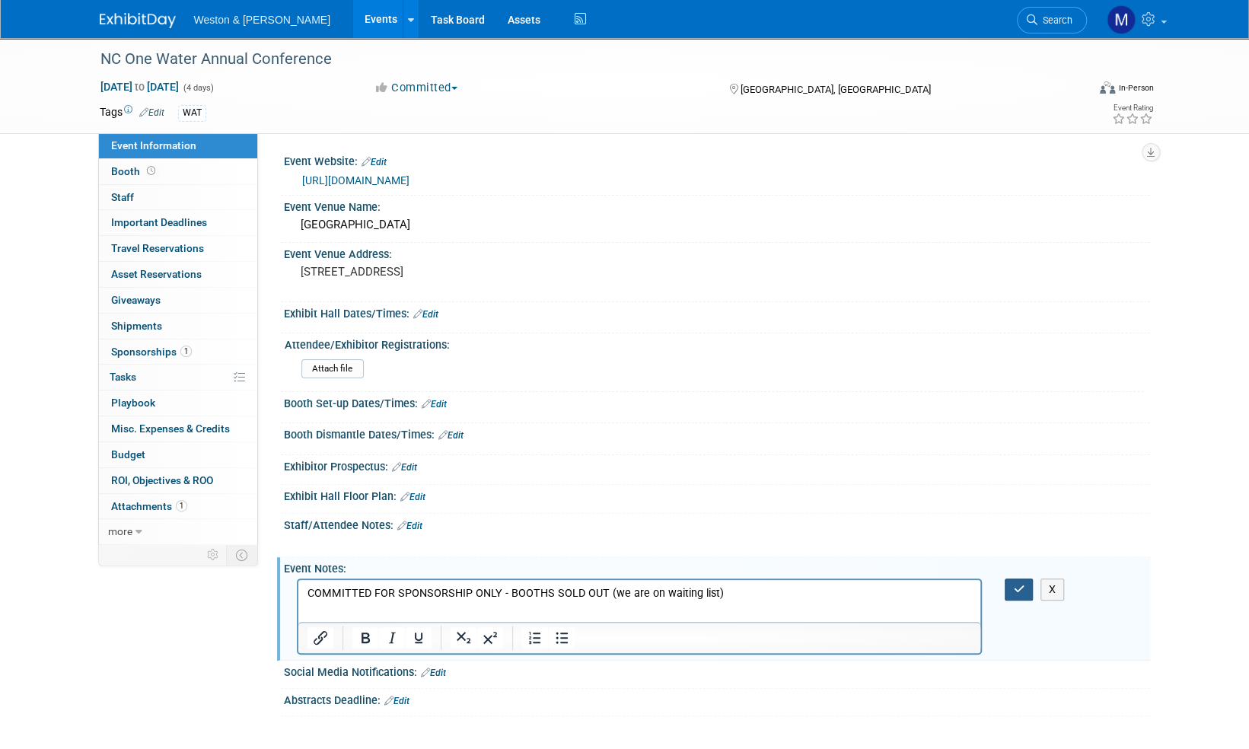
click at [1021, 584] on icon "button" at bounding box center [1018, 589] width 11 height 11
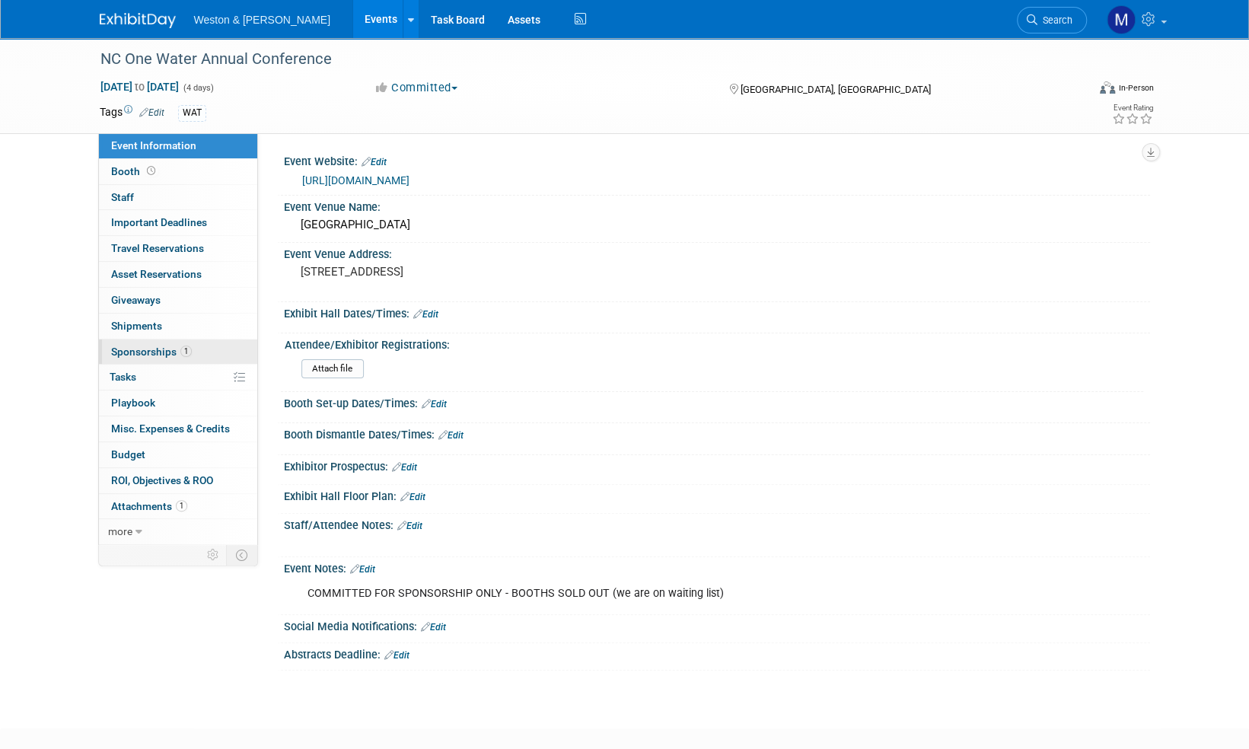
click at [132, 347] on span "Sponsorships 1" at bounding box center [151, 351] width 81 height 12
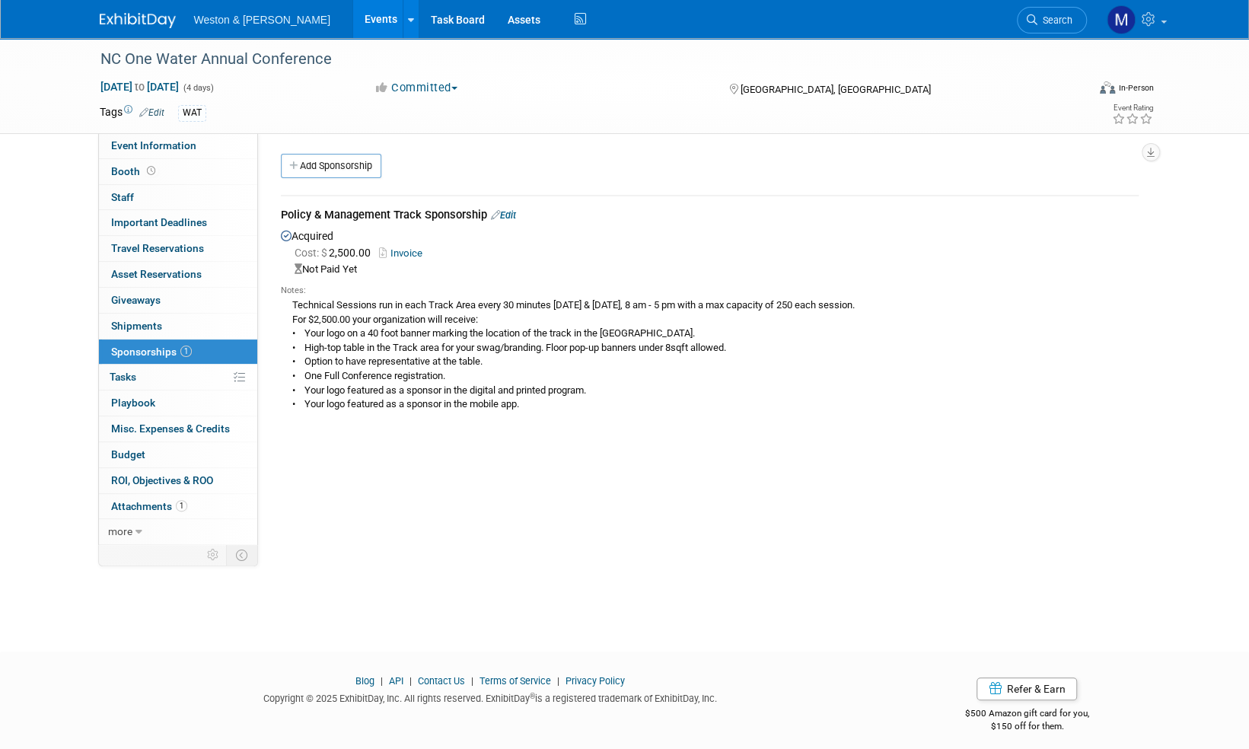
click at [514, 215] on link "Edit" at bounding box center [503, 214] width 25 height 11
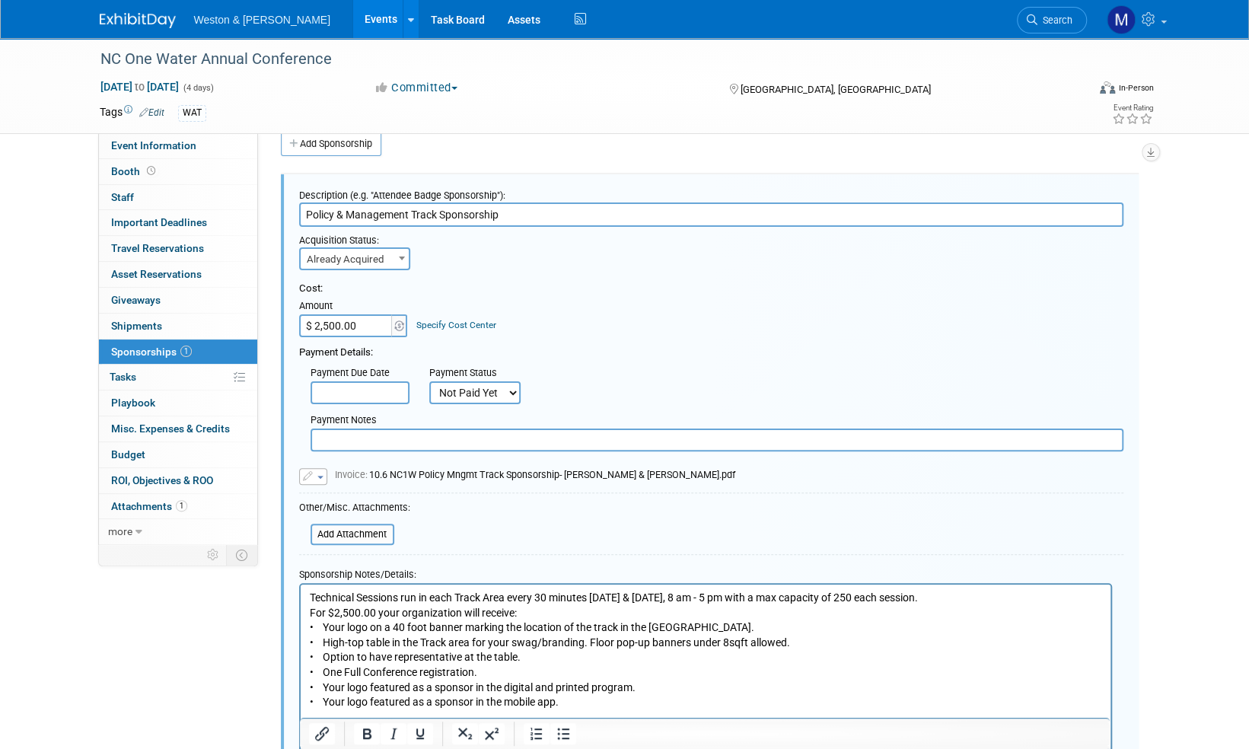
click at [511, 387] on select "Not Paid Yet Partially Paid Paid in Full" at bounding box center [474, 392] width 91 height 23
select select "1"
click at [429, 381] on select "Not Paid Yet Partially Paid Paid in Full" at bounding box center [474, 392] width 91 height 23
click at [360, 529] on input "file" at bounding box center [302, 534] width 181 height 18
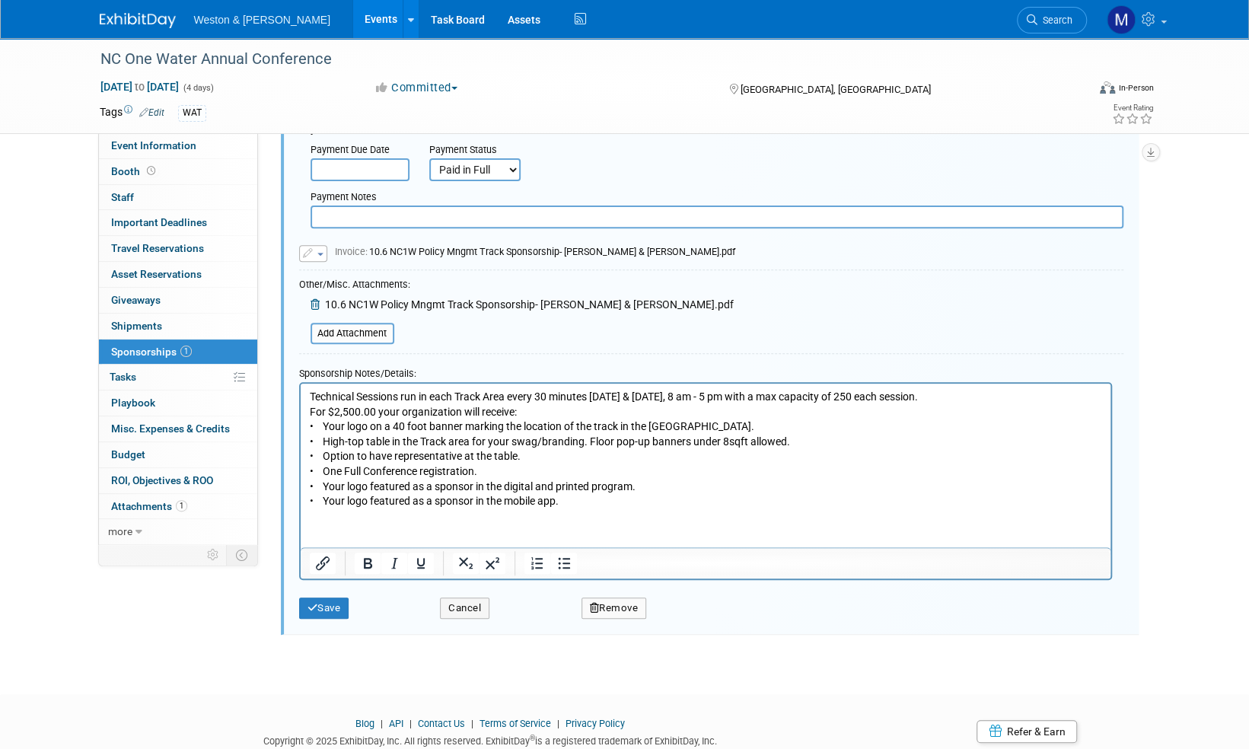
scroll to position [250, 0]
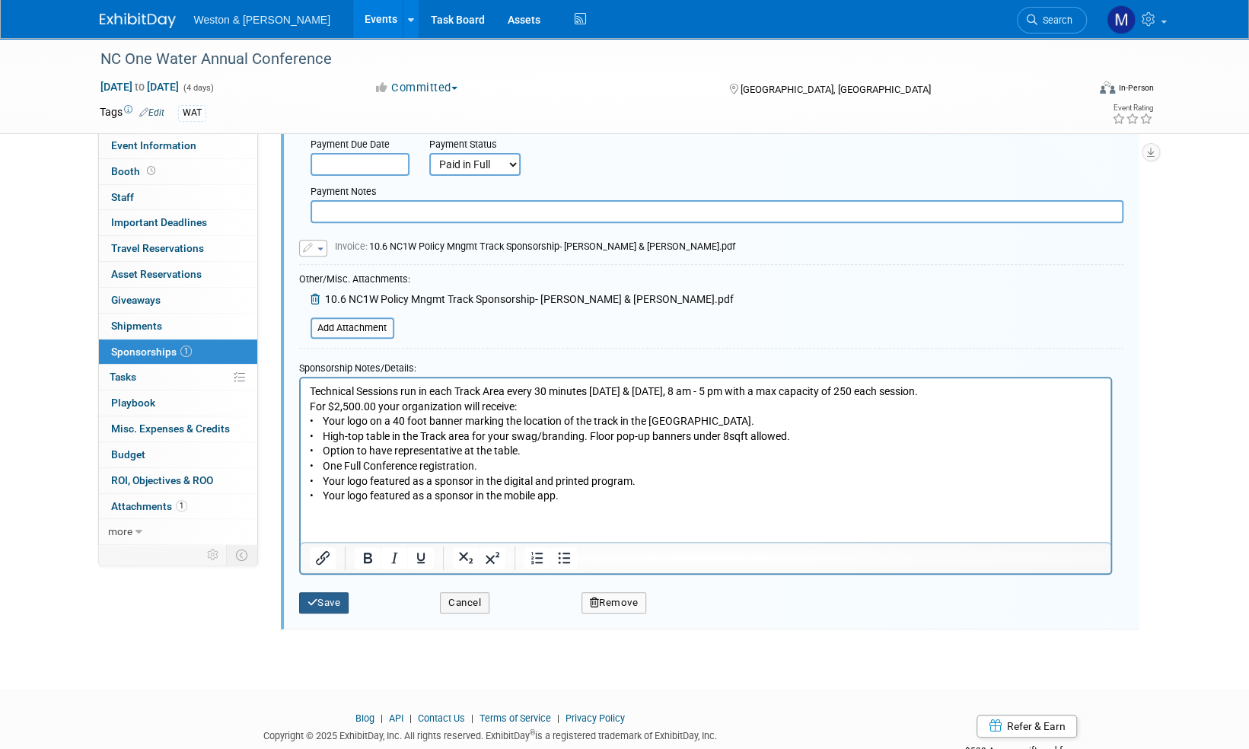
click at [336, 603] on button "Save" at bounding box center [324, 602] width 50 height 21
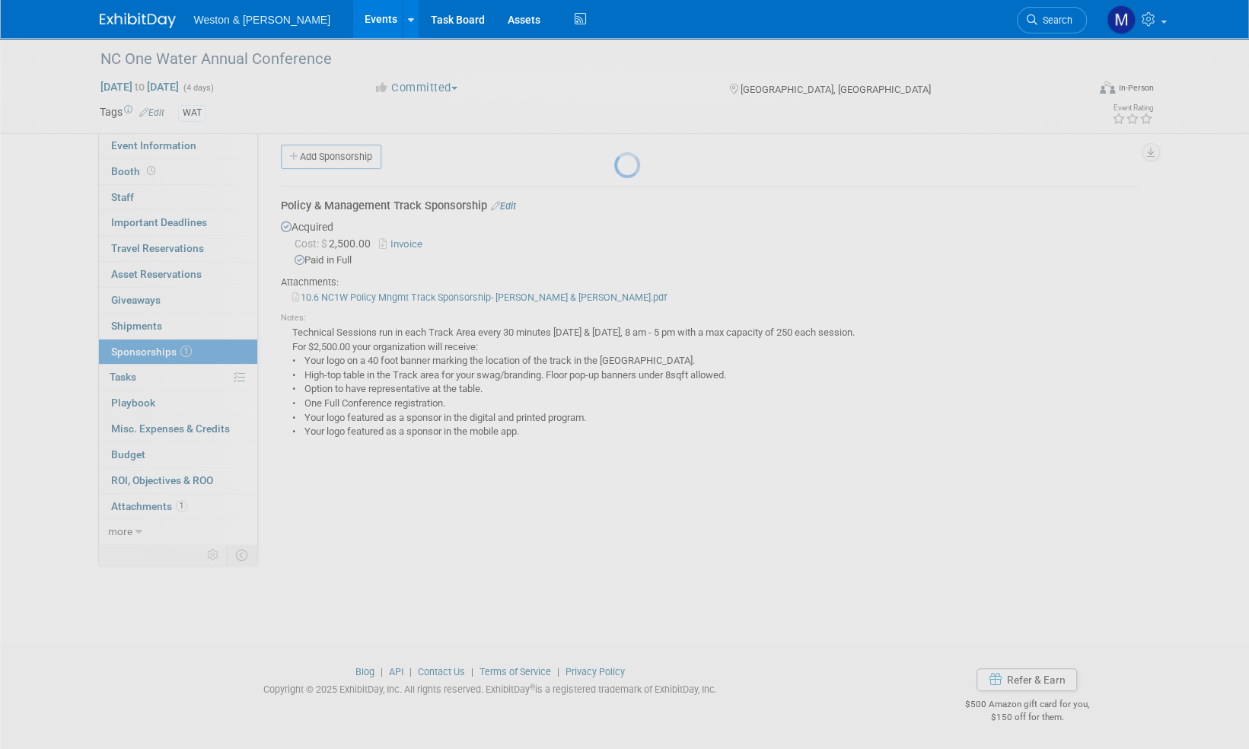
scroll to position [9, 0]
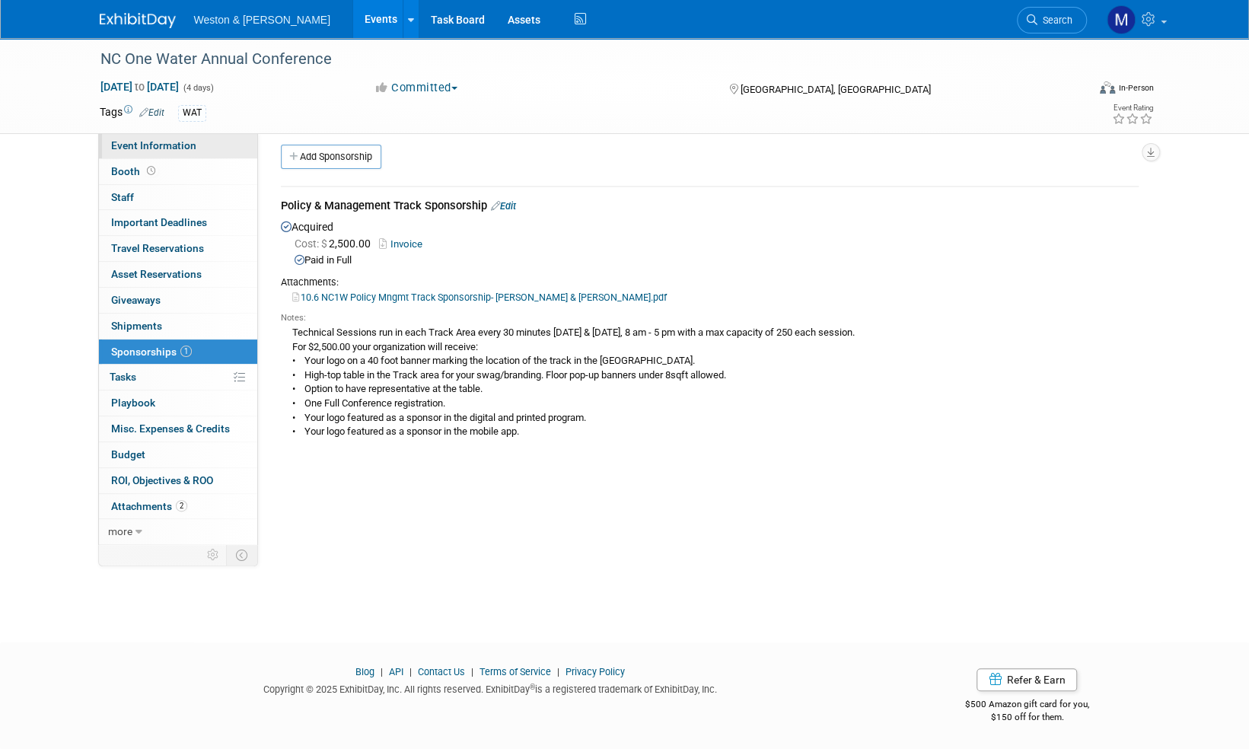
click at [142, 143] on span "Event Information" at bounding box center [153, 145] width 85 height 12
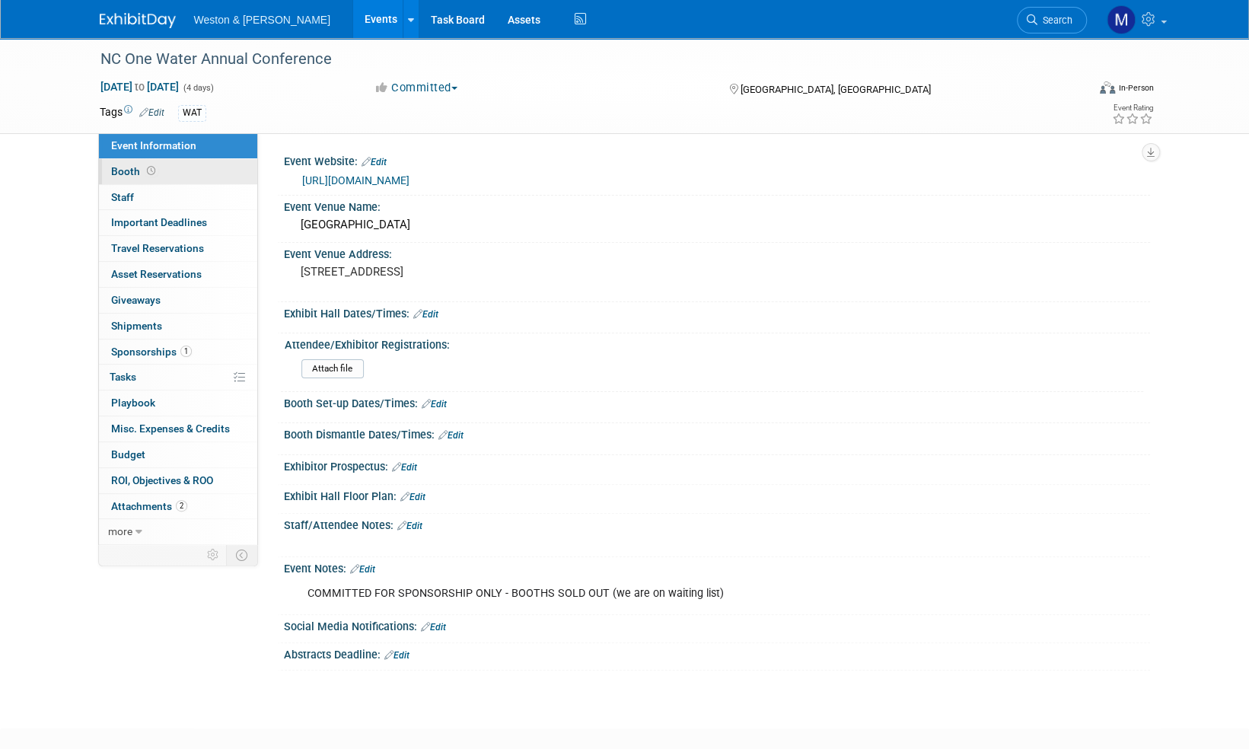
click at [131, 171] on span "Booth" at bounding box center [134, 171] width 47 height 12
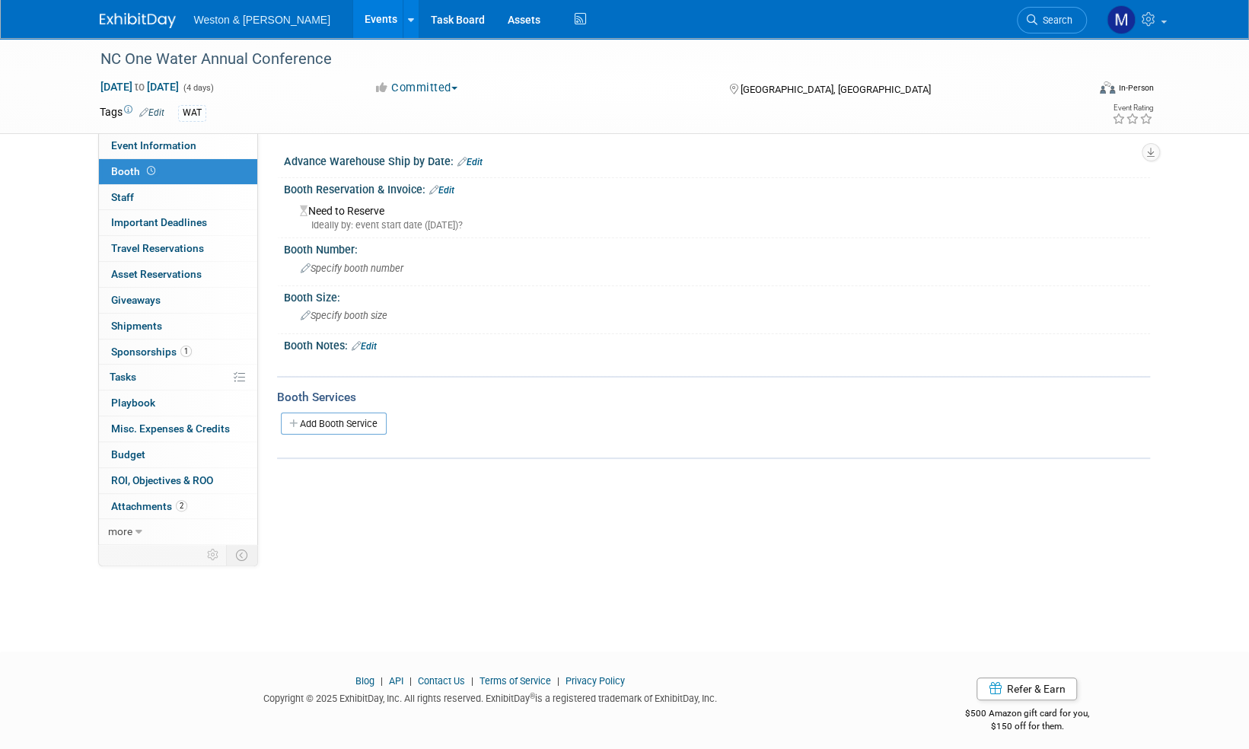
click at [376, 341] on link "Edit" at bounding box center [364, 346] width 25 height 11
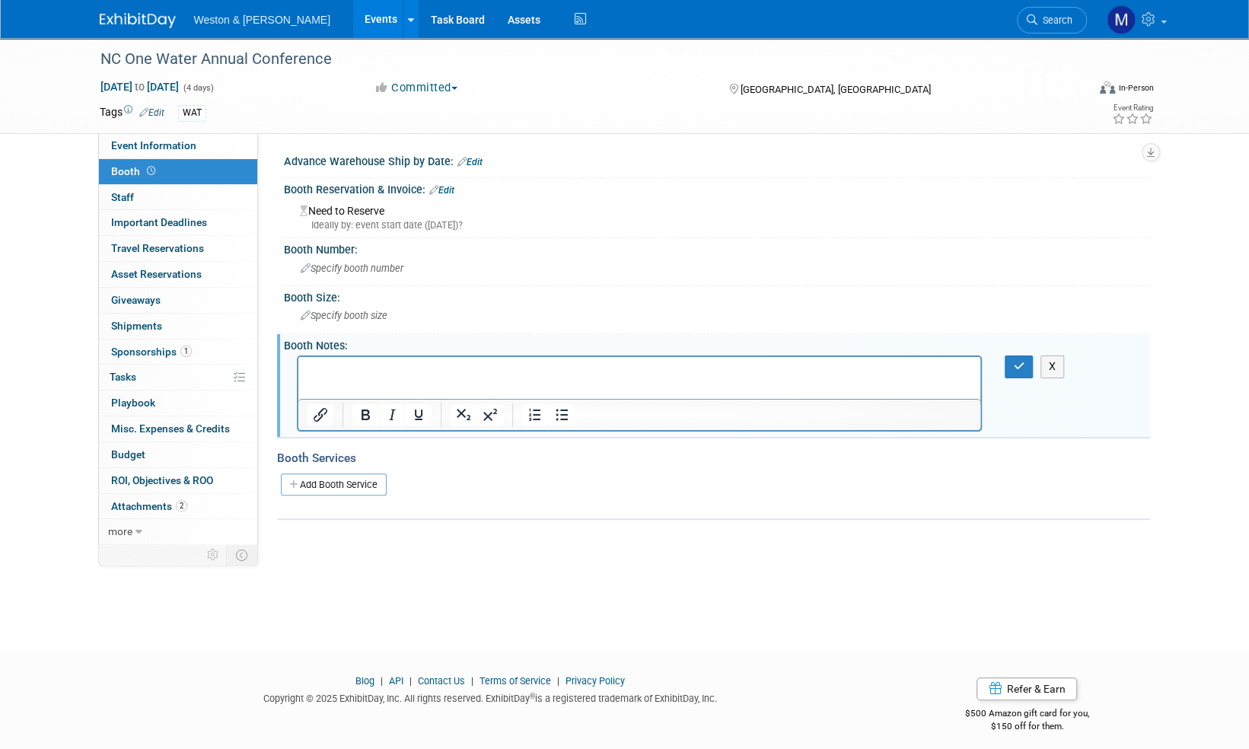
click at [451, 188] on link "Edit" at bounding box center [441, 190] width 25 height 11
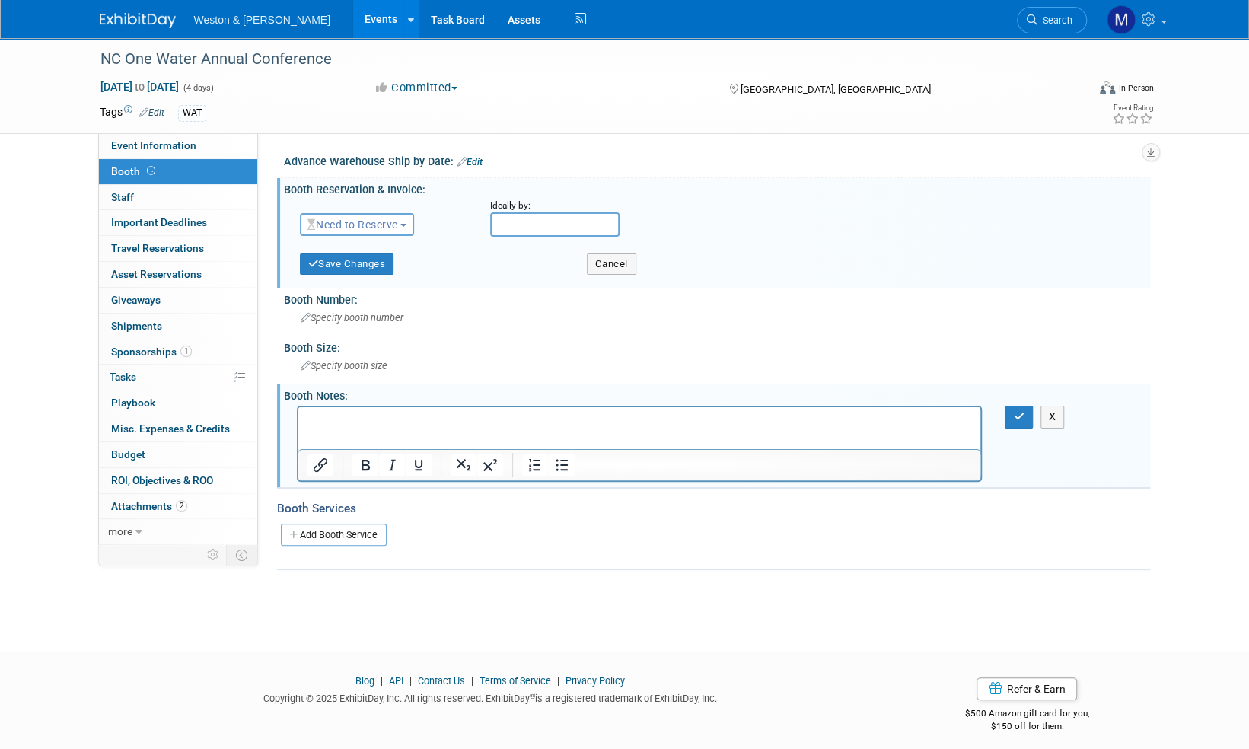
click at [409, 222] on button "Need to Reserve" at bounding box center [357, 224] width 115 height 23
click at [336, 269] on link "Reserved" at bounding box center [382, 271] width 163 height 21
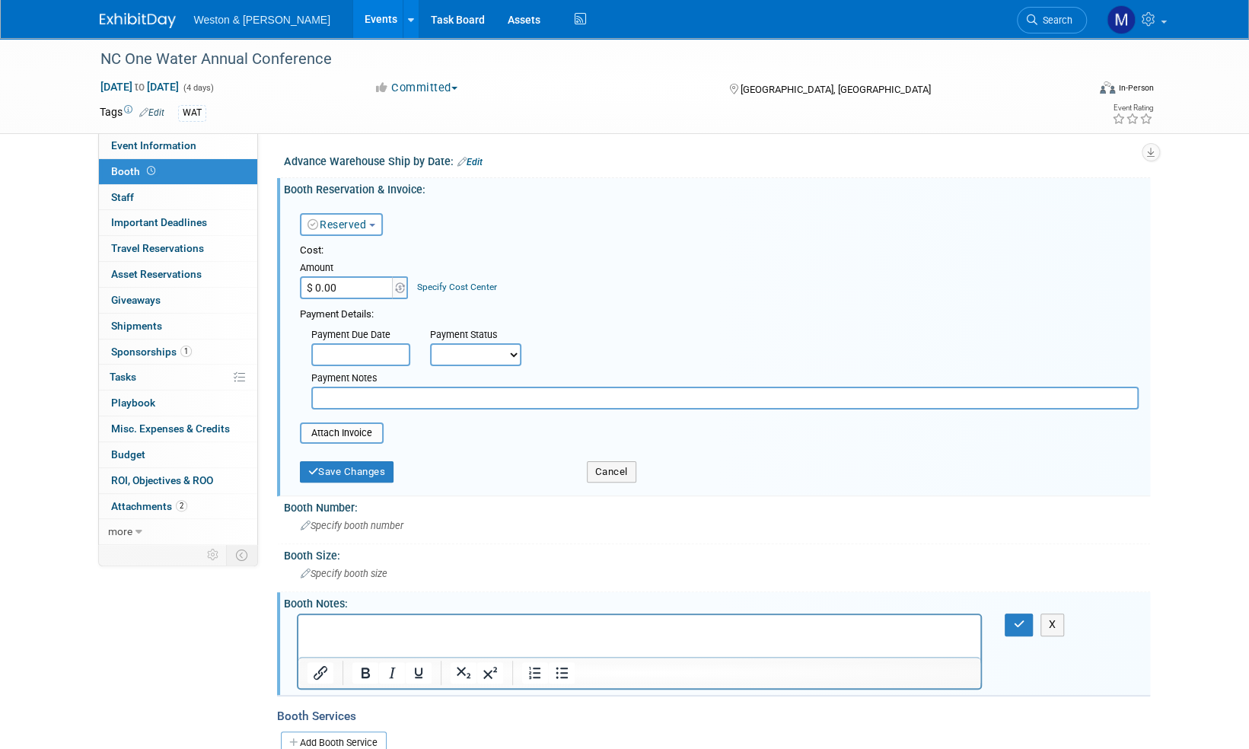
click at [337, 399] on input "text" at bounding box center [724, 398] width 827 height 23
click at [349, 429] on input "file" at bounding box center [291, 433] width 181 height 18
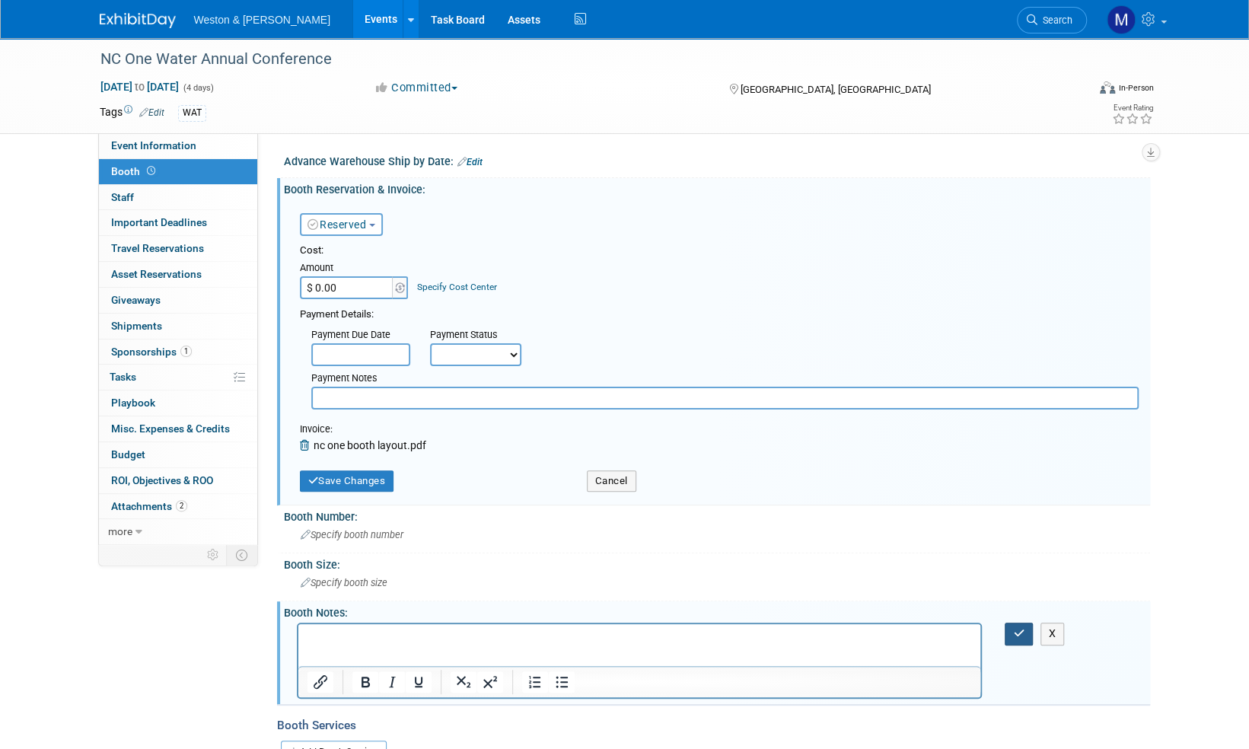
click at [1017, 634] on icon "button" at bounding box center [1018, 633] width 11 height 11
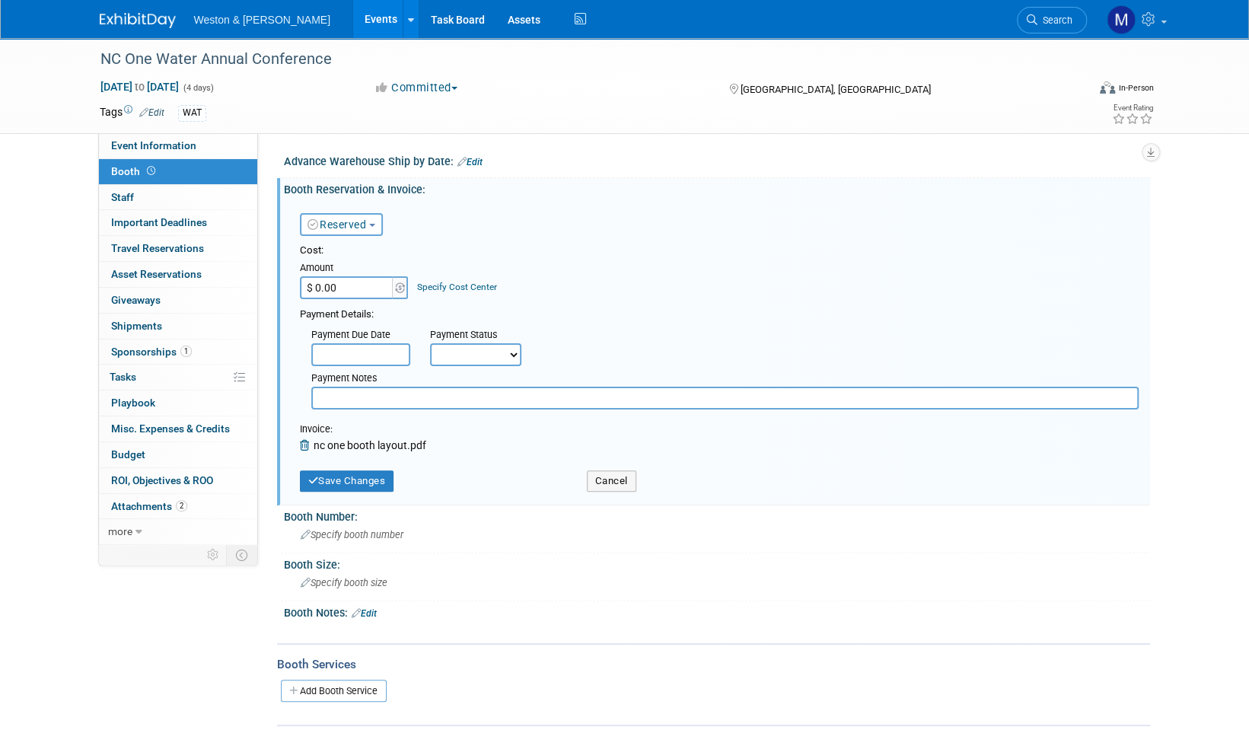
click at [376, 610] on link "Edit" at bounding box center [364, 613] width 25 height 11
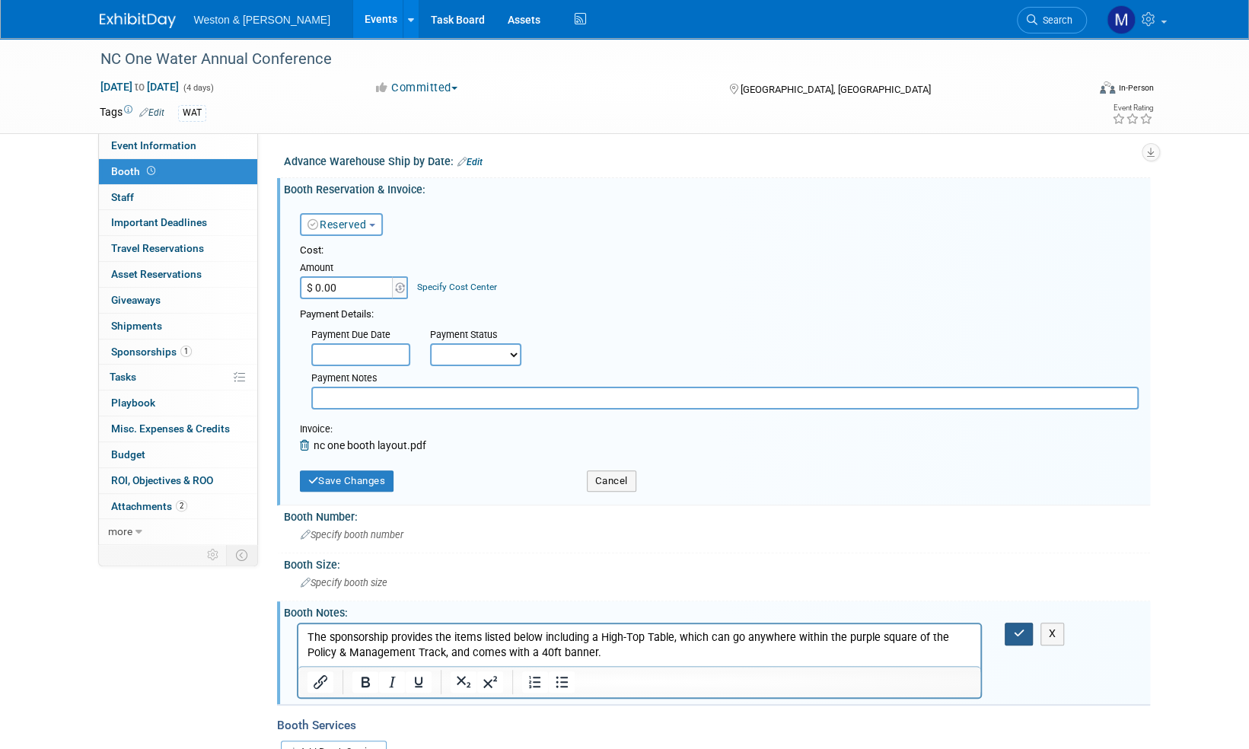
click at [1016, 633] on icon "button" at bounding box center [1018, 633] width 11 height 11
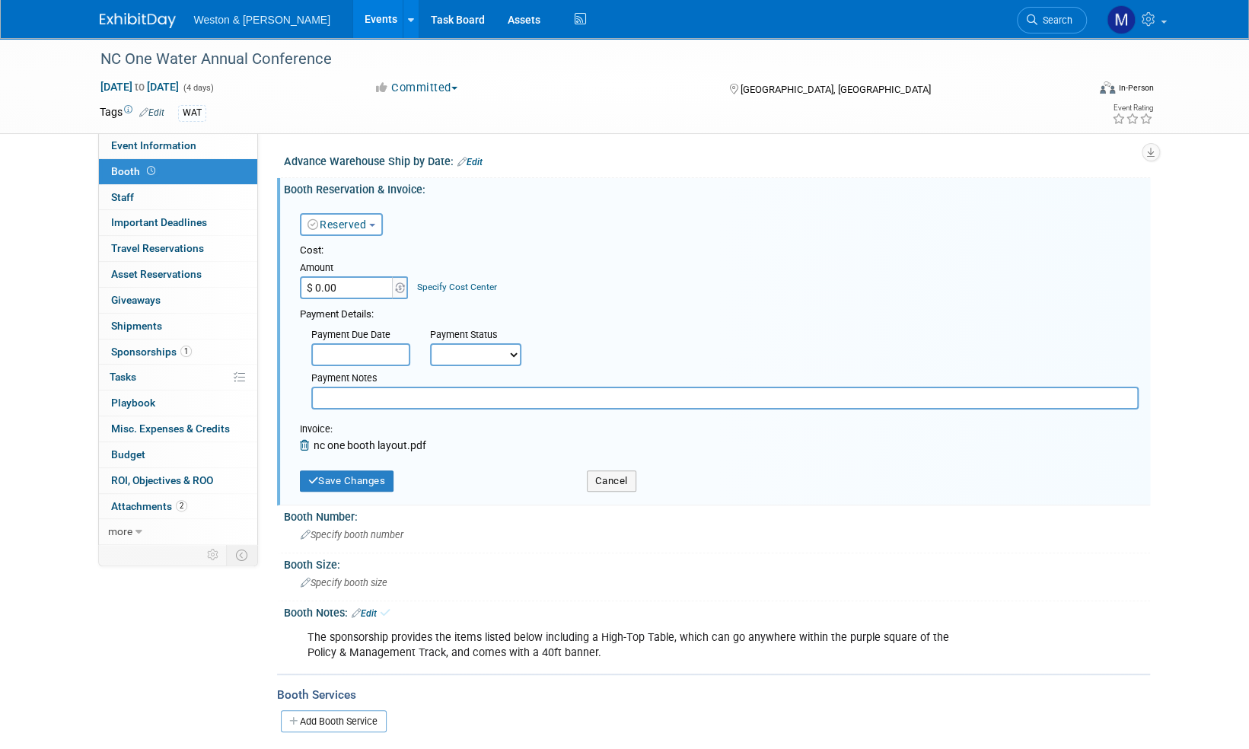
click at [132, 18] on img at bounding box center [138, 20] width 76 height 15
